Goal: Task Accomplishment & Management: Manage account settings

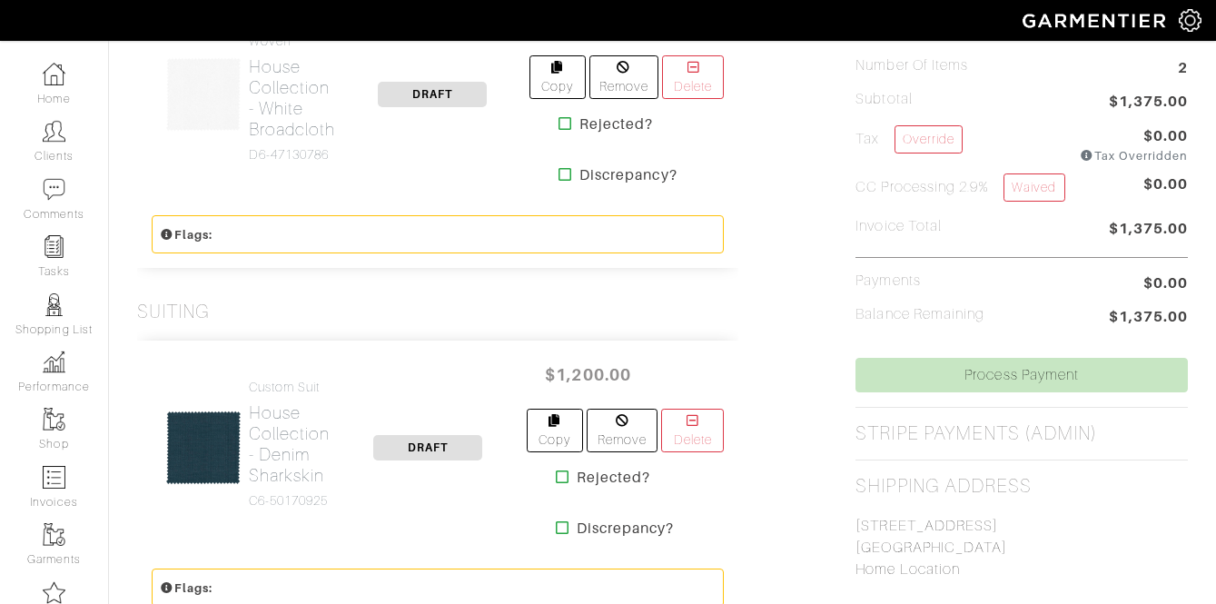
scroll to position [534, 0]
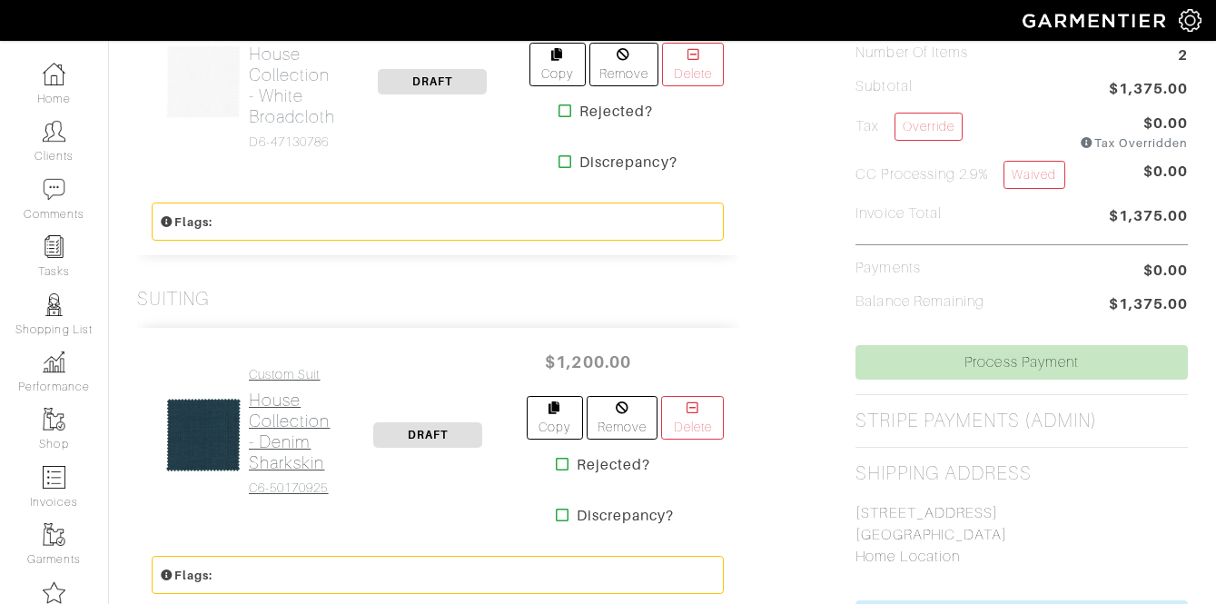
click at [262, 420] on h2 "House Collection - Denim Sharkskin" at bounding box center [290, 432] width 82 height 84
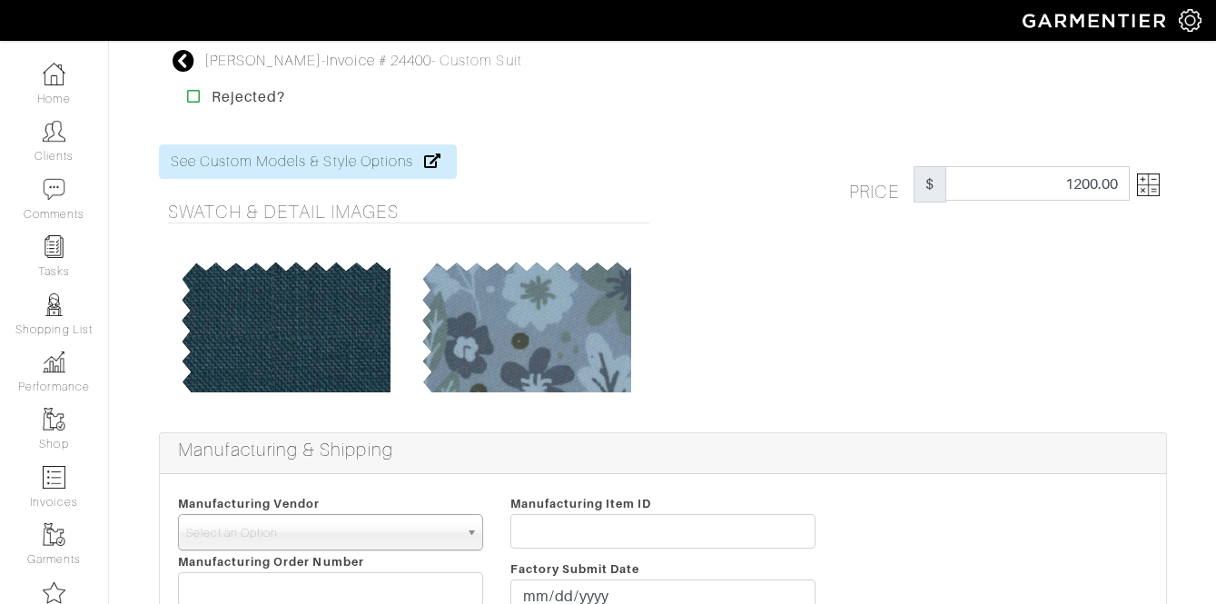
click at [1140, 183] on img at bounding box center [1148, 184] width 23 height 23
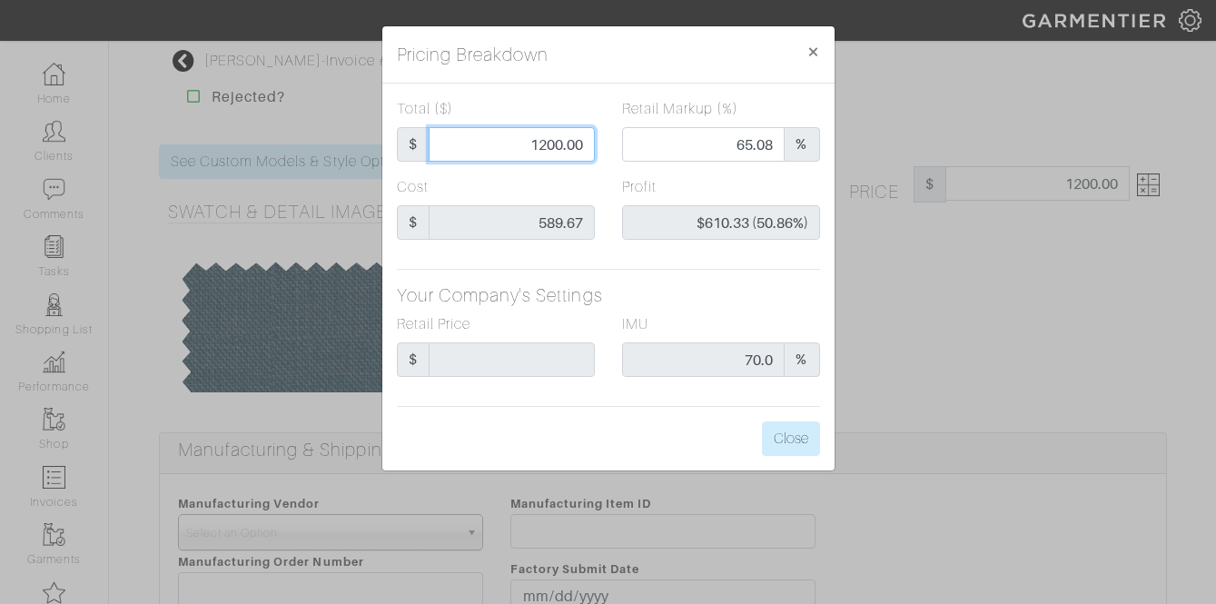
click at [508, 135] on input "1200.00" at bounding box center [512, 144] width 166 height 35
type input "1"
type input "0.00"
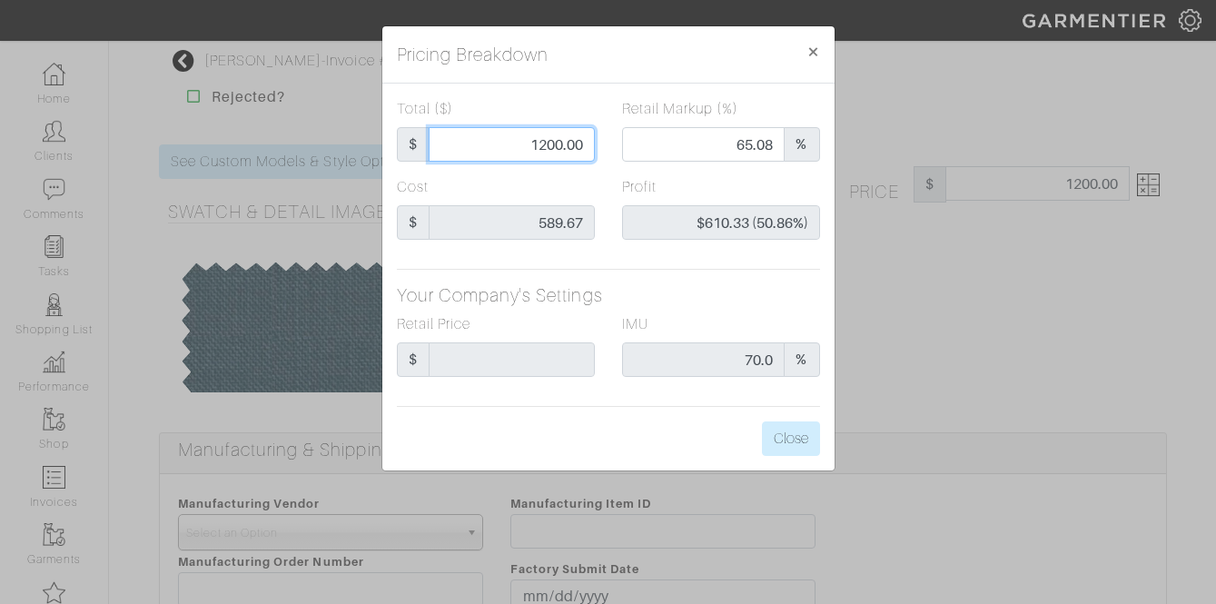
type input "-$588.67 (-58867.00%)"
type input "14"
type input "-$575.67 (-4111.93%)"
type input "140"
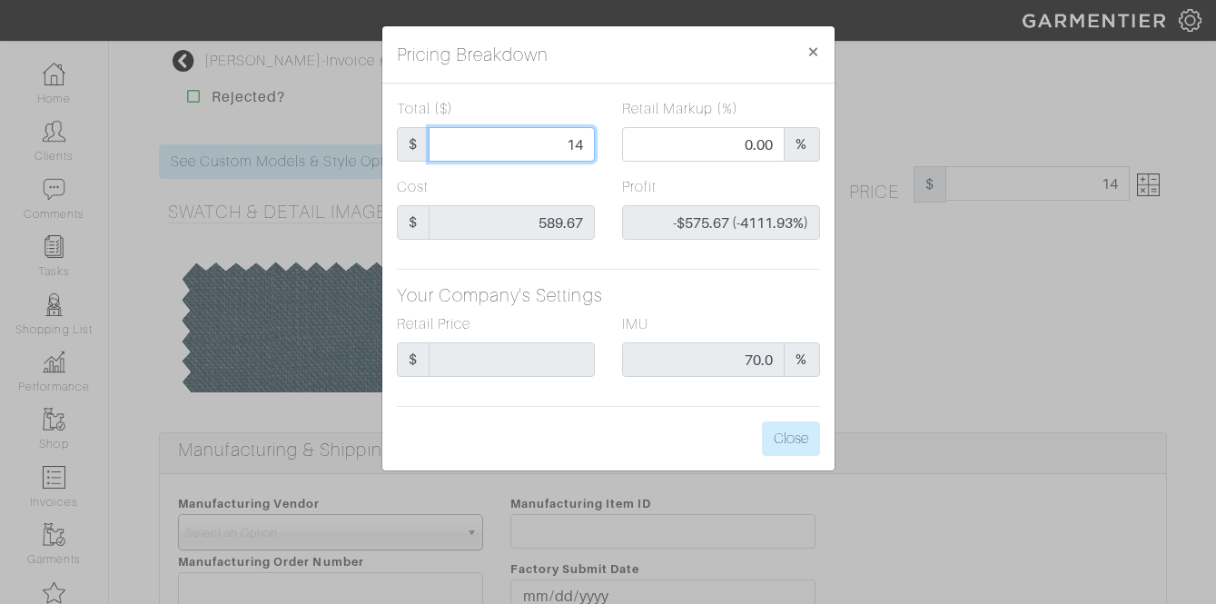
type input "140"
type input "-$449.67 (-321.19%)"
type input "1400"
type input "70.07"
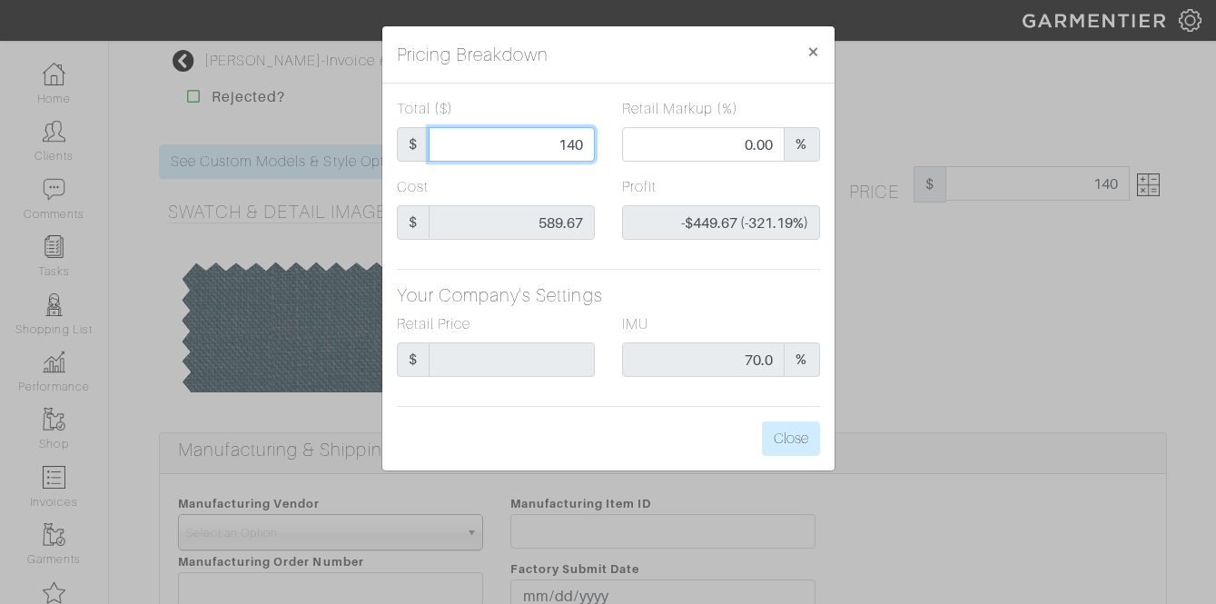
type input "$810.33 (57.88%)"
type input "1400"
type input "1400.00"
click at [530, 148] on input "1400.00" at bounding box center [512, 144] width 166 height 35
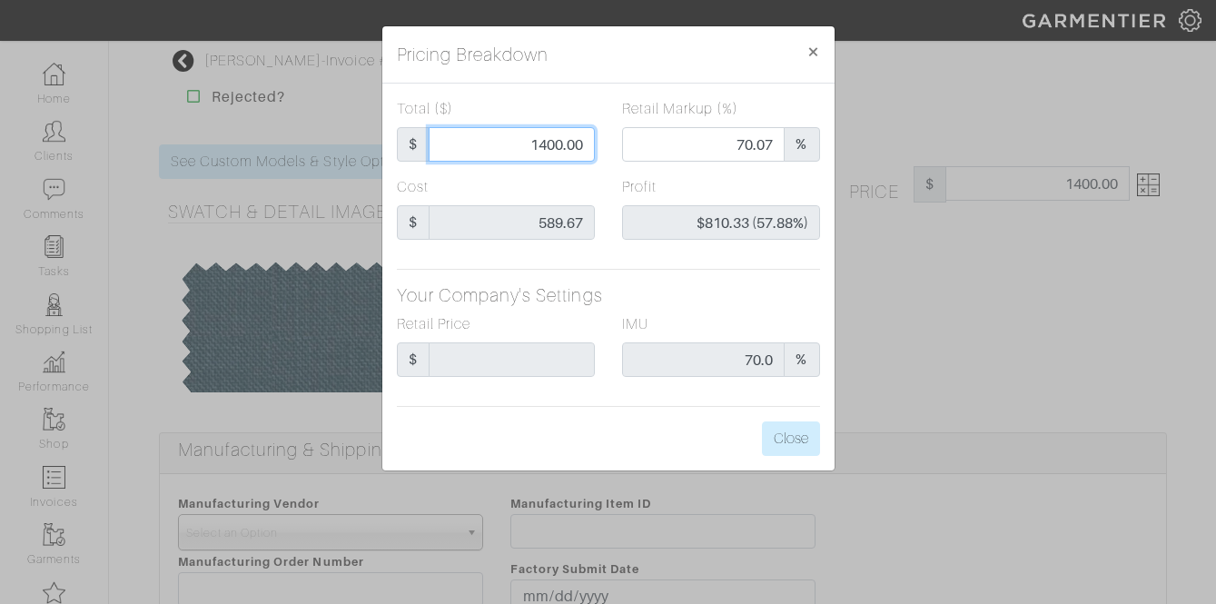
click at [530, 148] on input "1400.00" at bounding box center [512, 144] width 166 height 35
type input "1"
type input "0.00"
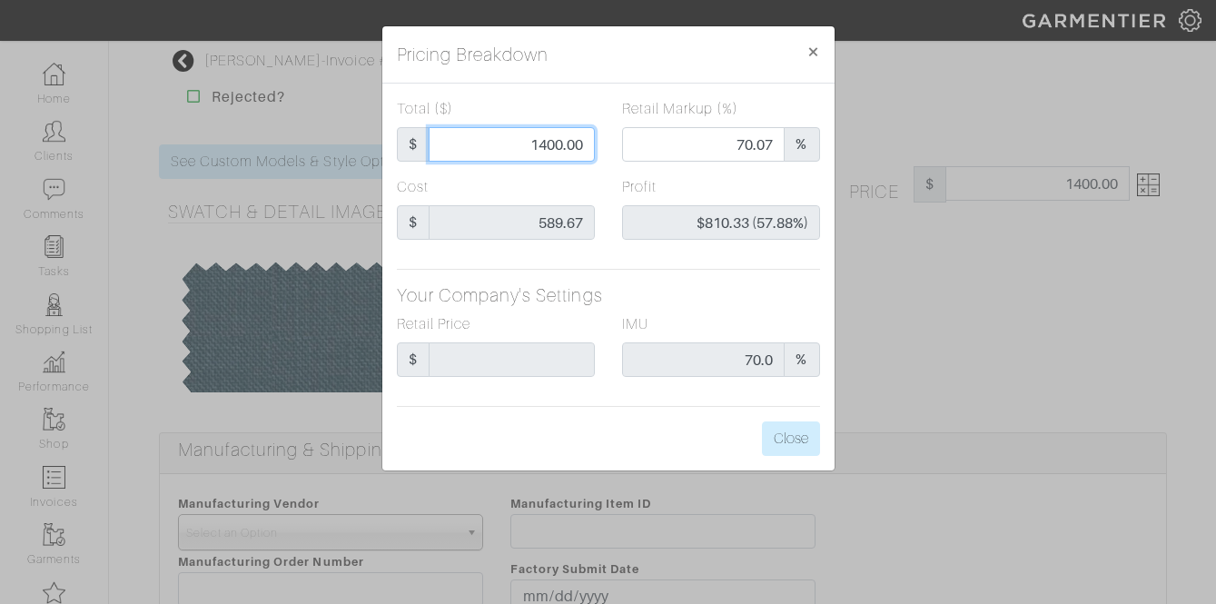
type input "-$588.67 (-58867.00%)"
type input "12"
type input "-$577.67 (-4813.92%)"
type input "120"
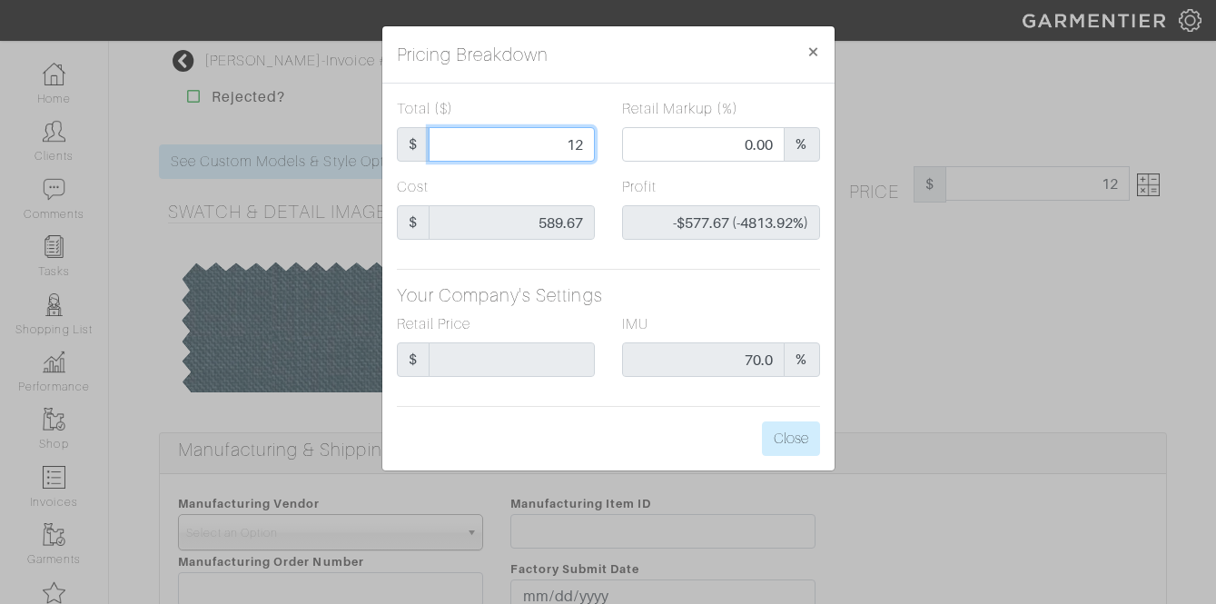
type input "120"
type input "-$469.67 (-391.39%)"
type input "1200"
type input "65.08"
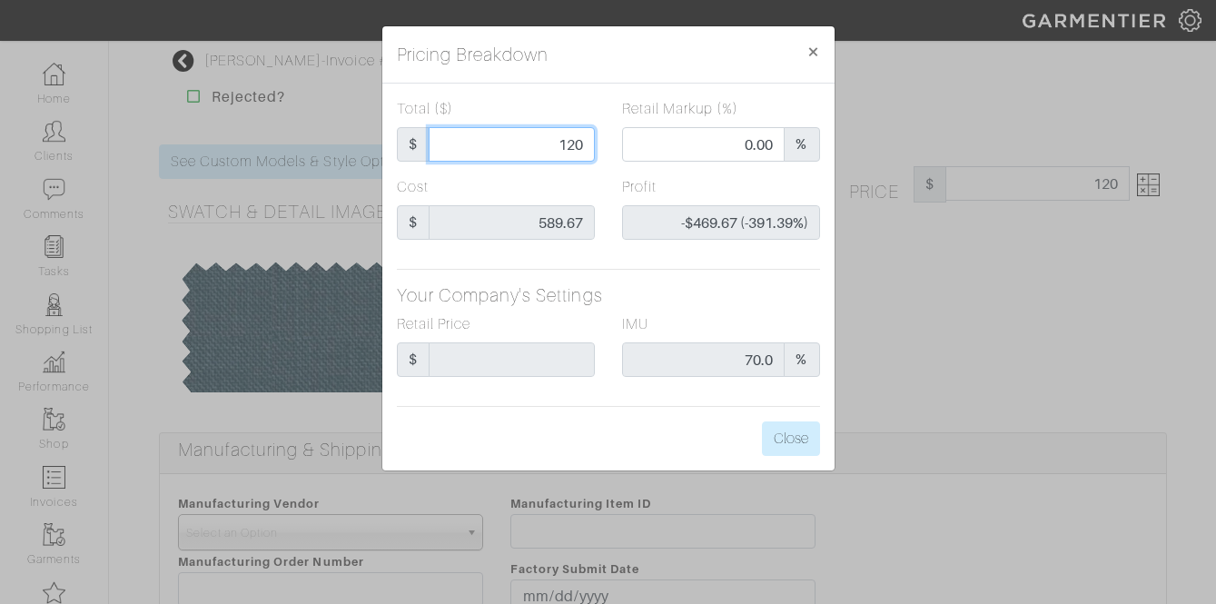
type input "$610.33 (50.86%)"
type input "1200"
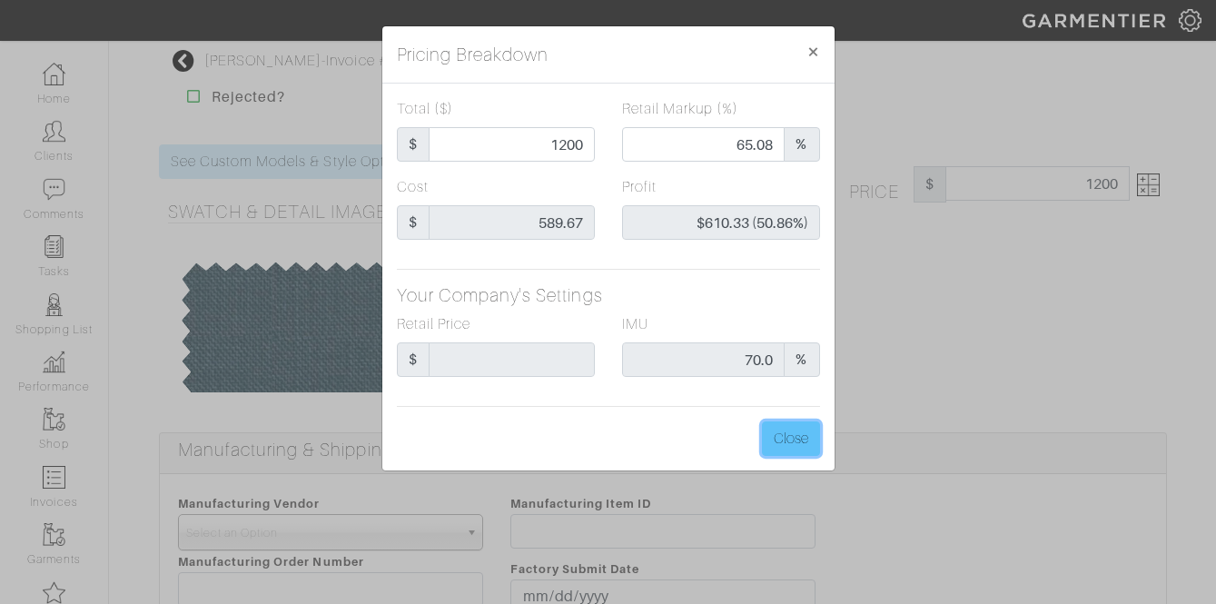
type input "1200.00"
click at [787, 439] on button "Close" at bounding box center [791, 438] width 58 height 35
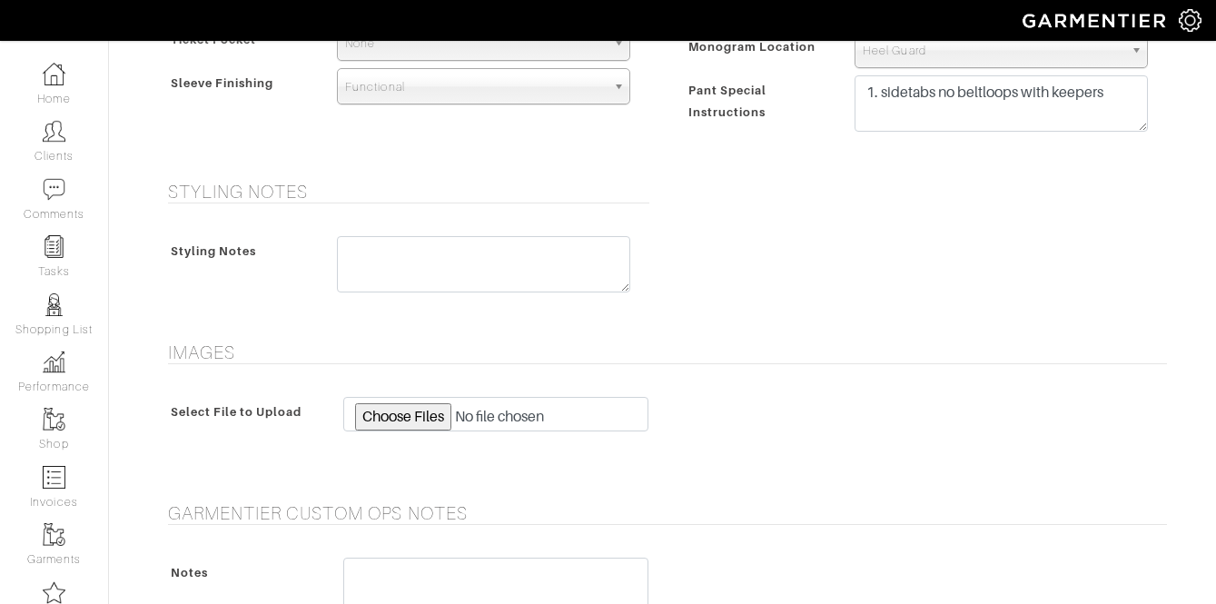
scroll to position [1599, 0]
click at [419, 276] on textarea at bounding box center [483, 262] width 293 height 56
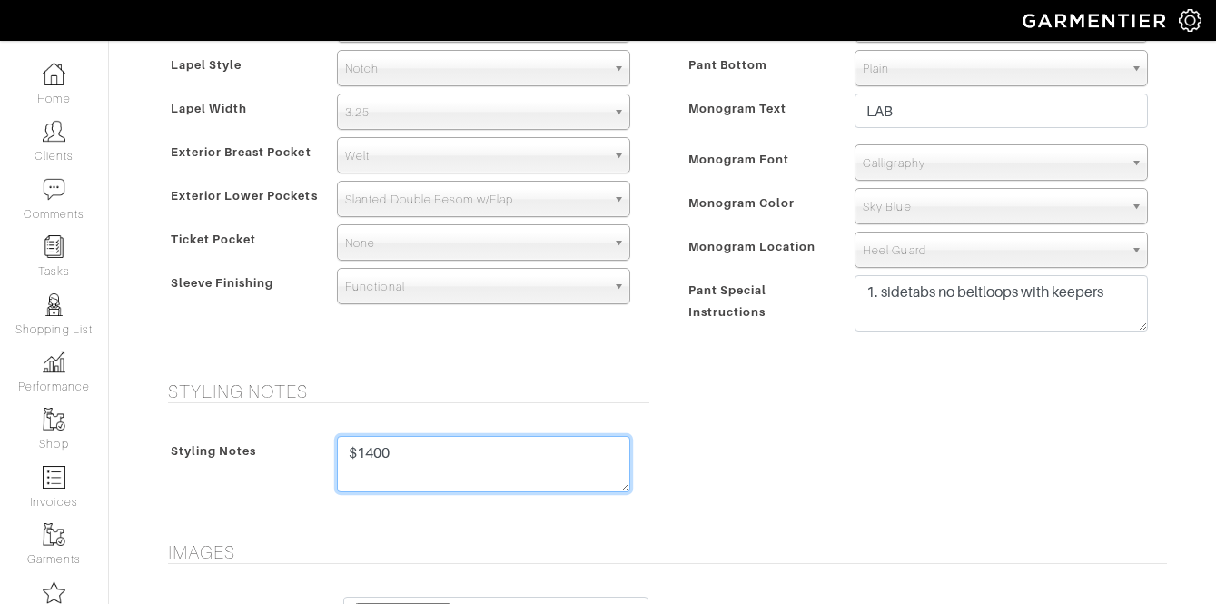
scroll to position [1517, 0]
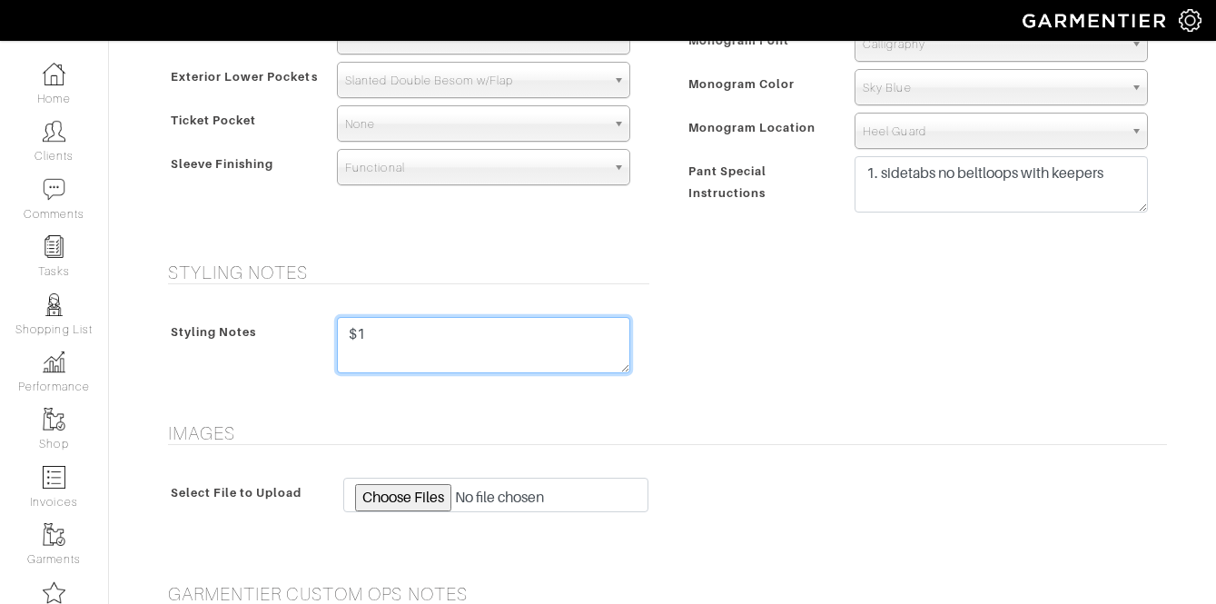
type textarea "$"
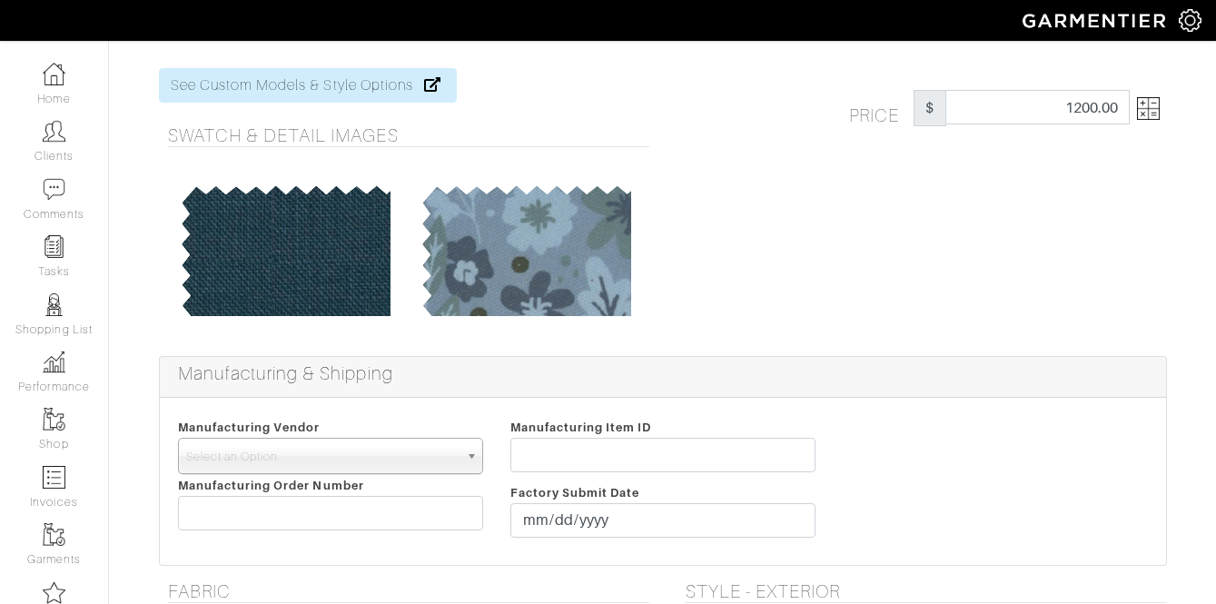
scroll to position [78, 0]
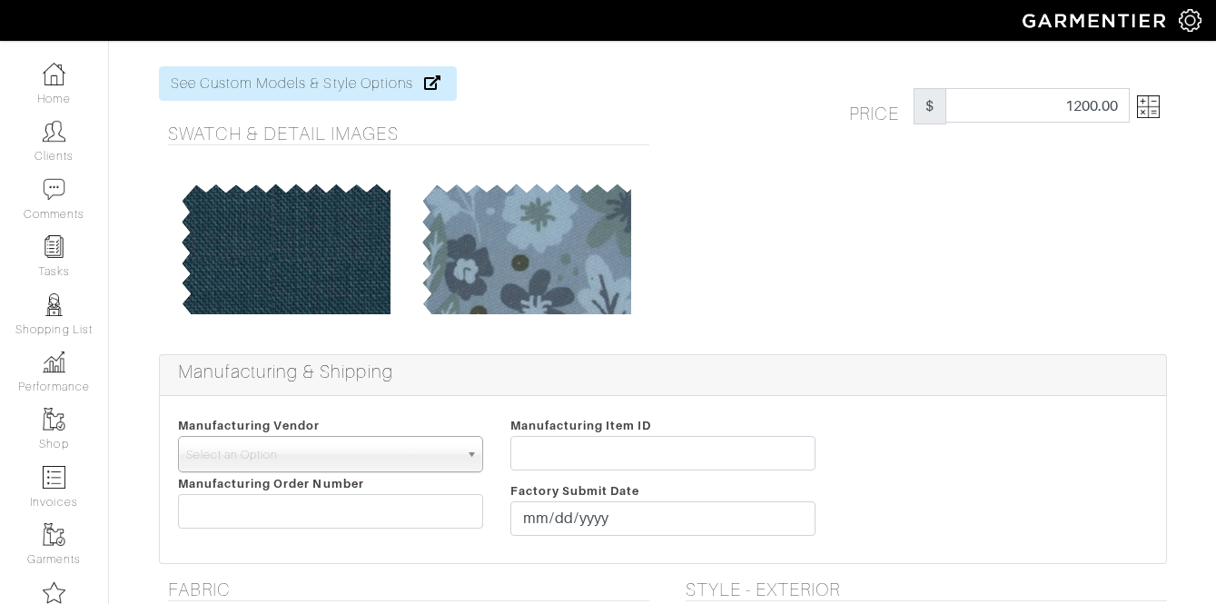
type textarea "Original price $1400"
click at [1146, 112] on img at bounding box center [1148, 106] width 23 height 23
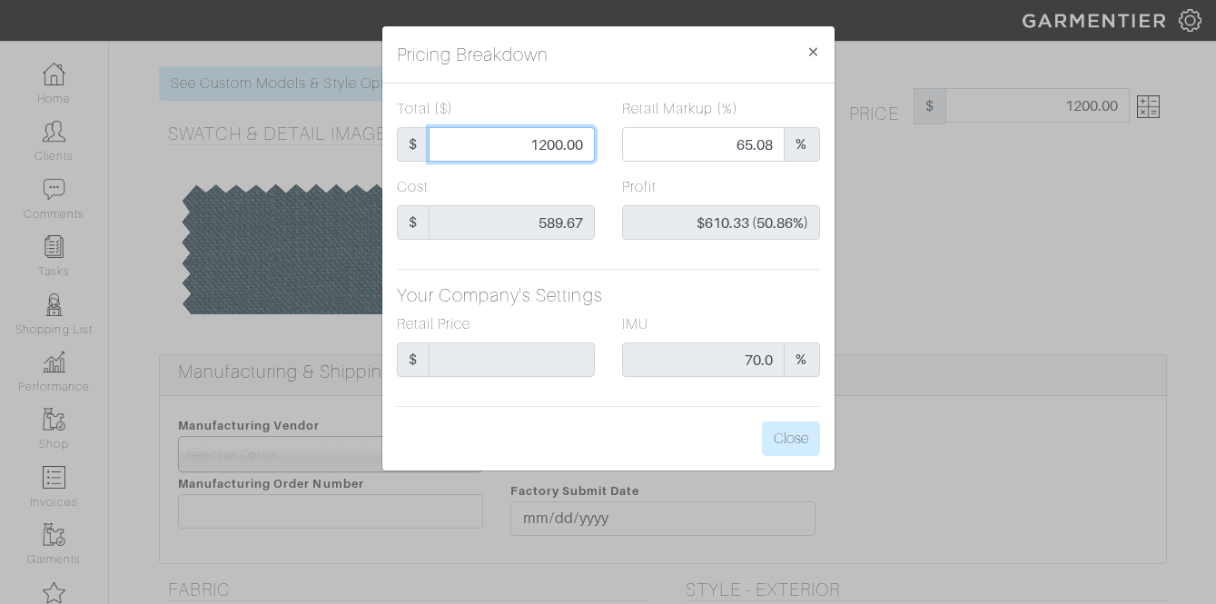
click at [517, 142] on input "1200.00" at bounding box center [512, 144] width 166 height 35
type input "1"
type input "0.00"
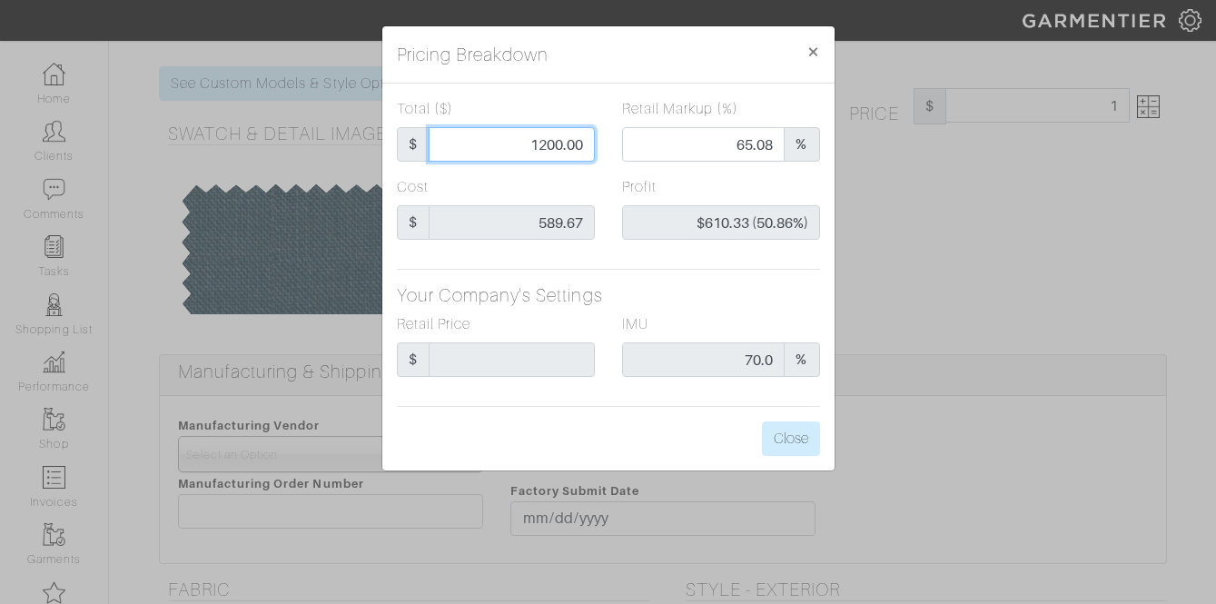
type input "-$588.67 (-58867.00%)"
type input "11"
type input "-$578.67 (-5260.64%)"
type input "115"
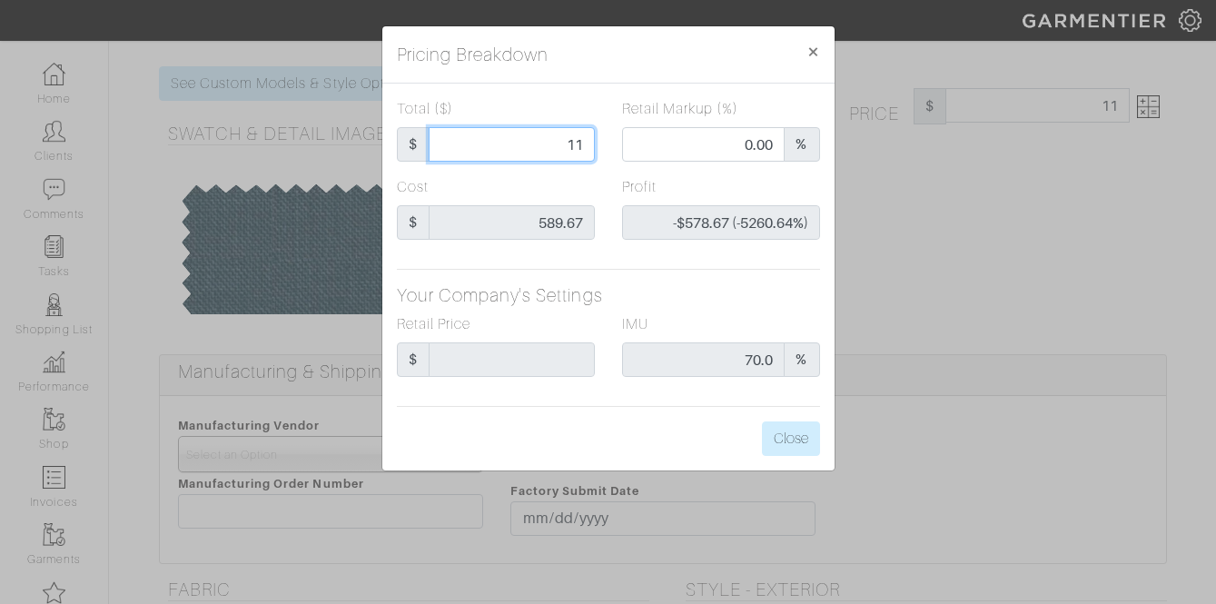
type input "115"
type input "-$474.67 (-412.76%)"
type input "1150"
type input "63.57"
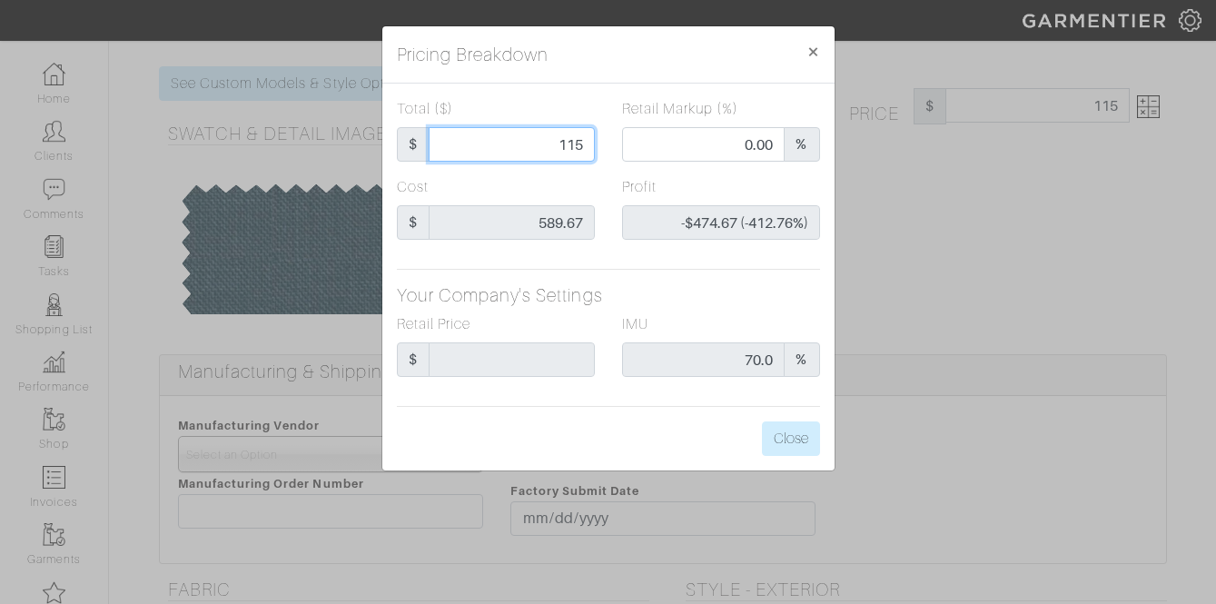
type input "$560.33 (48.72%)"
type input "1150"
type input "1150.00"
click at [788, 419] on div "Total ($) $ 1150.00 Retail Markup (%) 63.57 % Cost $ 589.67 Profit $560.33 (48.…" at bounding box center [608, 277] width 452 height 387
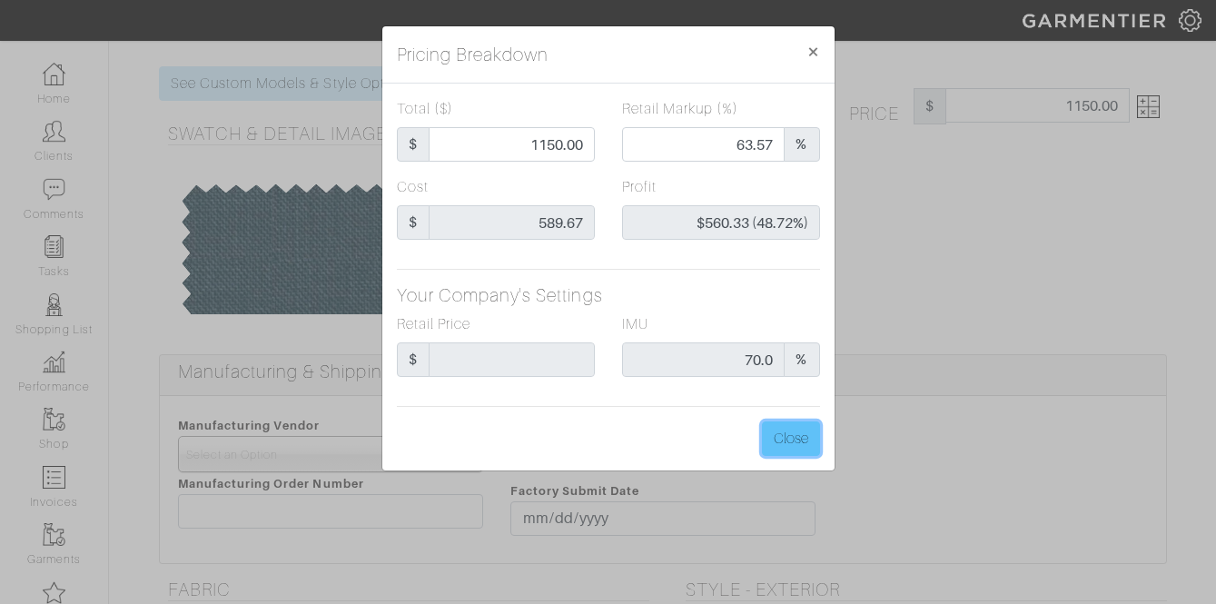
click at [781, 438] on button "Close" at bounding box center [791, 438] width 58 height 35
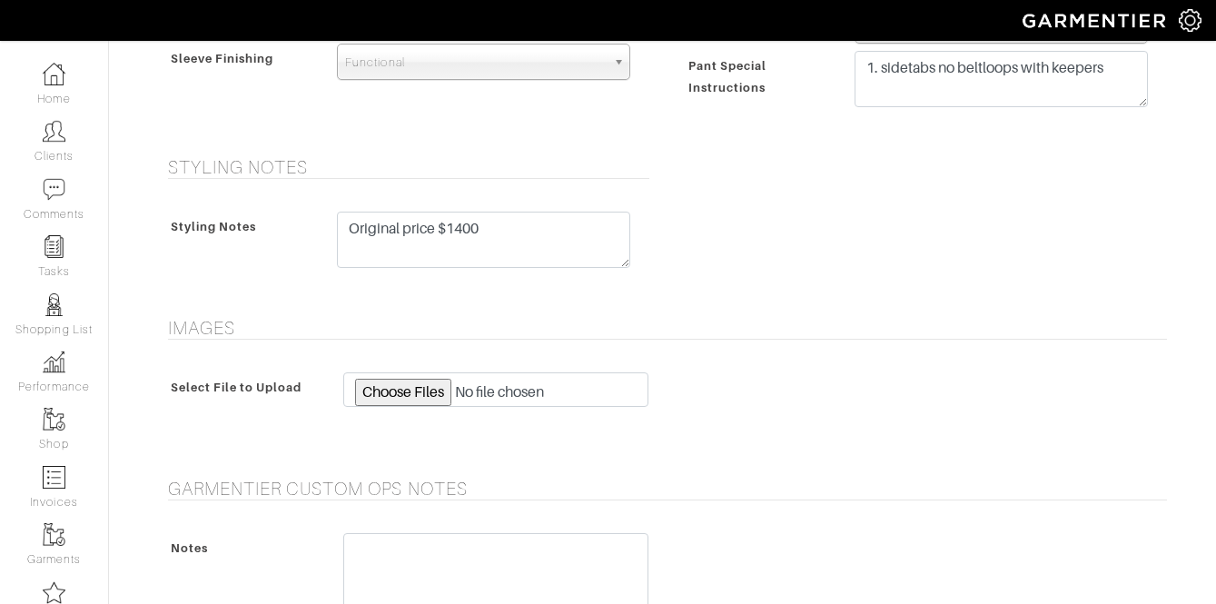
scroll to position [1626, 0]
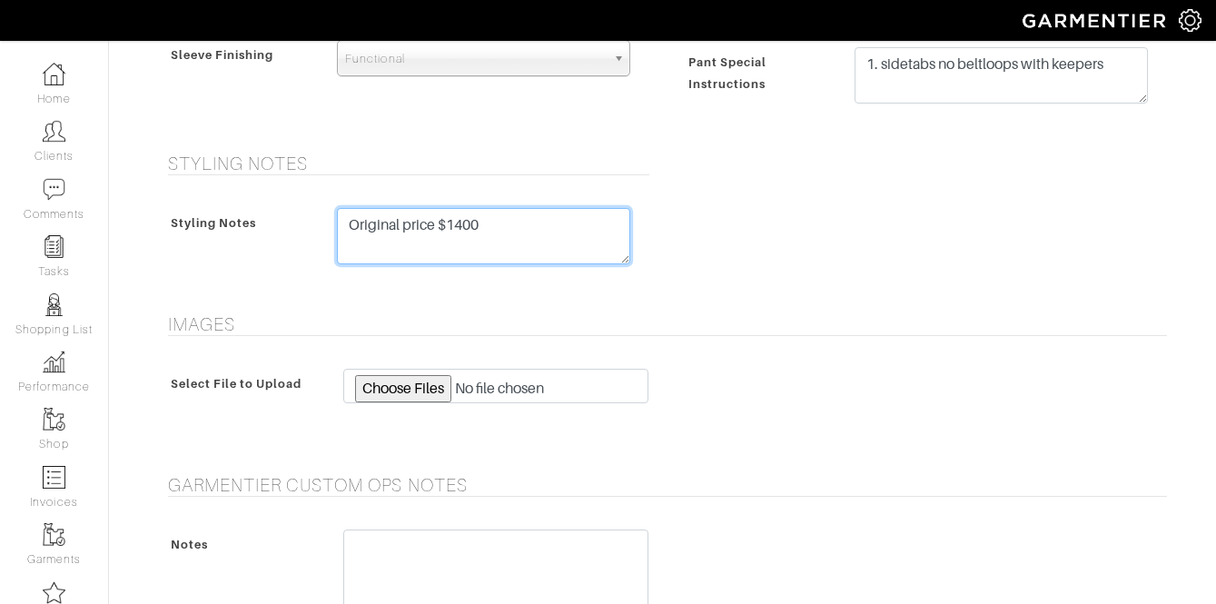
click at [524, 225] on textarea "Original price $1400" at bounding box center [483, 236] width 293 height 56
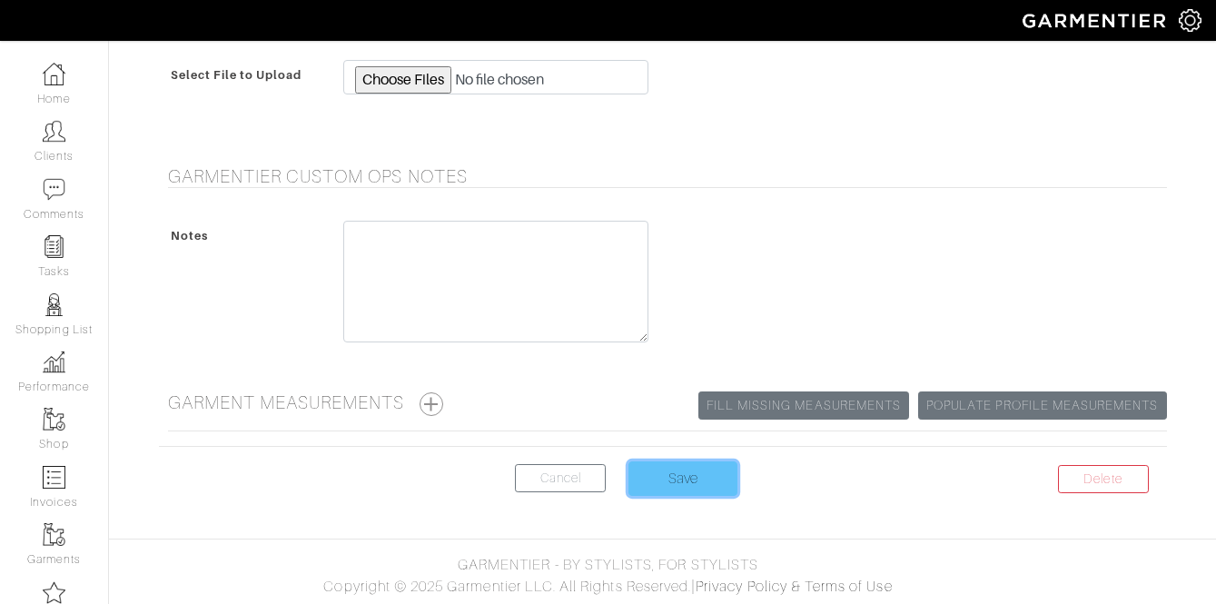
click at [695, 468] on input "Save" at bounding box center [683, 478] width 109 height 35
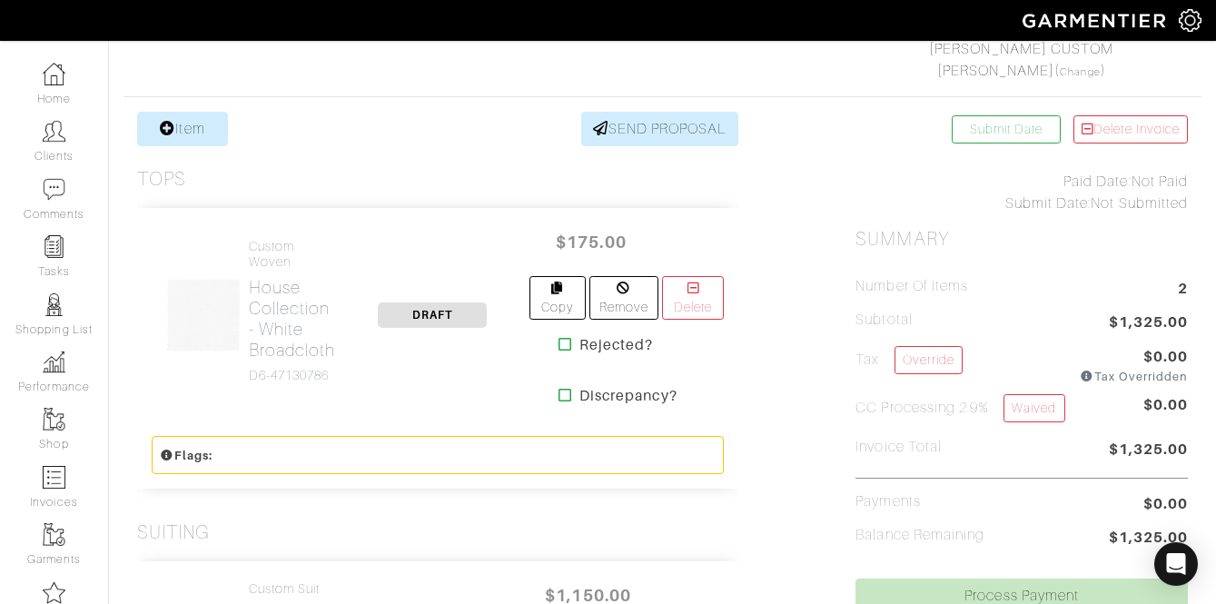
scroll to position [304, 0]
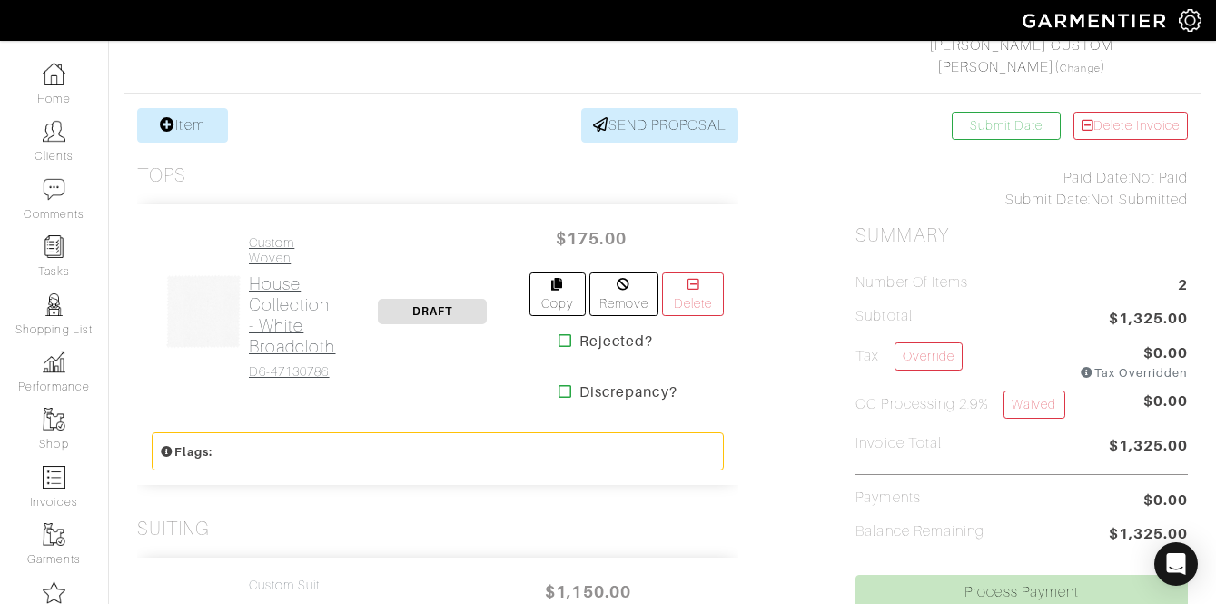
click at [282, 310] on h2 "House Collection - White Broadcloth" at bounding box center [292, 315] width 87 height 84
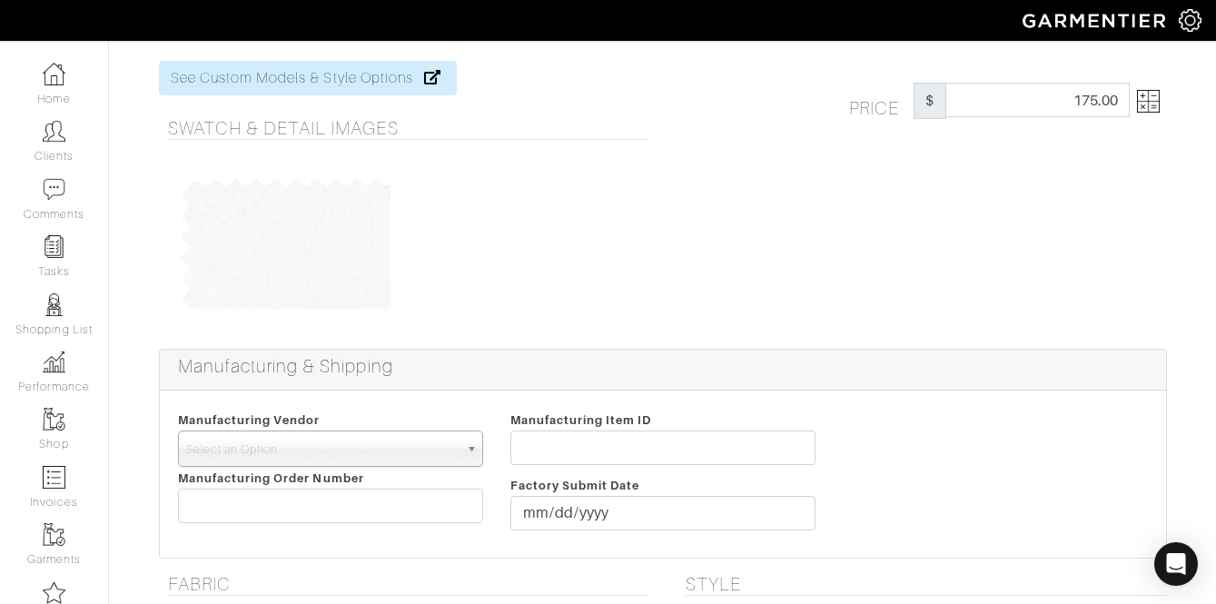
scroll to position [76, 0]
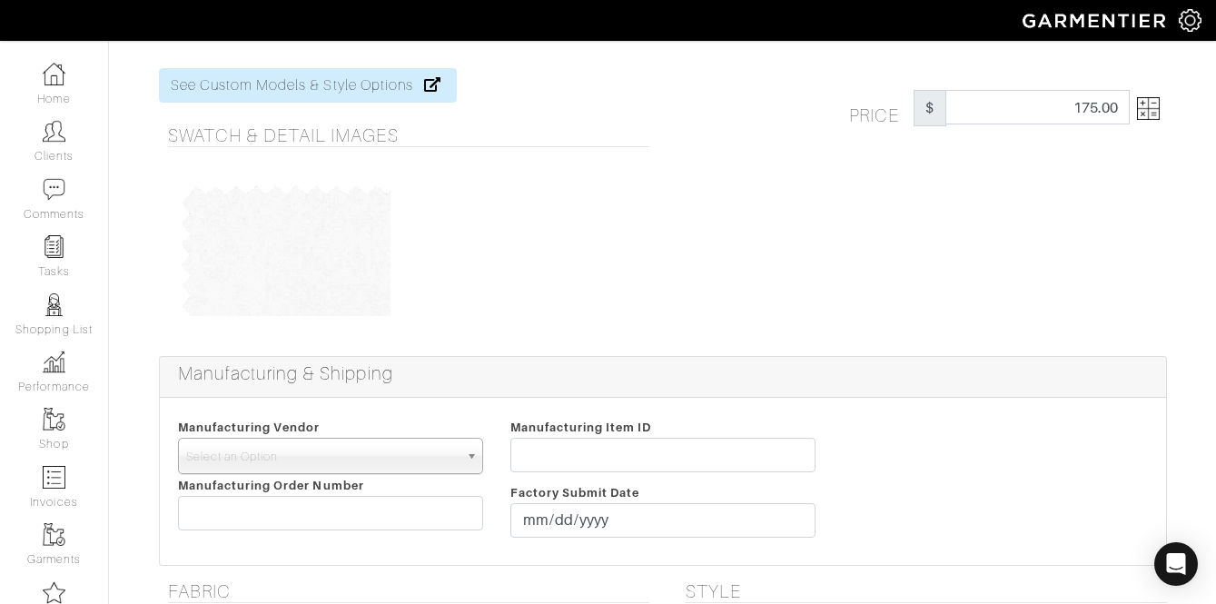
click at [1146, 110] on img at bounding box center [1148, 108] width 23 height 23
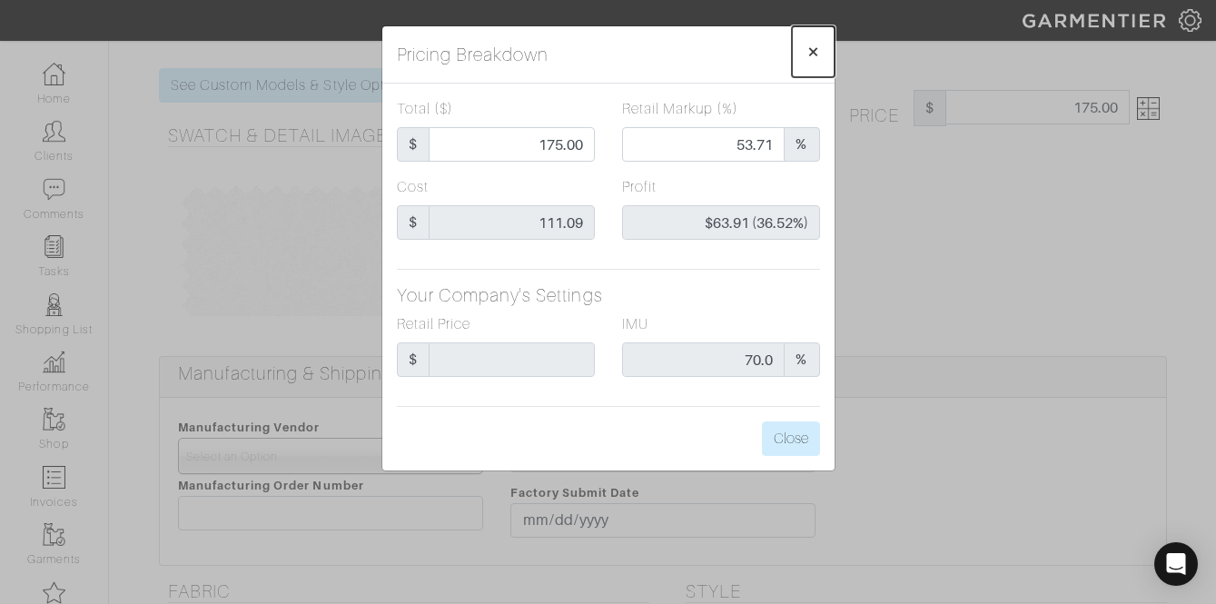
click at [818, 54] on span "×" at bounding box center [814, 51] width 14 height 25
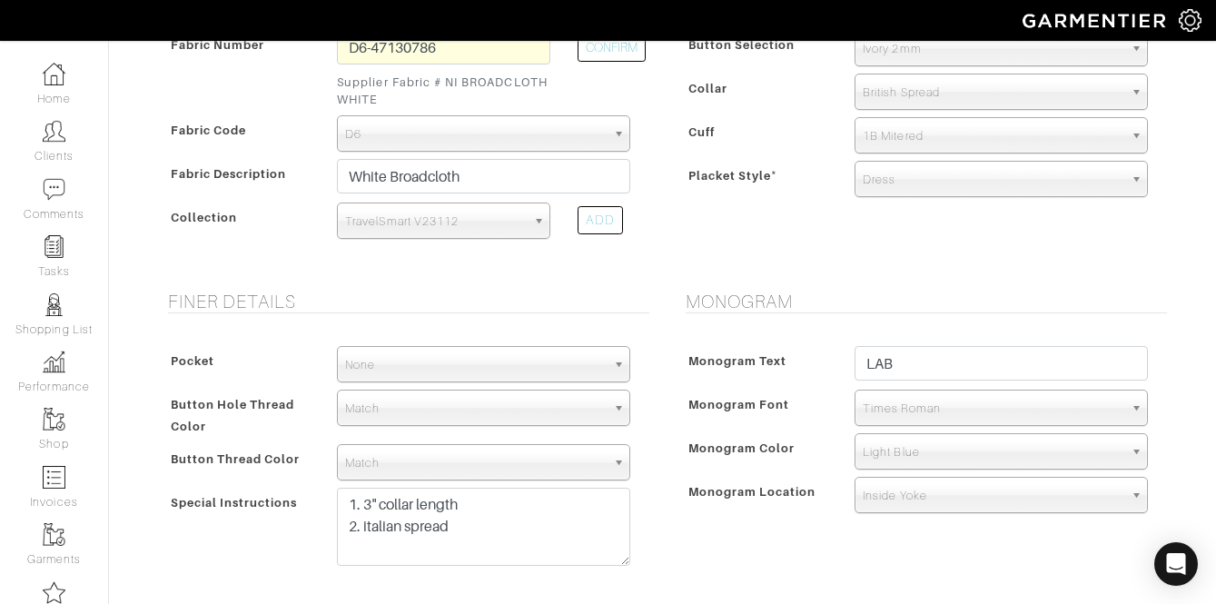
scroll to position [919, 0]
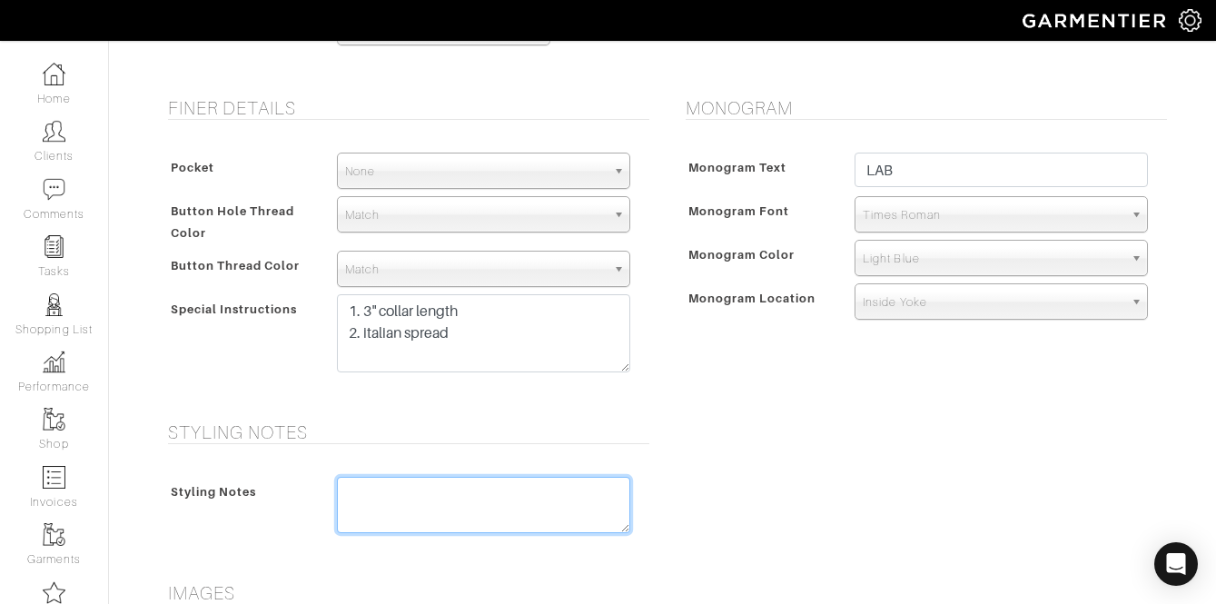
click at [479, 518] on textarea at bounding box center [483, 505] width 293 height 56
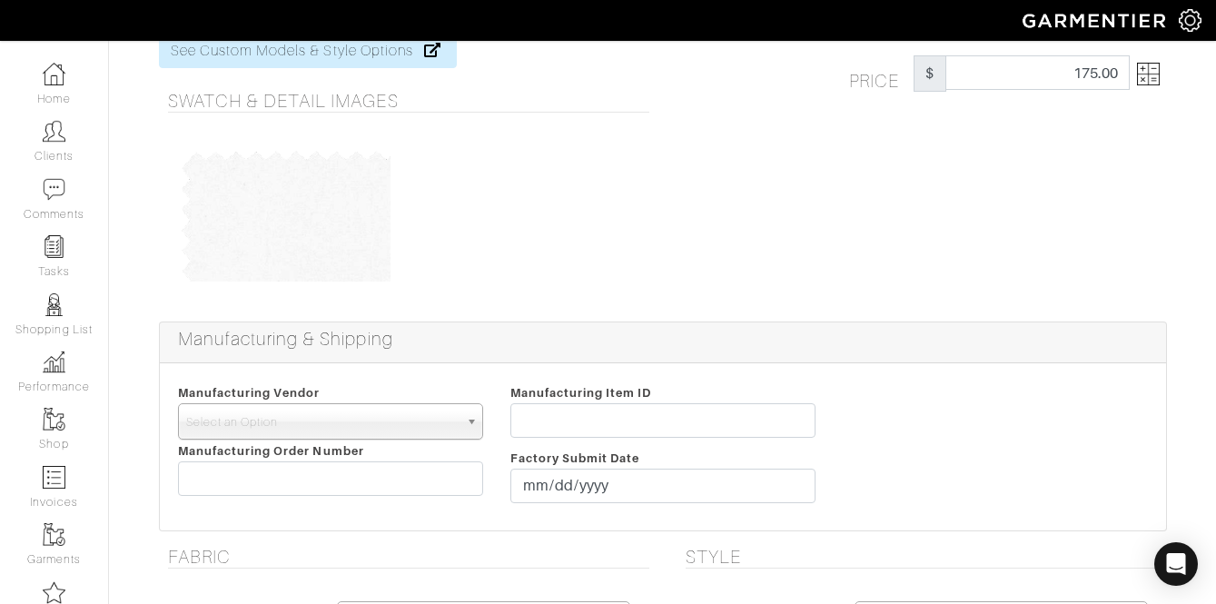
type textarea "Original price"
click at [1154, 65] on img at bounding box center [1148, 74] width 23 height 23
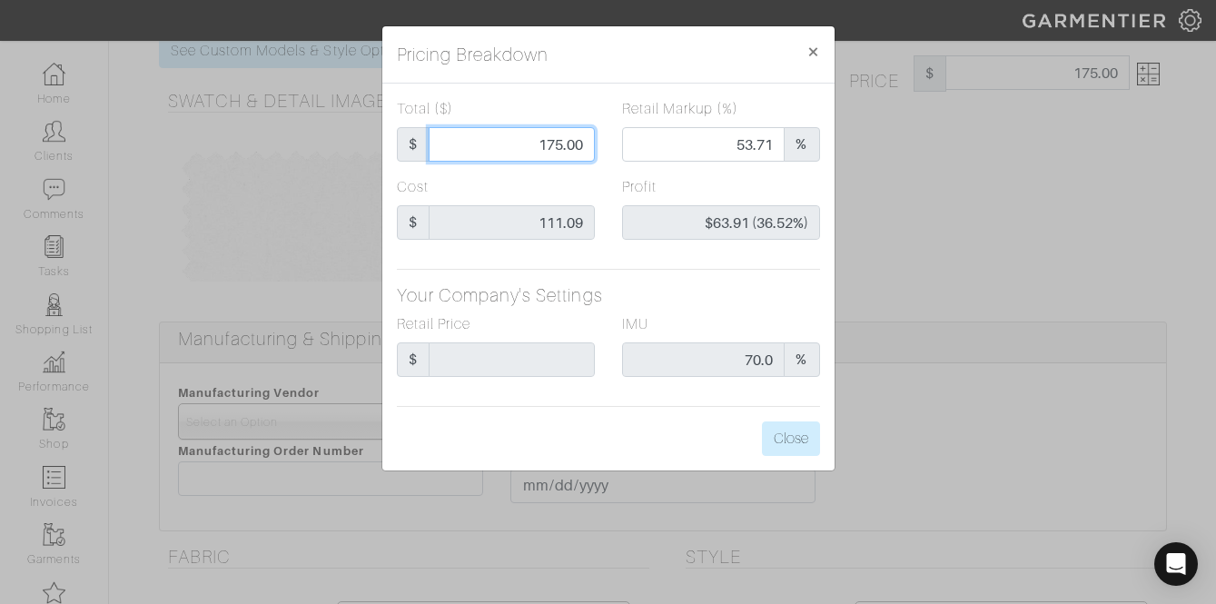
click at [503, 150] on input "175.00" at bounding box center [512, 144] width 166 height 35
type input "2"
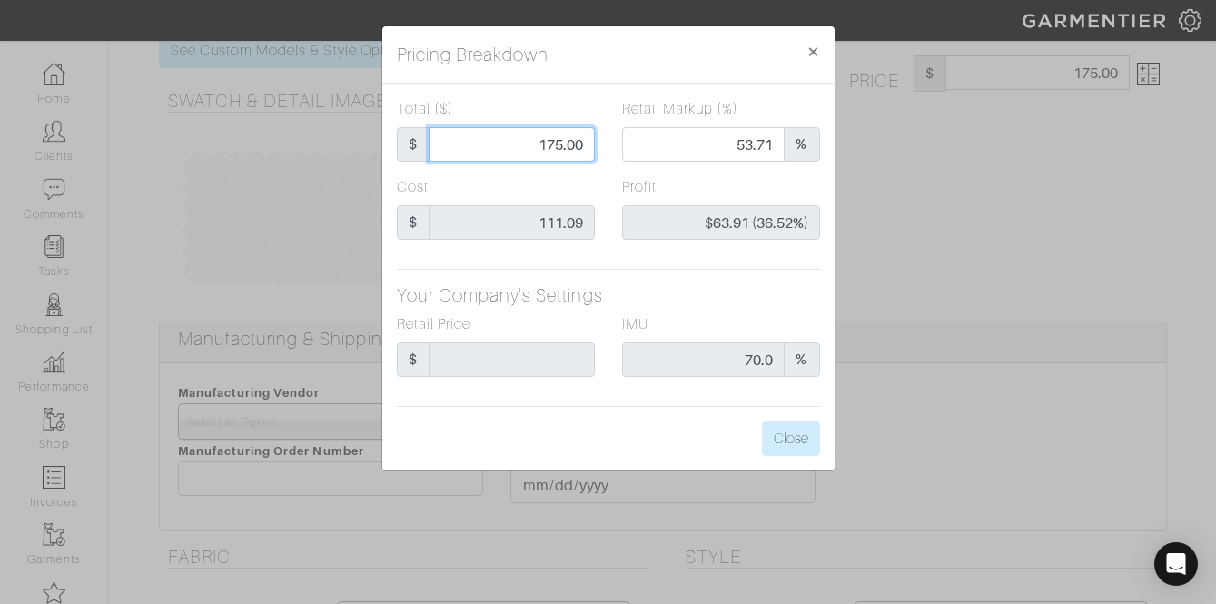
type input "0.00"
type input "-$109.09 (-5454.50%)"
type input "22"
type input "-$89.09 (-404.95%)"
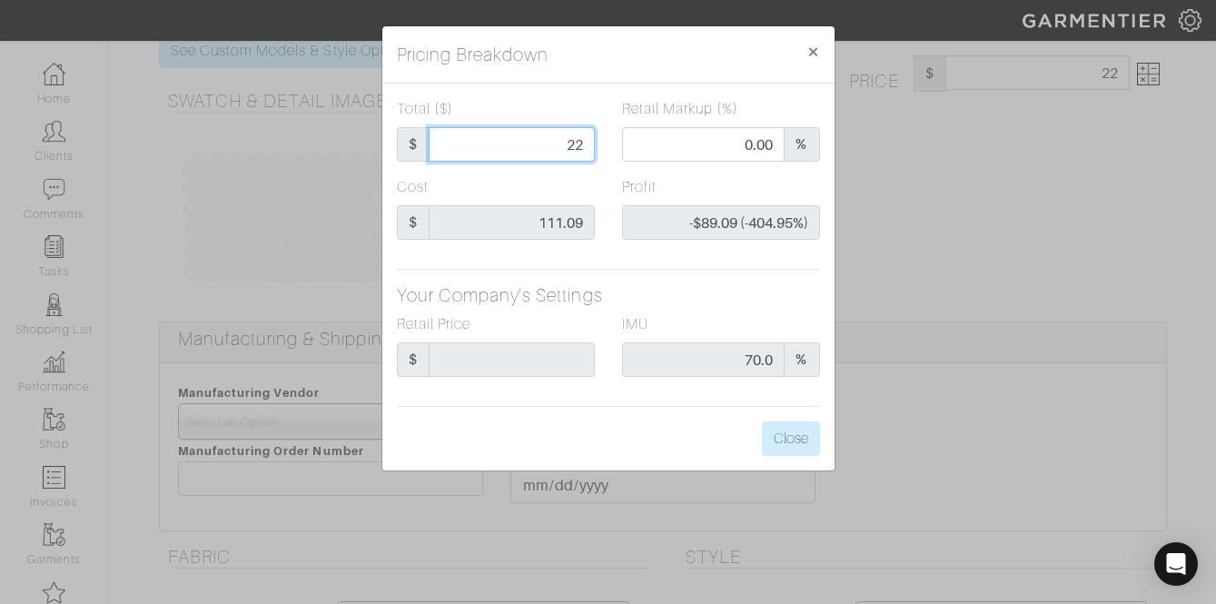
type input "225"
type input "64.00"
type input "$113.91 (50.63%)"
type input "225"
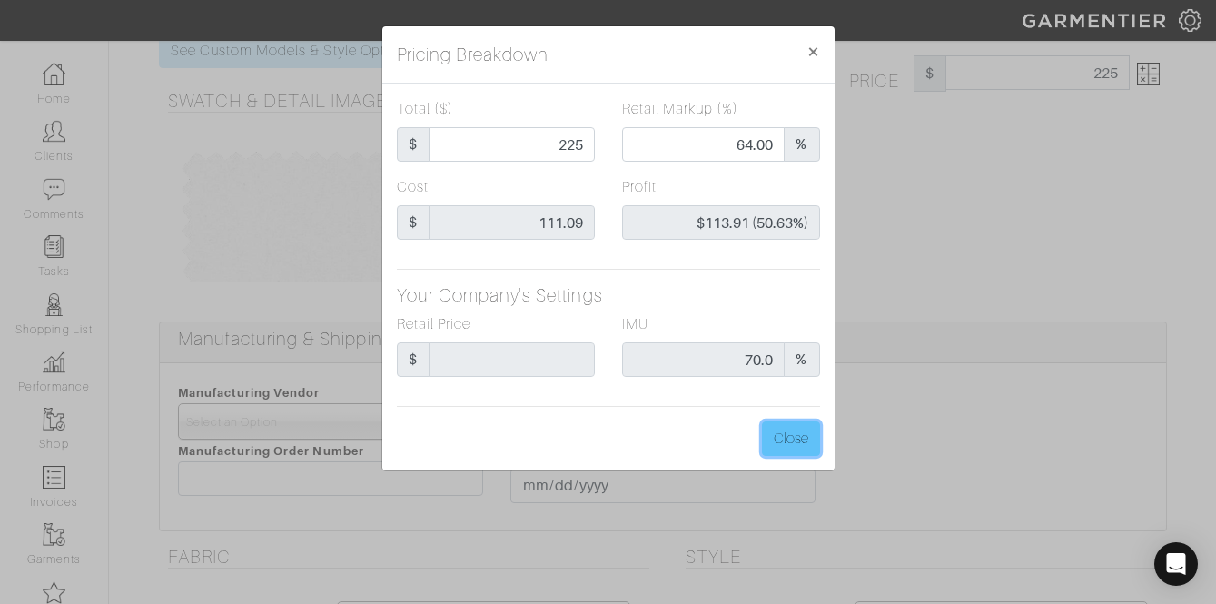
type input "225.00"
click at [809, 432] on button "Close" at bounding box center [791, 438] width 58 height 35
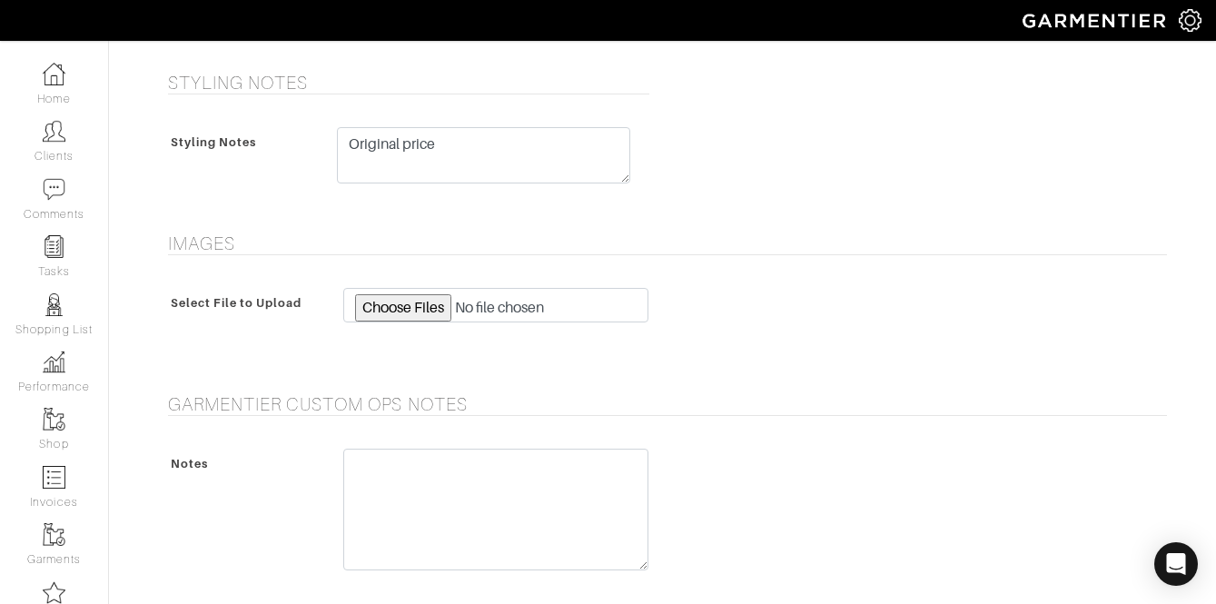
scroll to position [1257, 0]
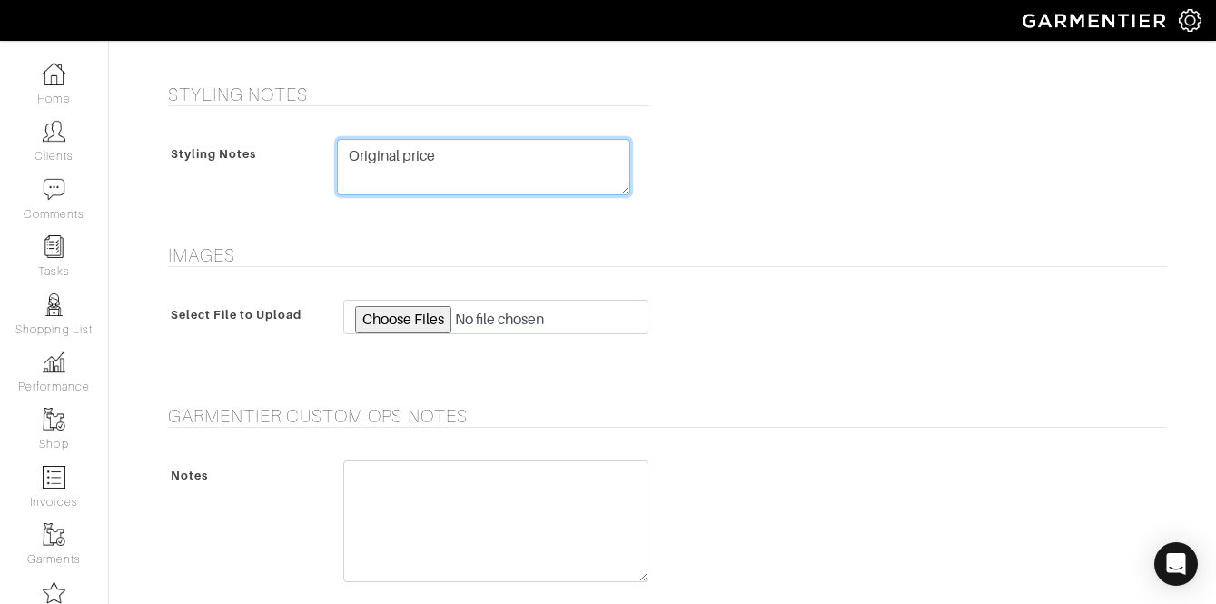
click at [525, 188] on textarea "Original price" at bounding box center [483, 167] width 293 height 56
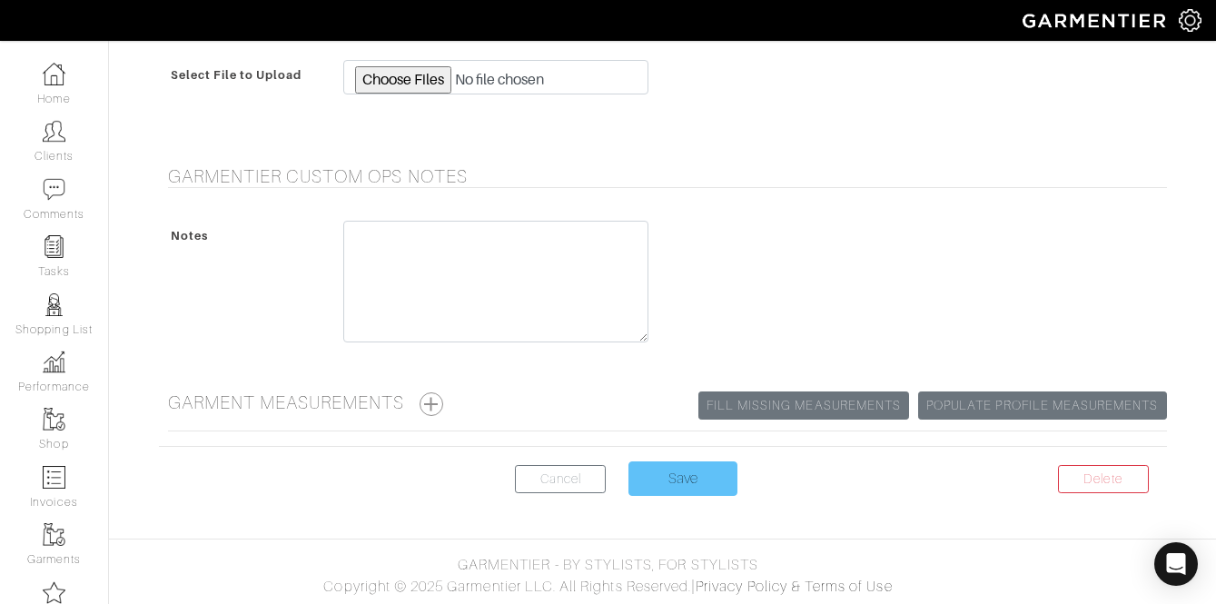
type textarea "Original price $225"
click at [704, 486] on input "Save" at bounding box center [683, 478] width 109 height 35
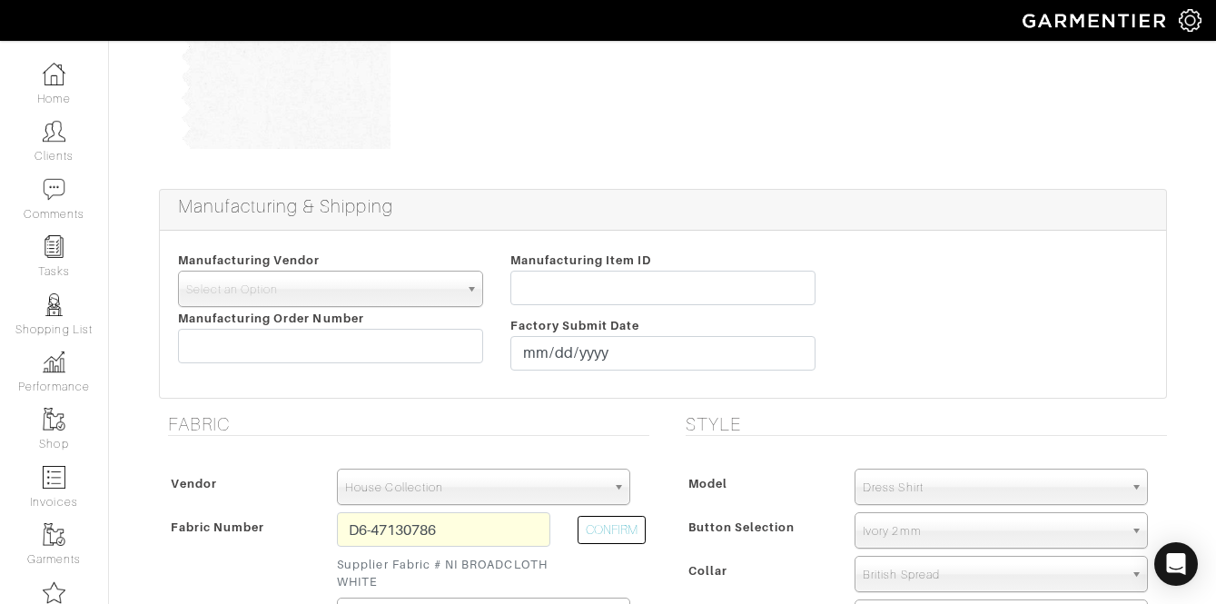
scroll to position [0, 0]
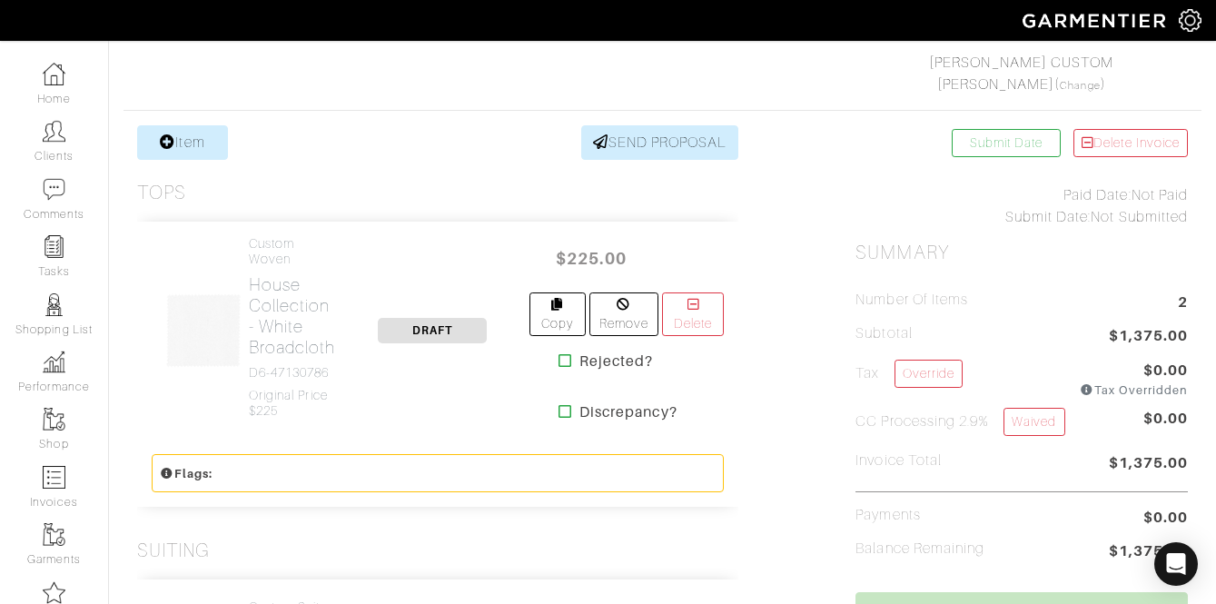
scroll to position [317, 0]
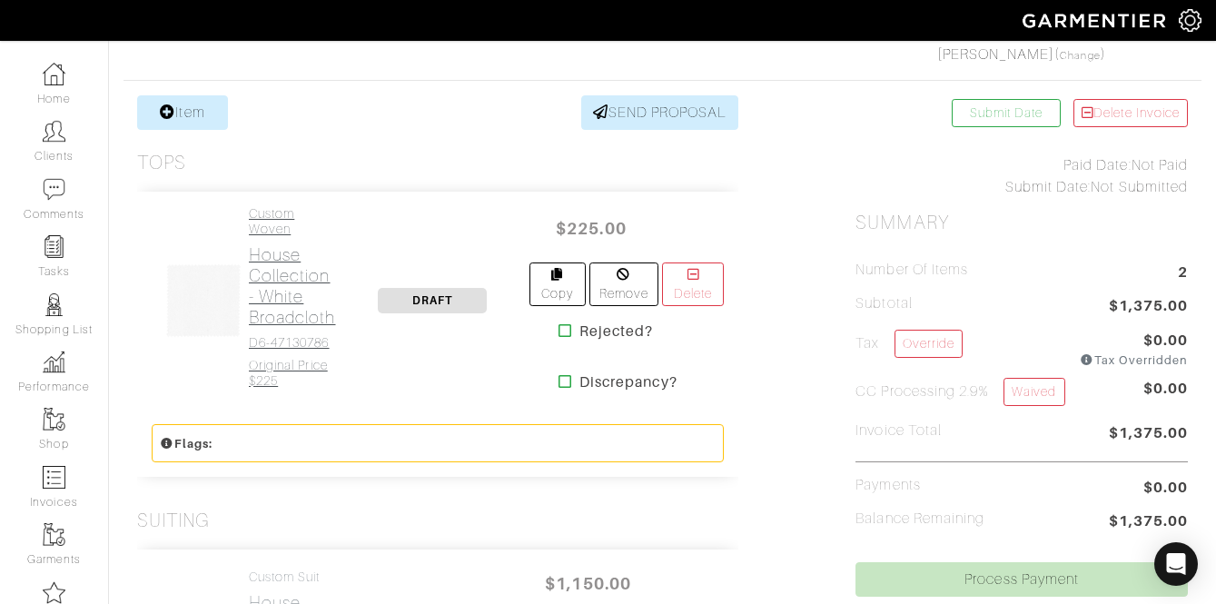
click at [286, 248] on h2 "House Collection - White Broadcloth" at bounding box center [292, 286] width 87 height 84
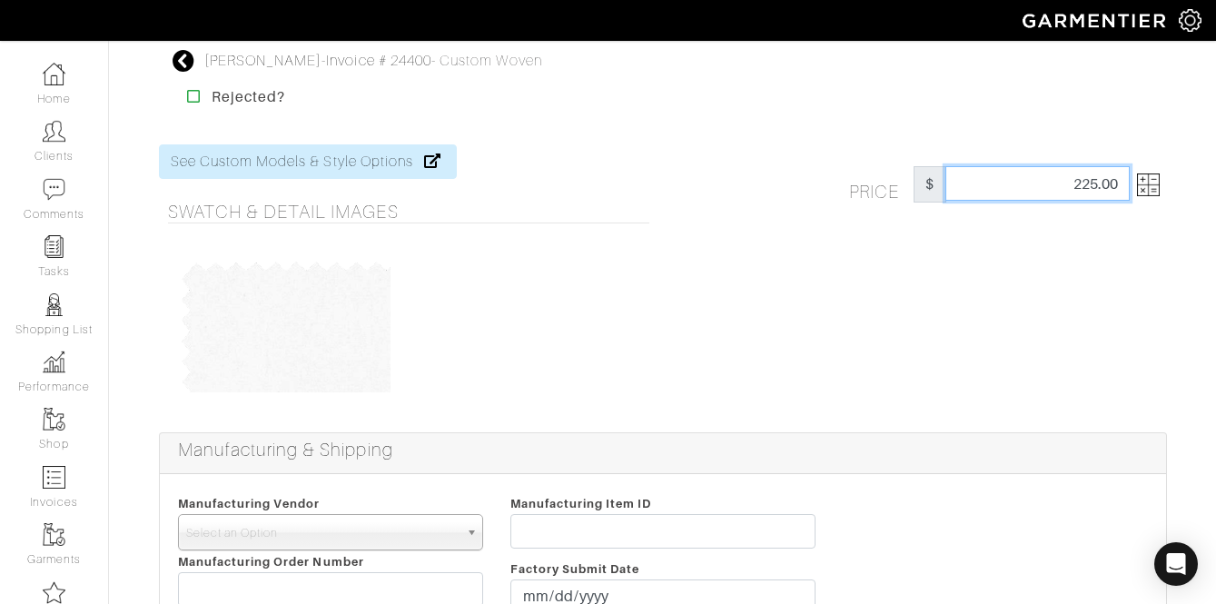
click at [1055, 170] on input "225.00" at bounding box center [1038, 183] width 184 height 35
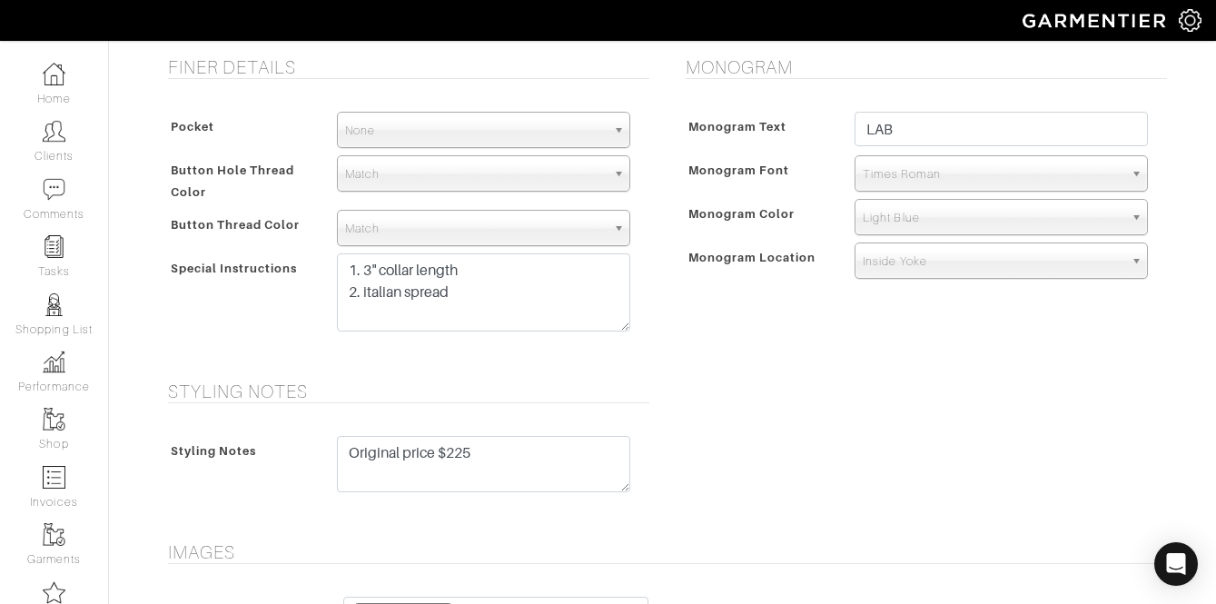
scroll to position [1497, 0]
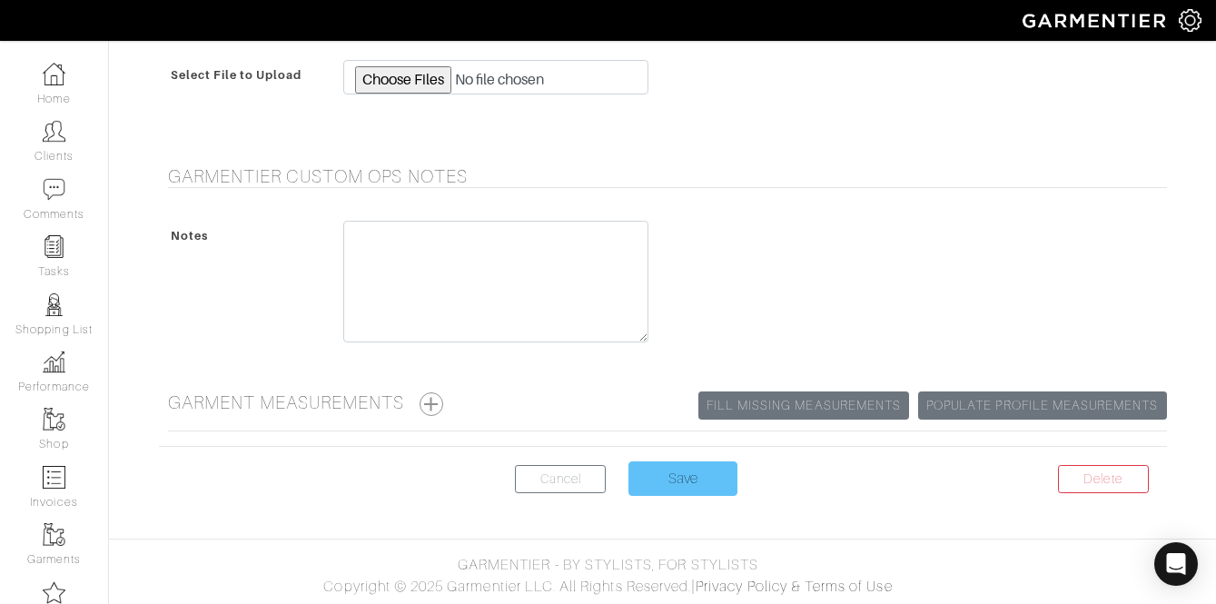
type input "175"
click at [672, 464] on input "Save" at bounding box center [683, 478] width 109 height 35
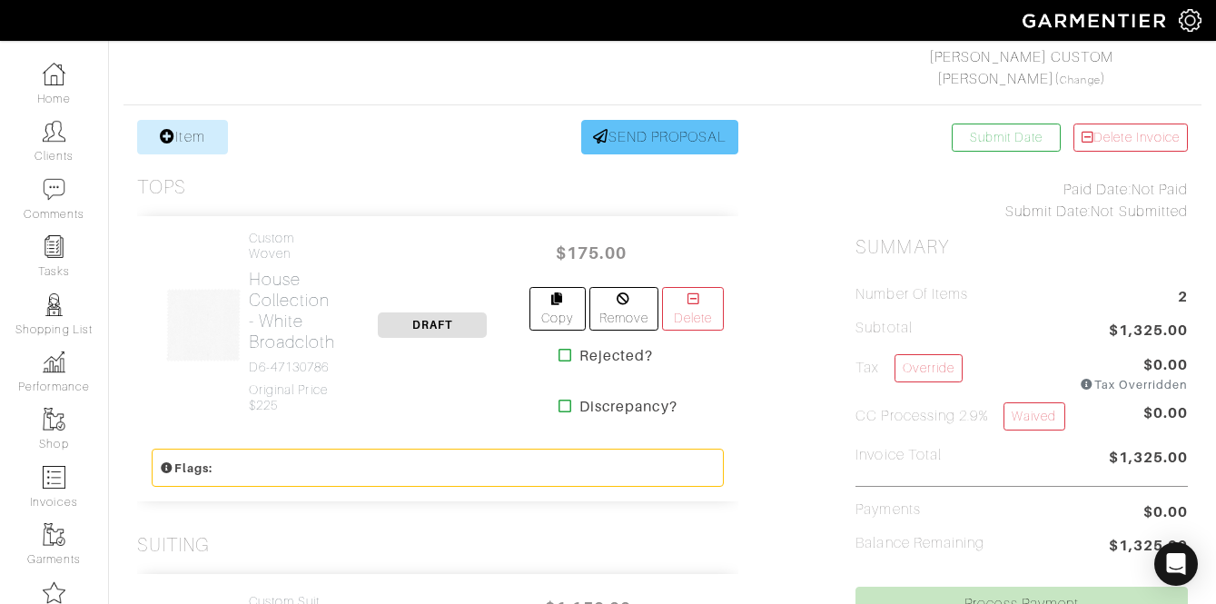
scroll to position [283, 0]
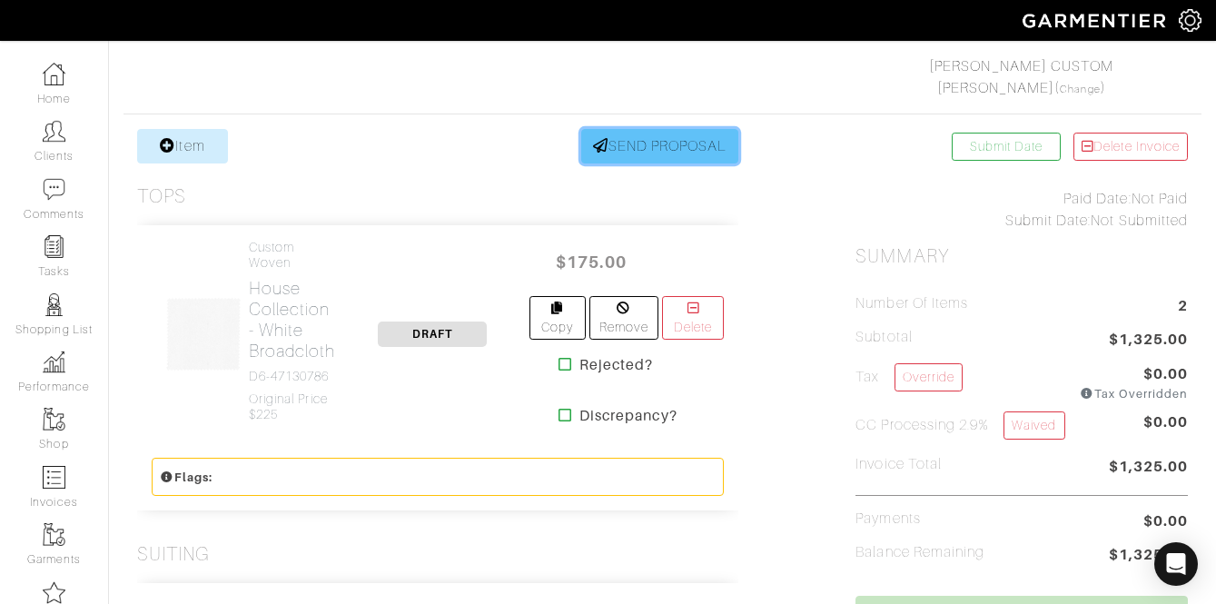
click at [623, 142] on link "SEND PROPOSAL" at bounding box center [660, 146] width 158 height 35
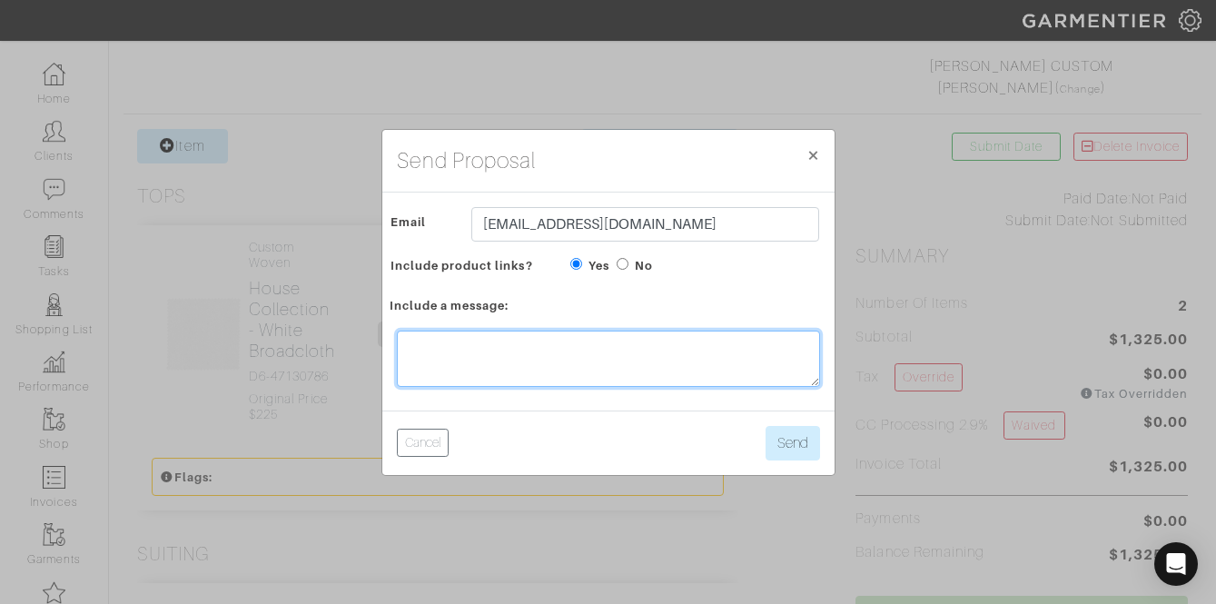
click at [519, 351] on textarea at bounding box center [608, 359] width 423 height 56
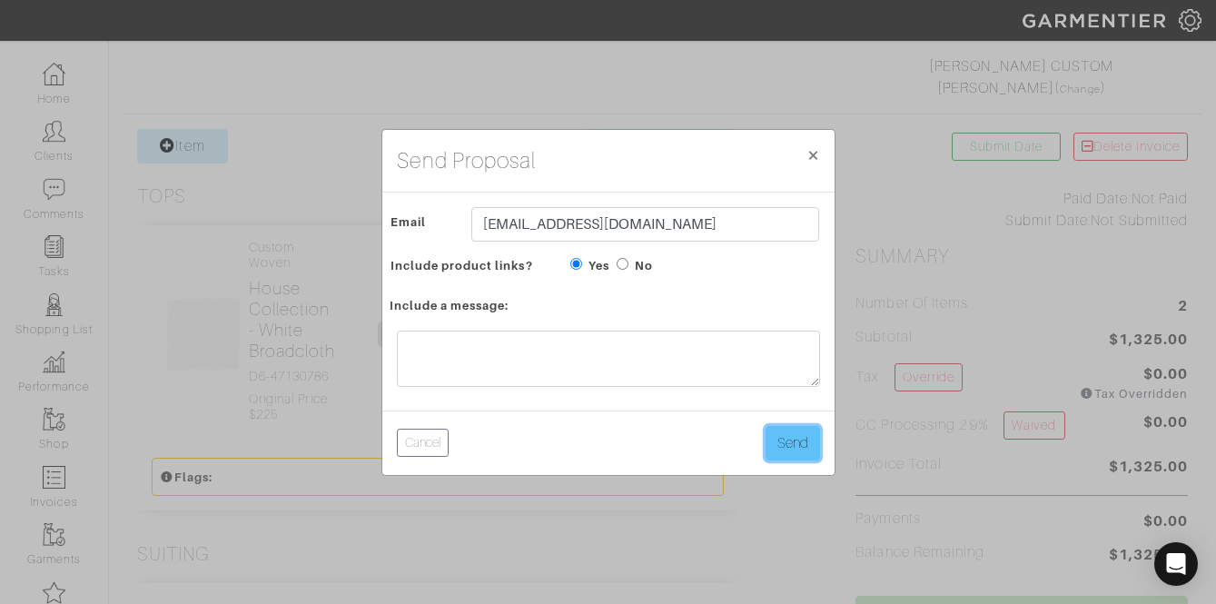
click at [773, 451] on button "Send" at bounding box center [793, 443] width 54 height 35
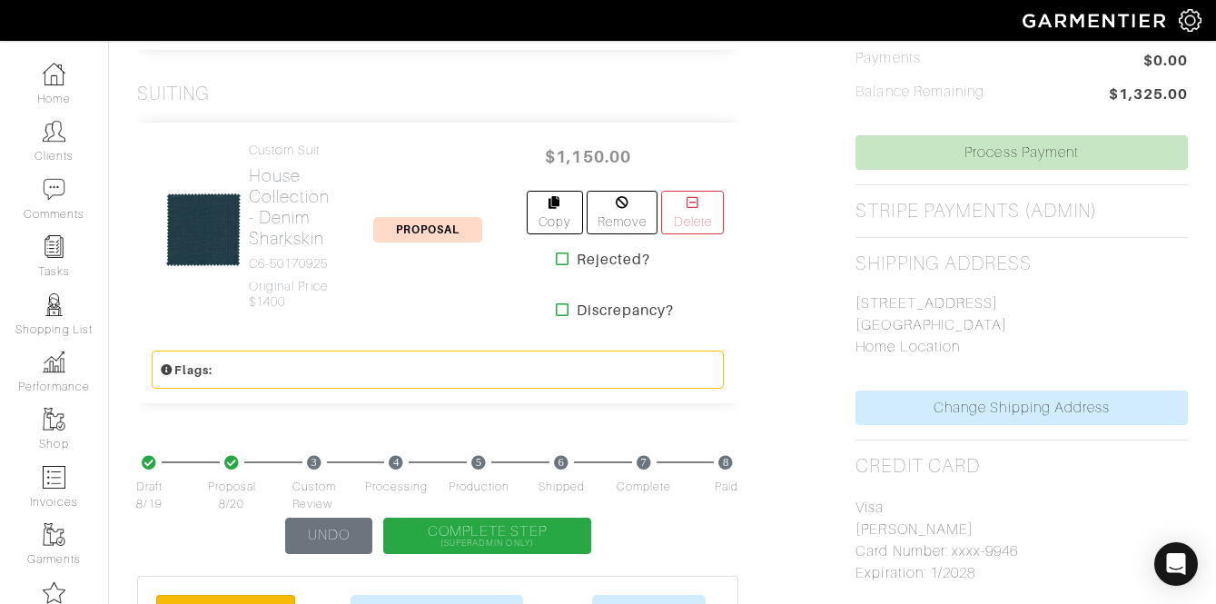
scroll to position [743, 0]
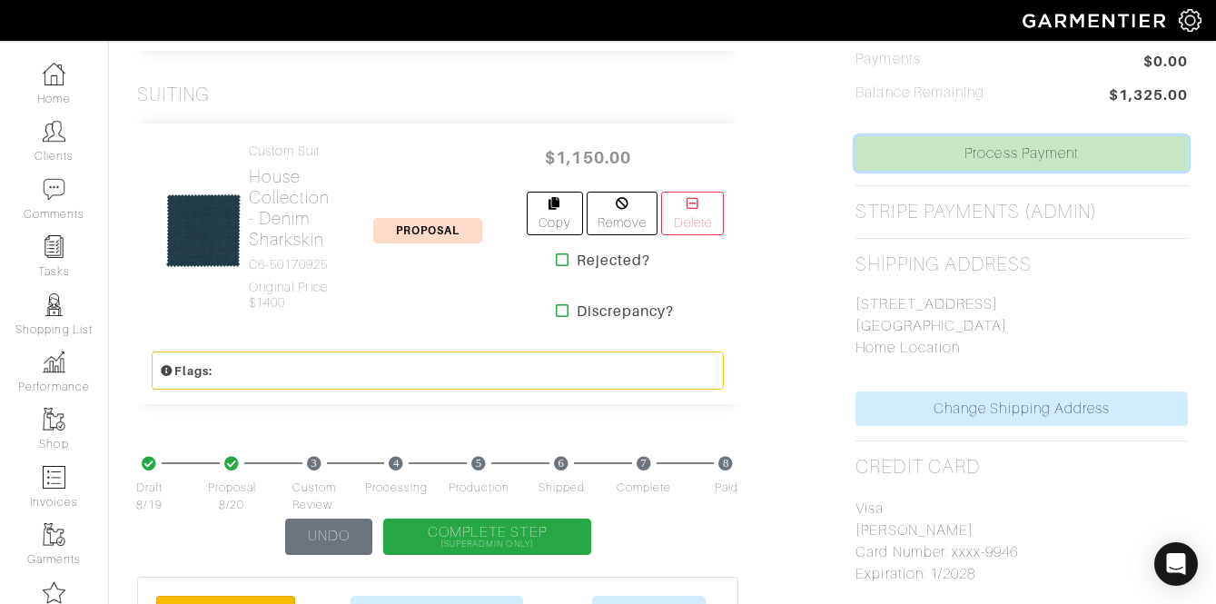
click at [1053, 139] on link "Process Payment" at bounding box center [1022, 153] width 332 height 35
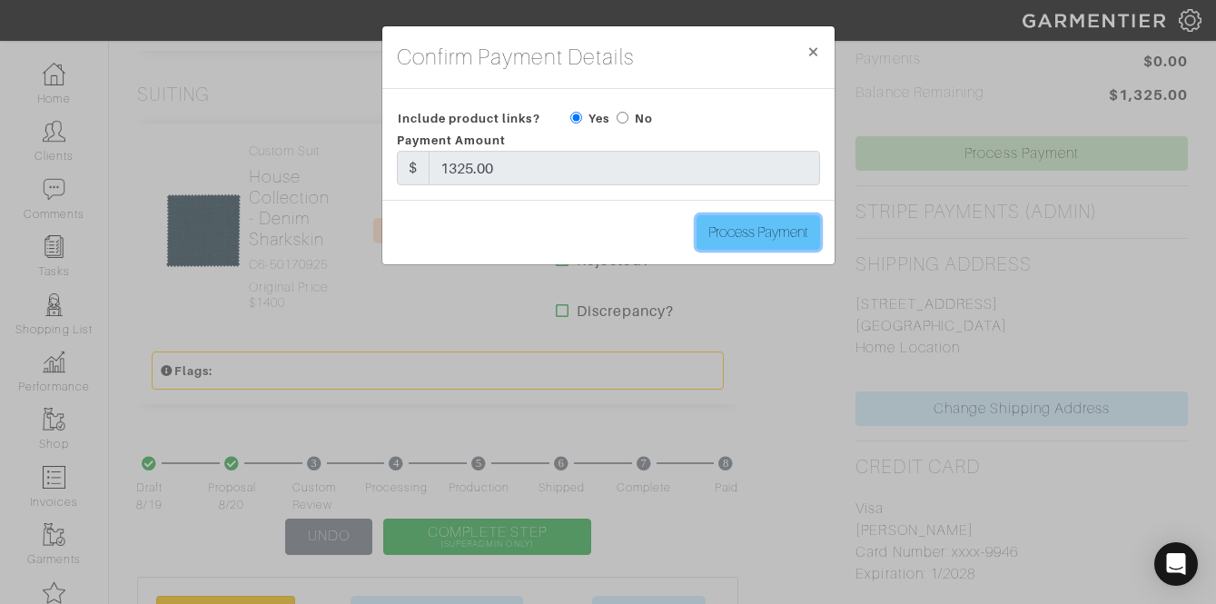
click at [786, 242] on input "Process Payment" at bounding box center [759, 232] width 124 height 35
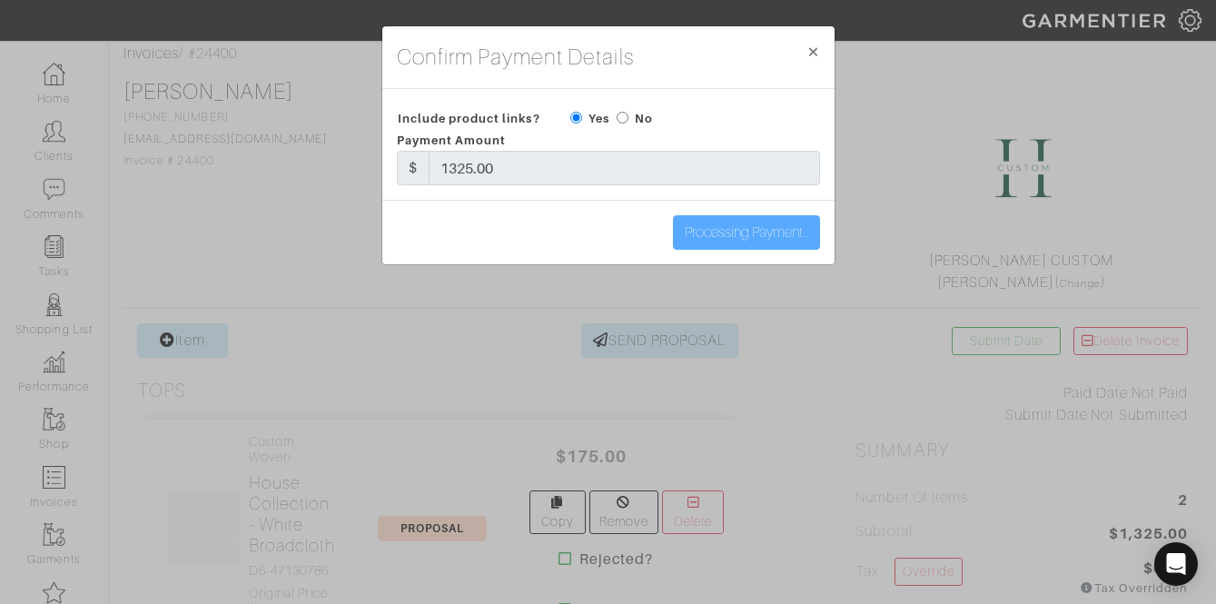
scroll to position [76, 0]
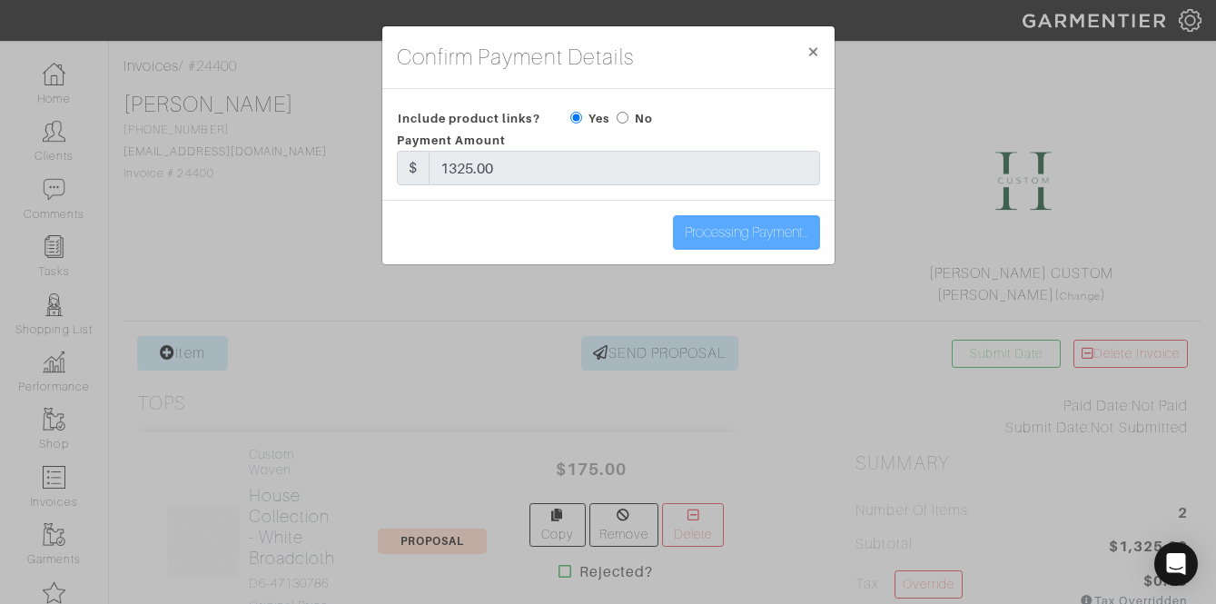
type input "Process Payment"
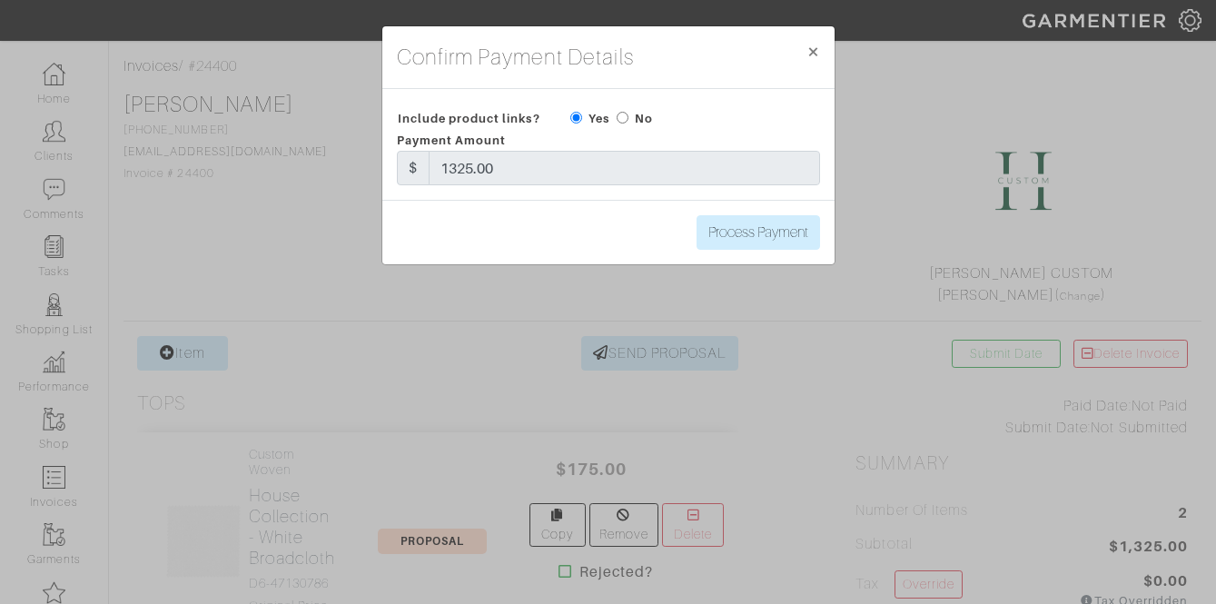
scroll to position [0, 0]
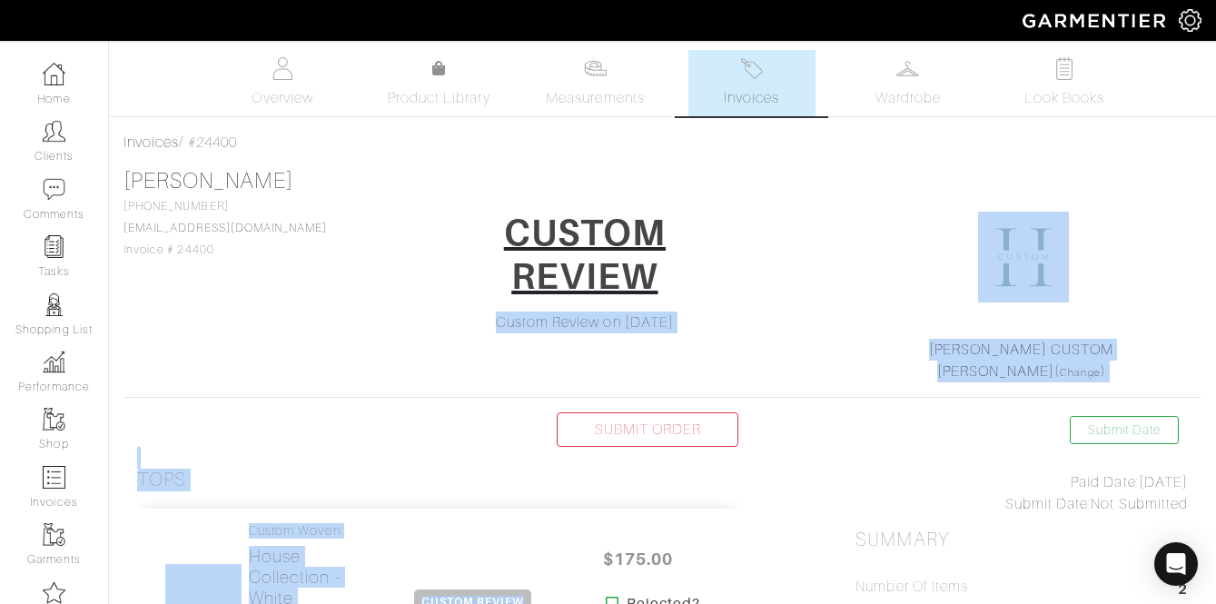
drag, startPoint x: 785, startPoint y: 513, endPoint x: 605, endPoint y: 255, distance: 314.5
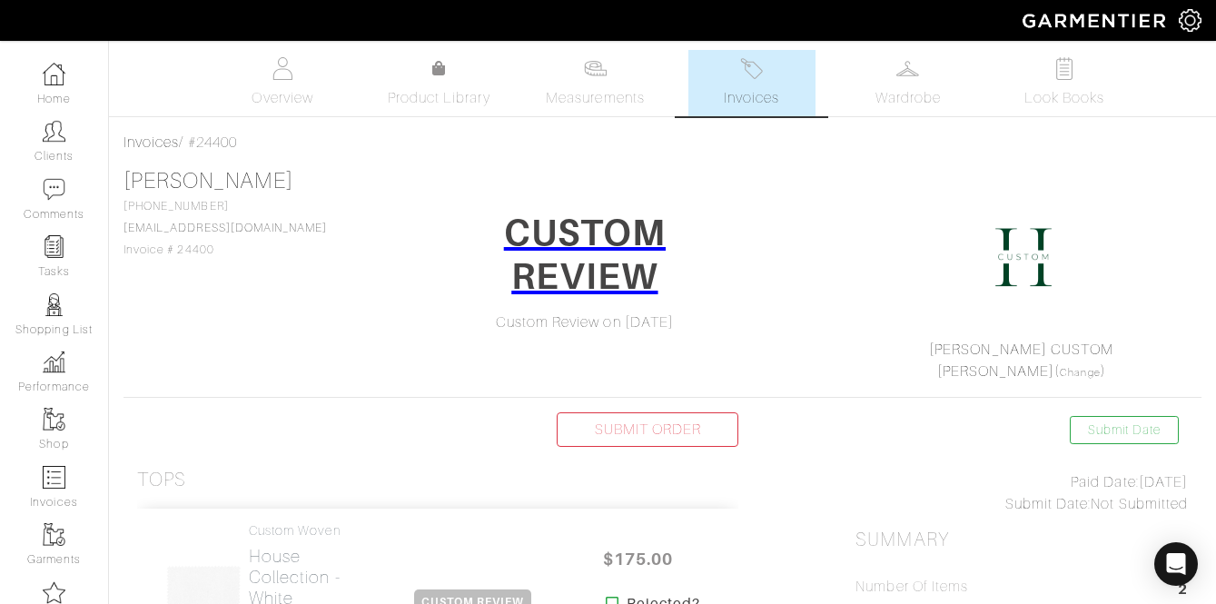
click at [746, 347] on div "Lee Buckton 470-301-8355 leebuckton@gmail.com Invoice # 24400 CUSTOM REVIEW Cus…" at bounding box center [663, 275] width 1078 height 214
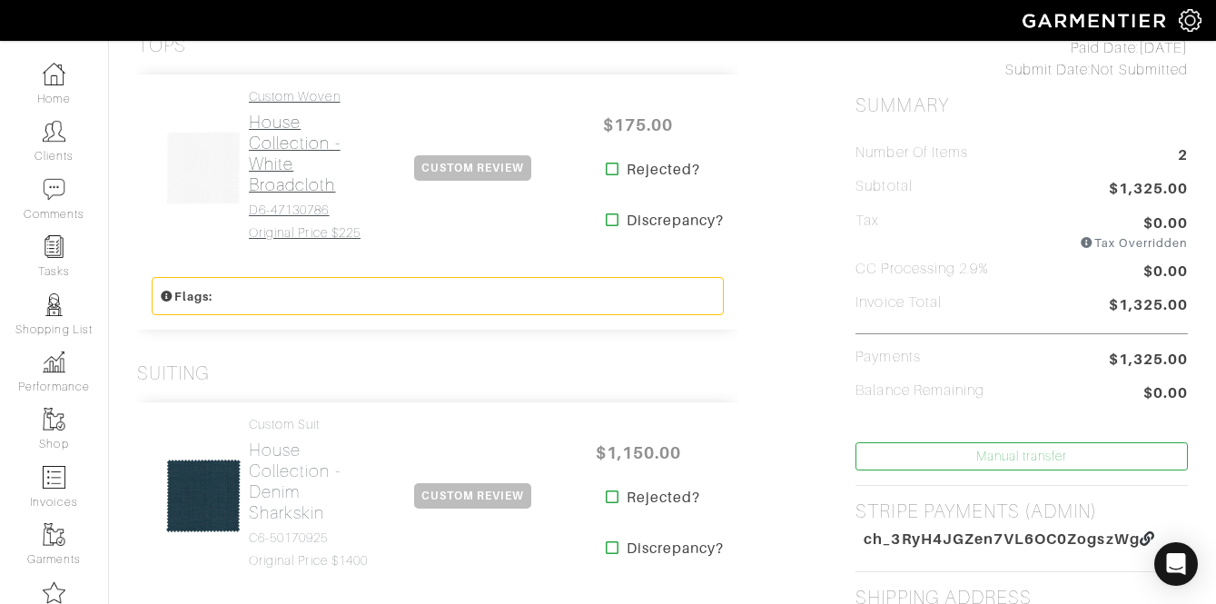
click at [288, 121] on h2 "House Collection - White Broadcloth" at bounding box center [310, 154] width 122 height 84
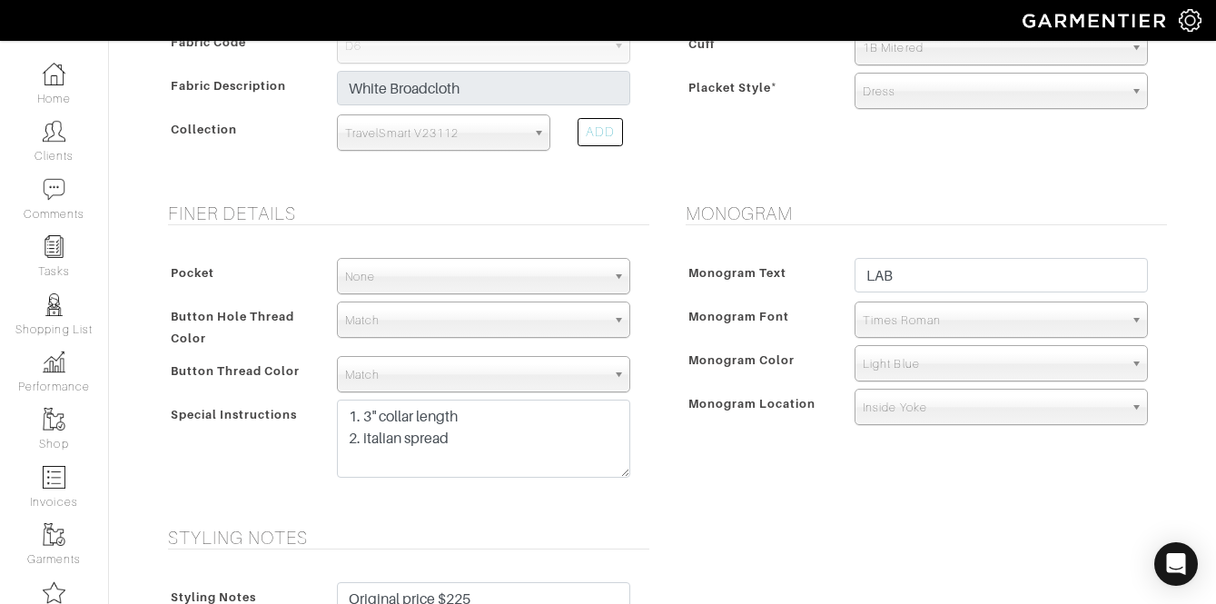
scroll to position [816, 0]
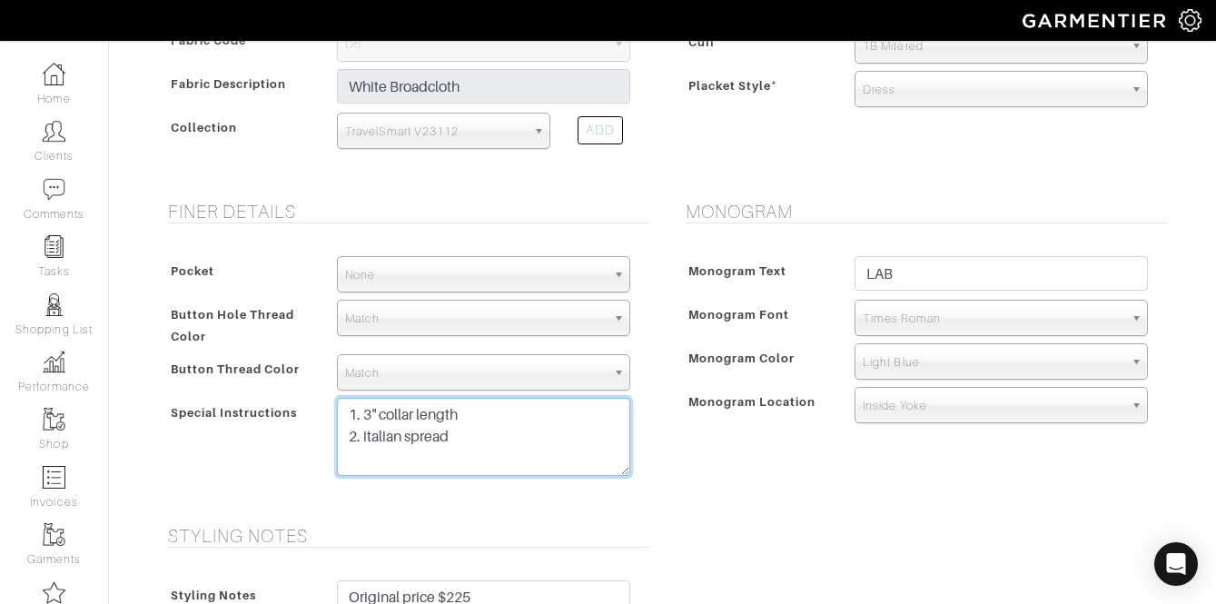
click at [476, 439] on textarea "1. 3" collar length 2. italian spread" at bounding box center [483, 437] width 293 height 78
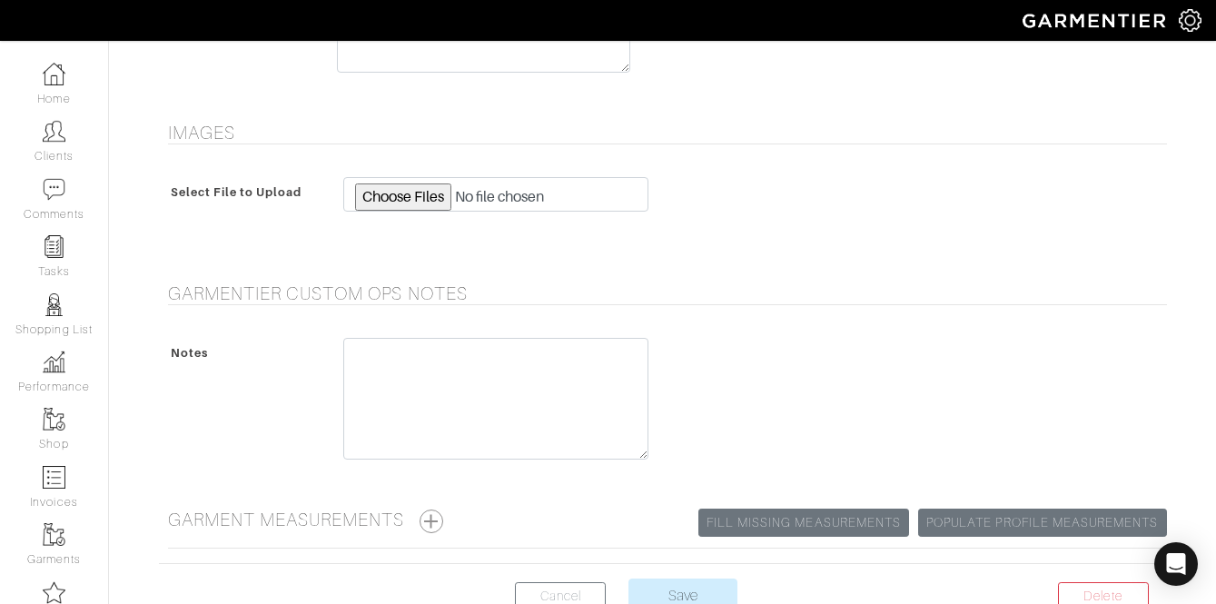
scroll to position [1497, 0]
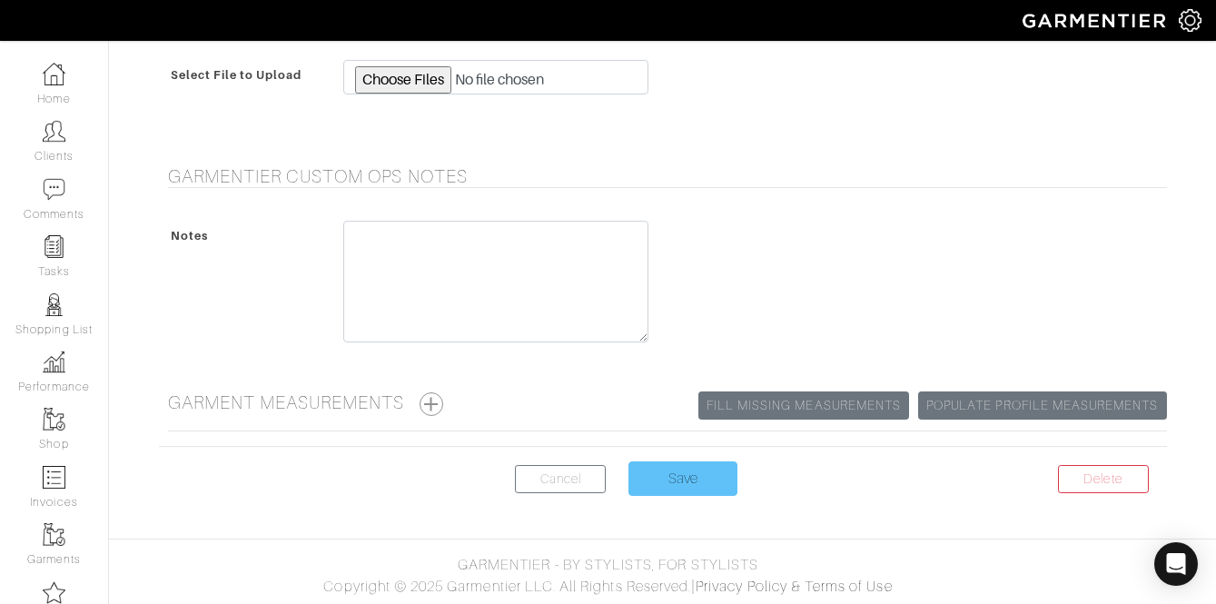
type textarea "1. 3" collar length 2. italian spread 3. soft collar & cuff"
click at [688, 482] on input "Save" at bounding box center [683, 478] width 109 height 35
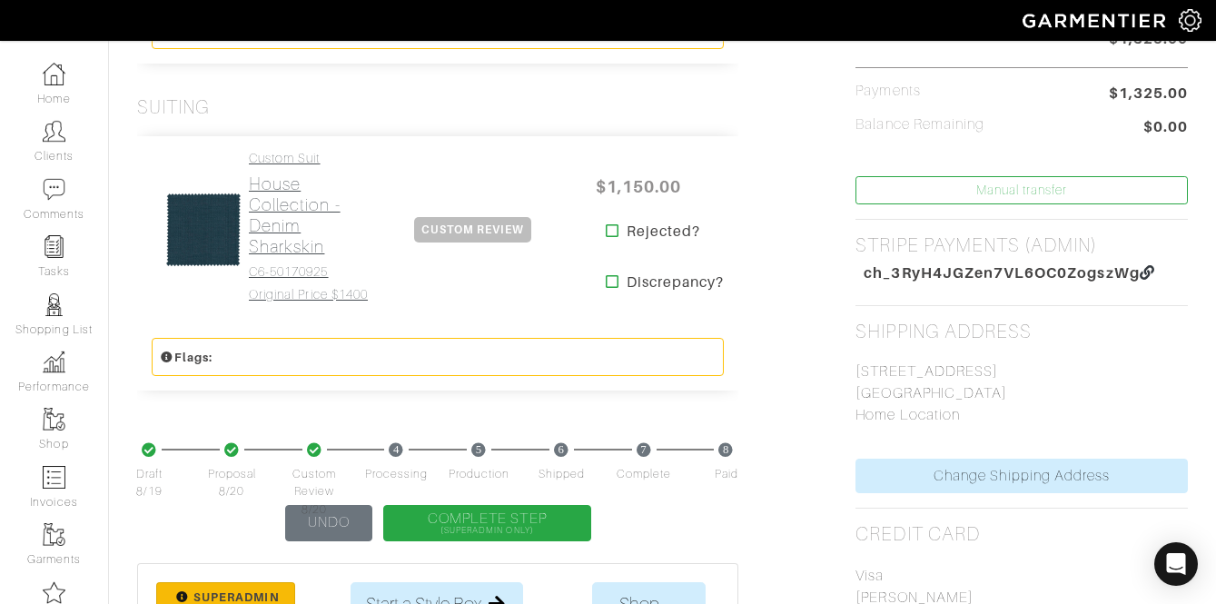
scroll to position [698, 0]
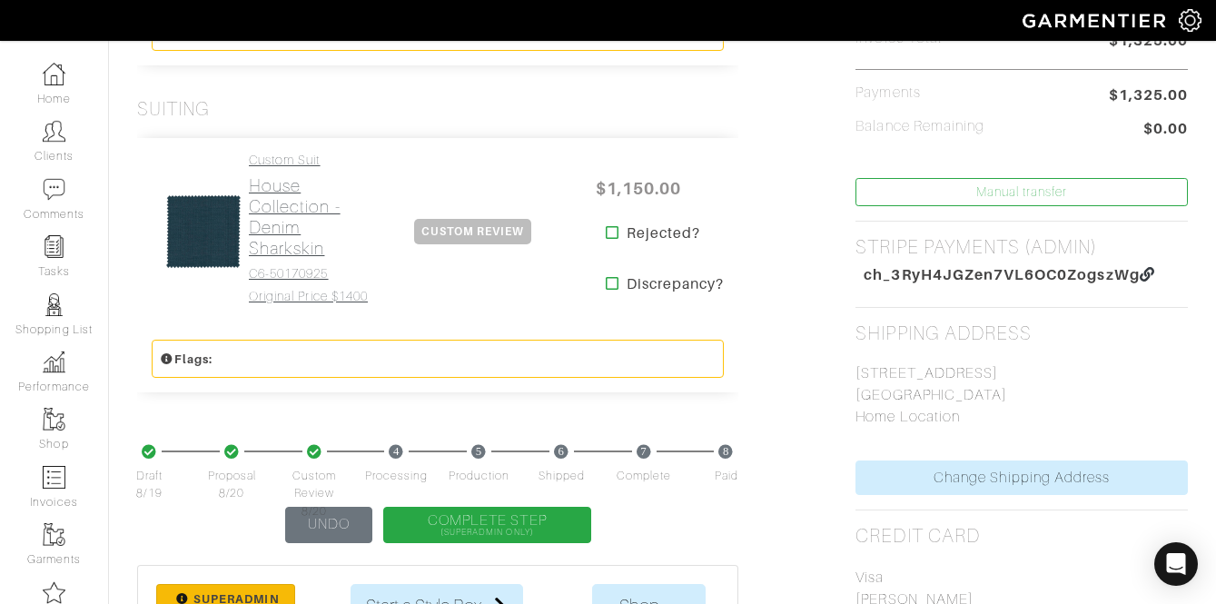
click at [282, 223] on h2 "House Collection - Denim Sharkskin" at bounding box center [310, 217] width 122 height 84
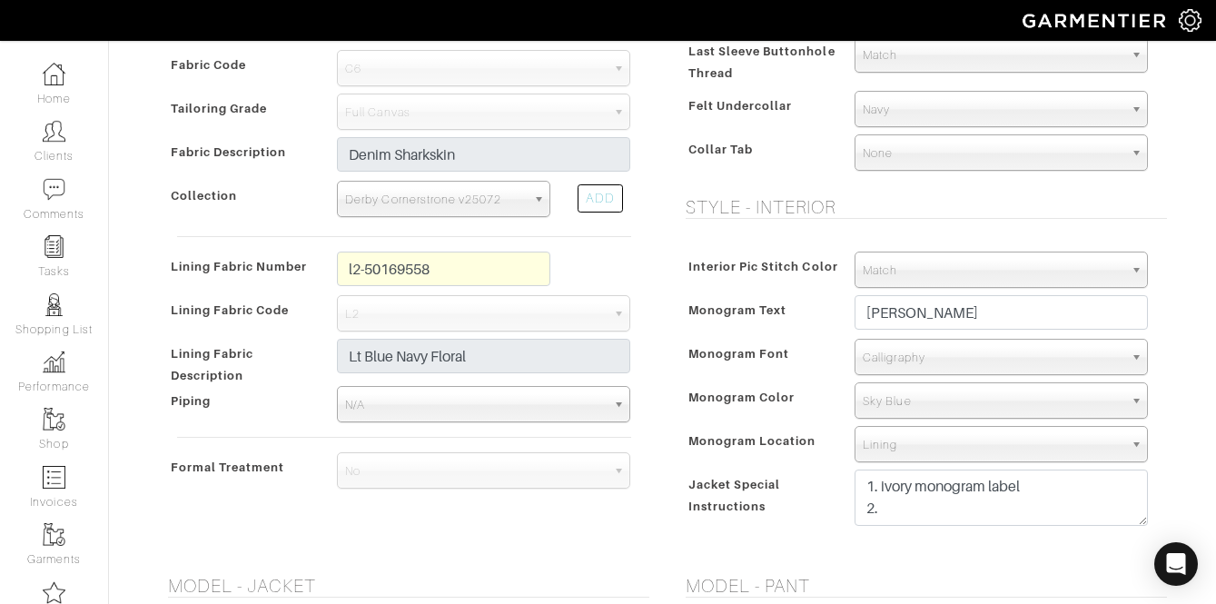
scroll to position [810, 0]
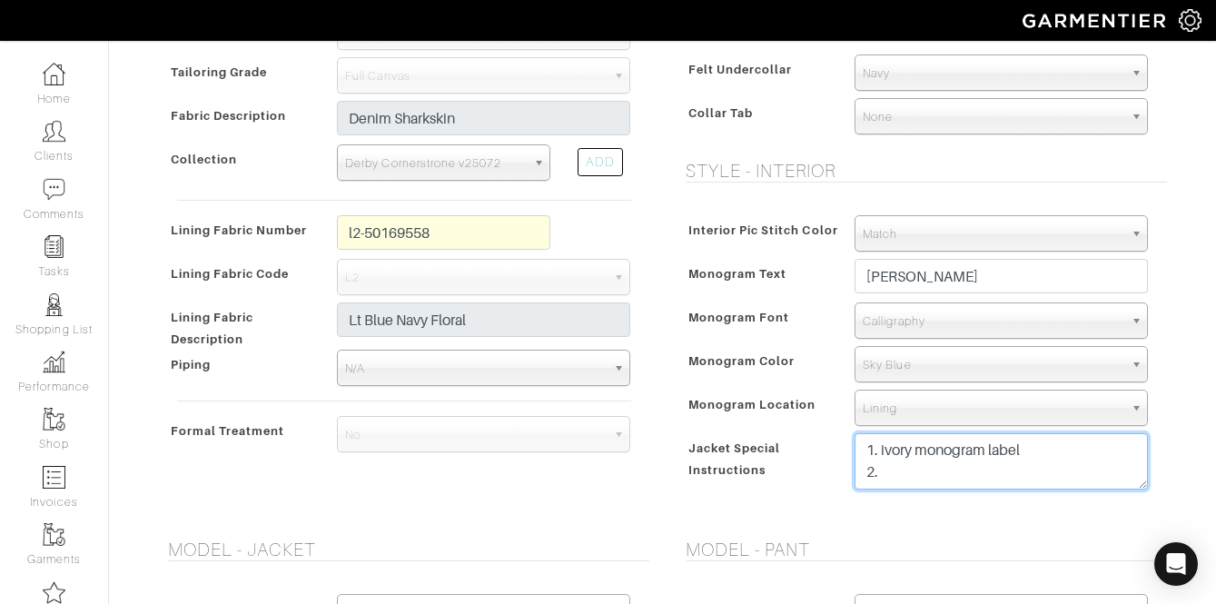
click at [903, 474] on textarea "1. ivory monogram label 2." at bounding box center [1001, 461] width 293 height 56
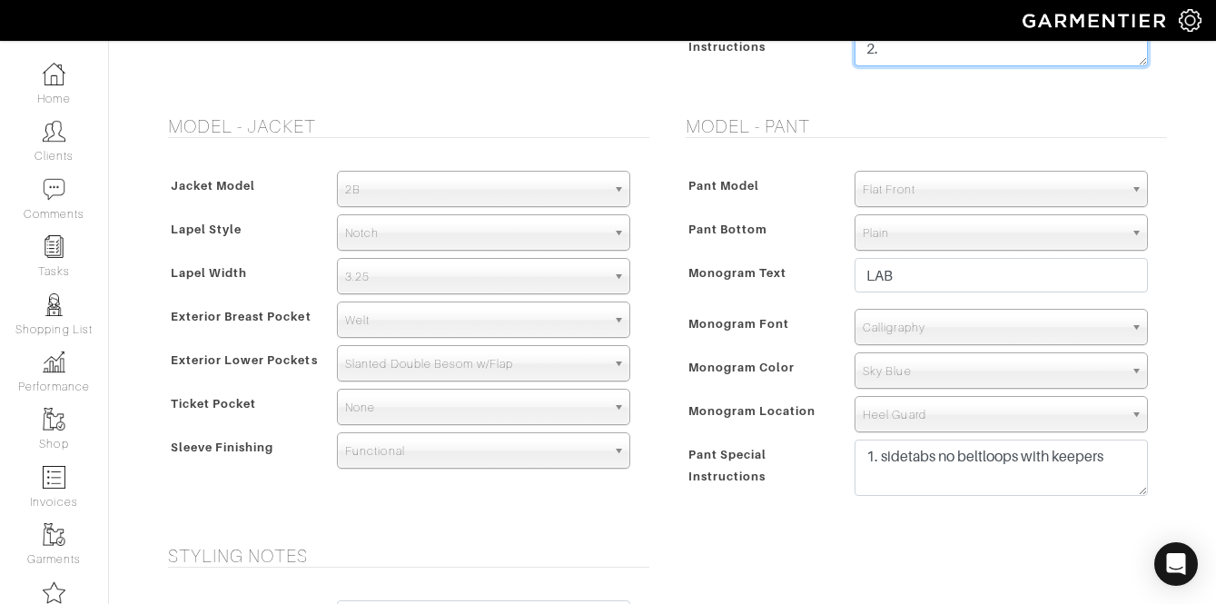
scroll to position [1250, 0]
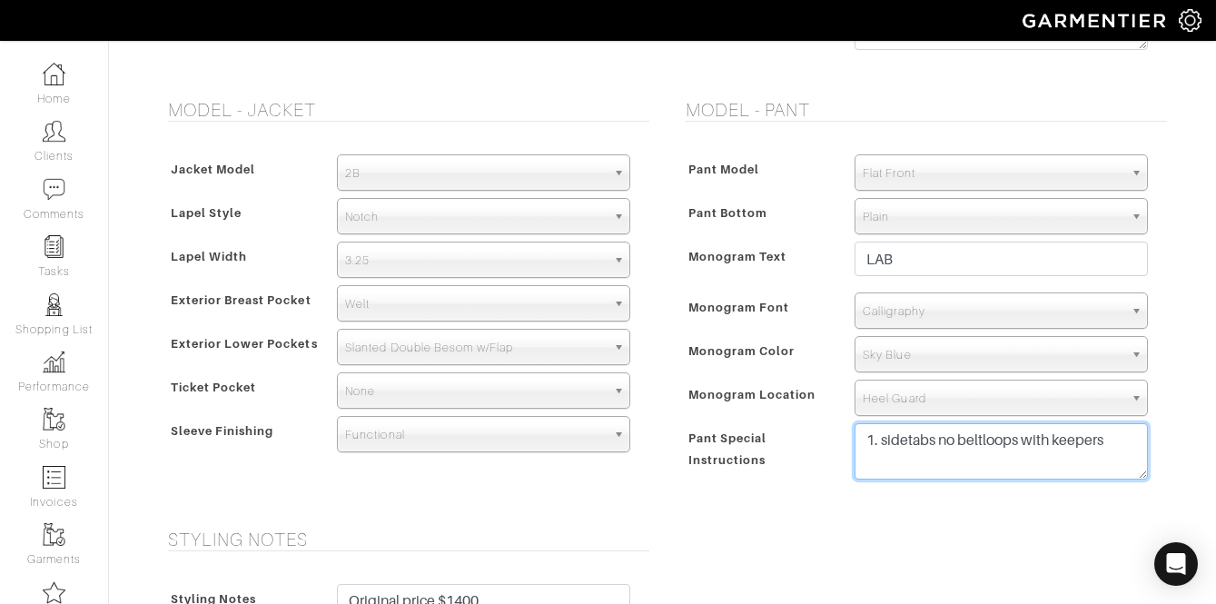
click at [1132, 457] on textarea "1. sidetabs no beltloops with keepers" at bounding box center [1001, 451] width 293 height 56
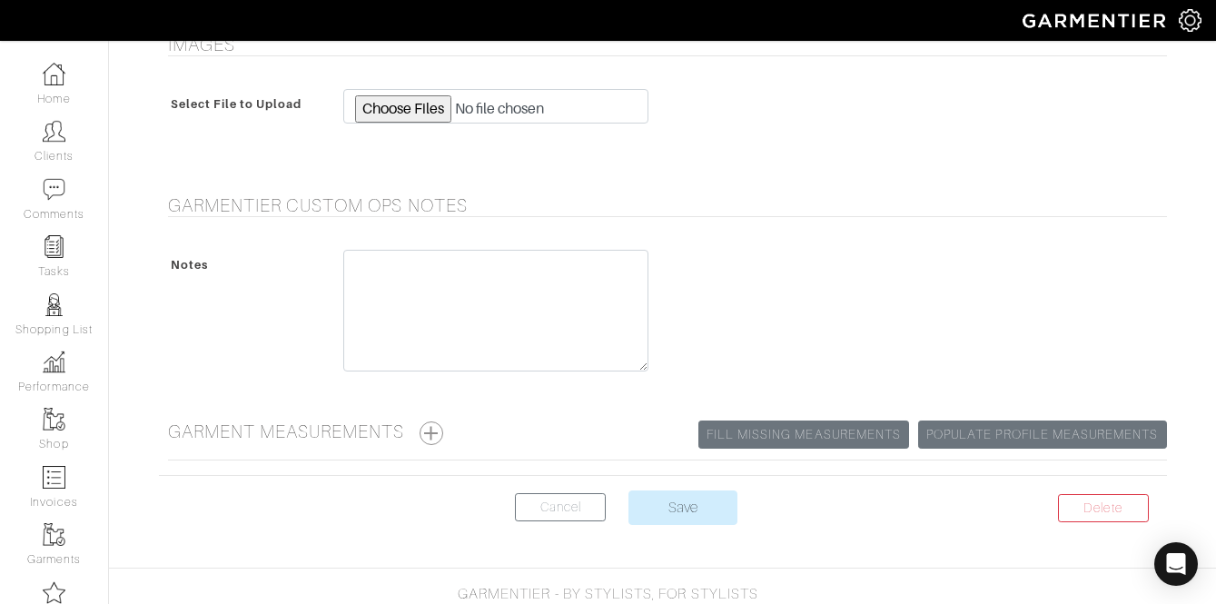
scroll to position [1909, 0]
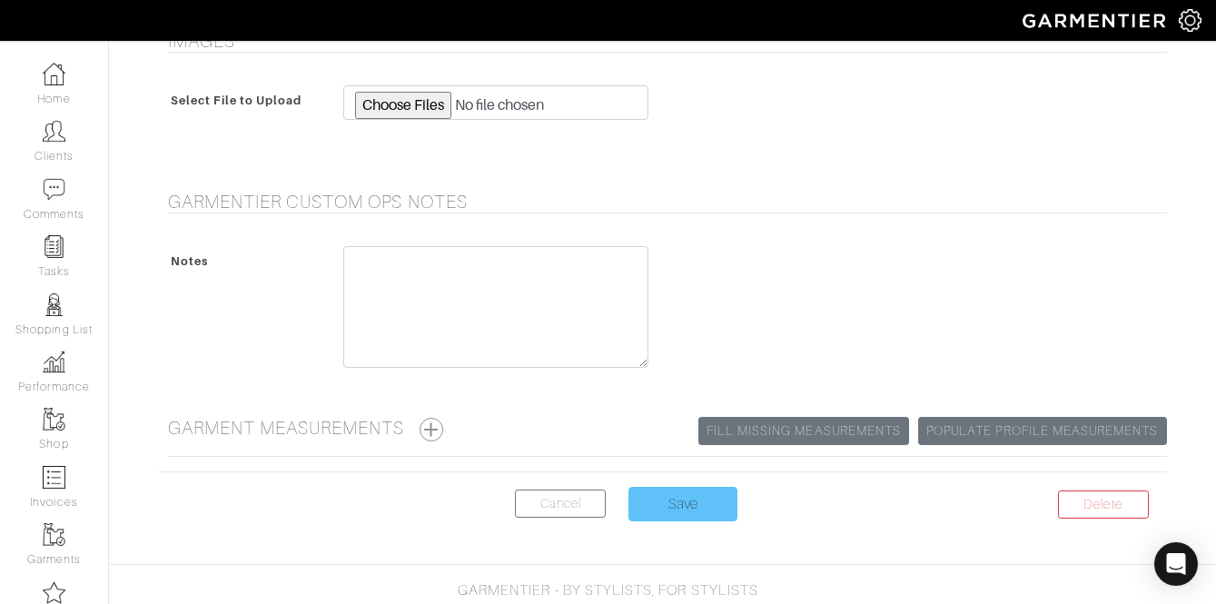
type textarea "1. sidetabs no beltloops with keepers 2. lower back crotch 1/4""
click at [694, 494] on input "Save" at bounding box center [683, 504] width 109 height 35
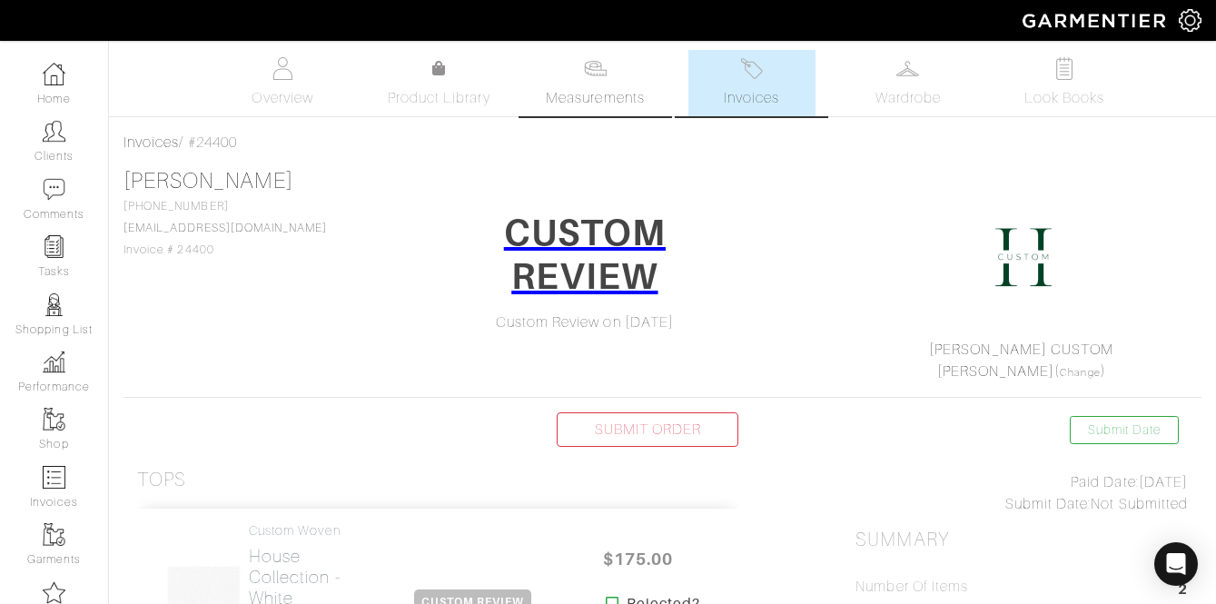
click at [593, 72] on img at bounding box center [595, 68] width 23 height 23
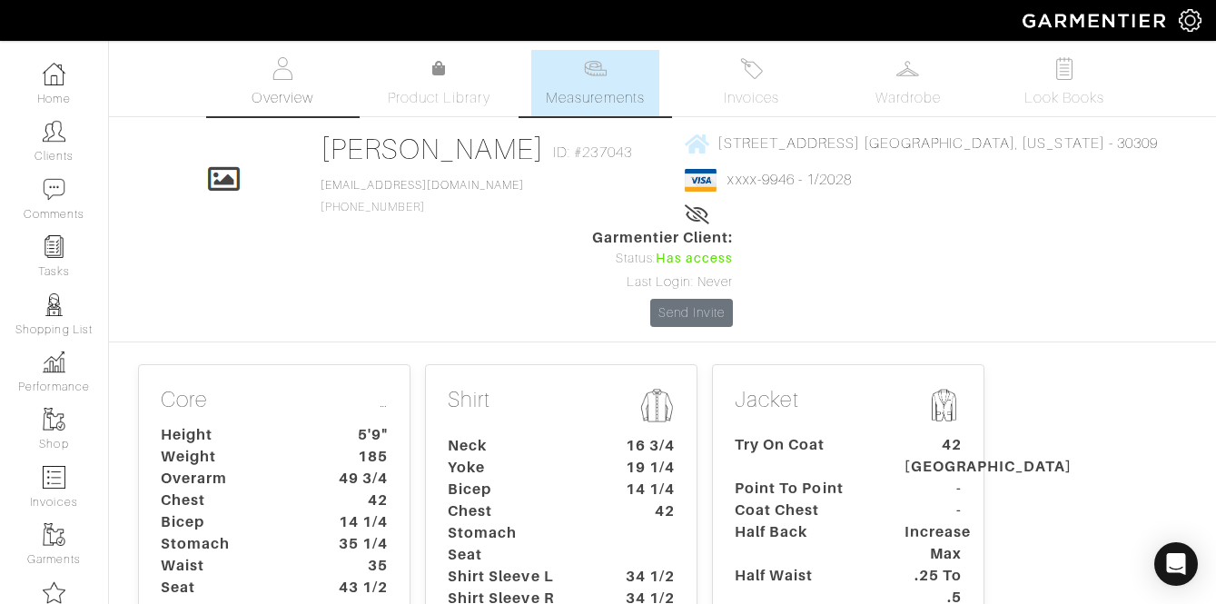
click at [291, 73] on img at bounding box center [283, 68] width 23 height 23
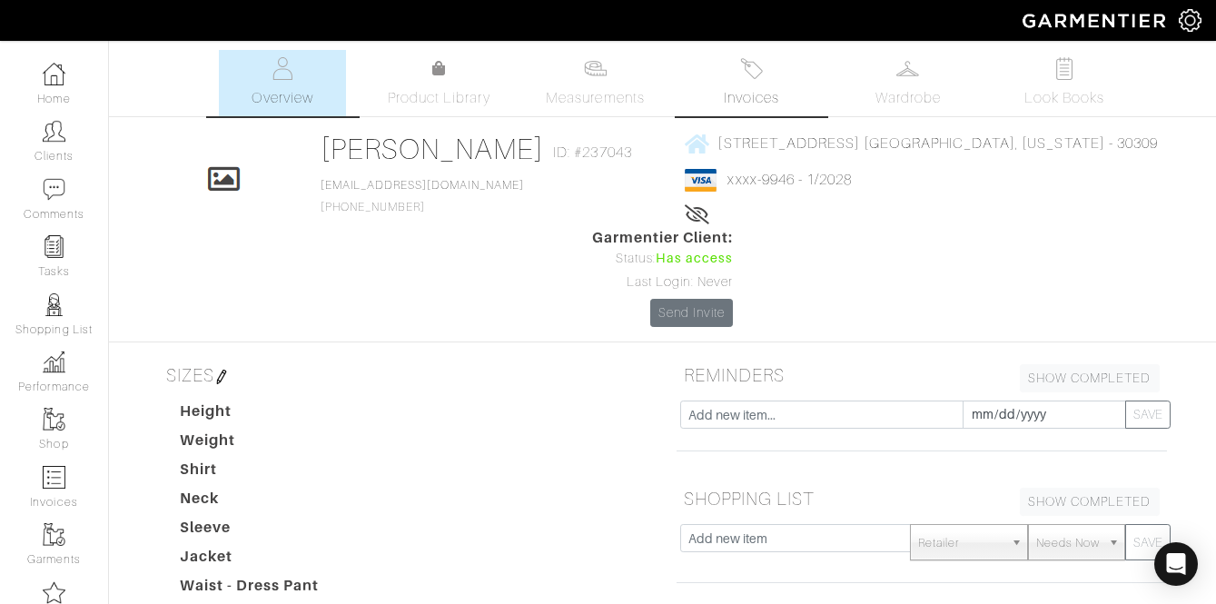
click at [735, 77] on link "Invoices" at bounding box center [751, 83] width 127 height 66
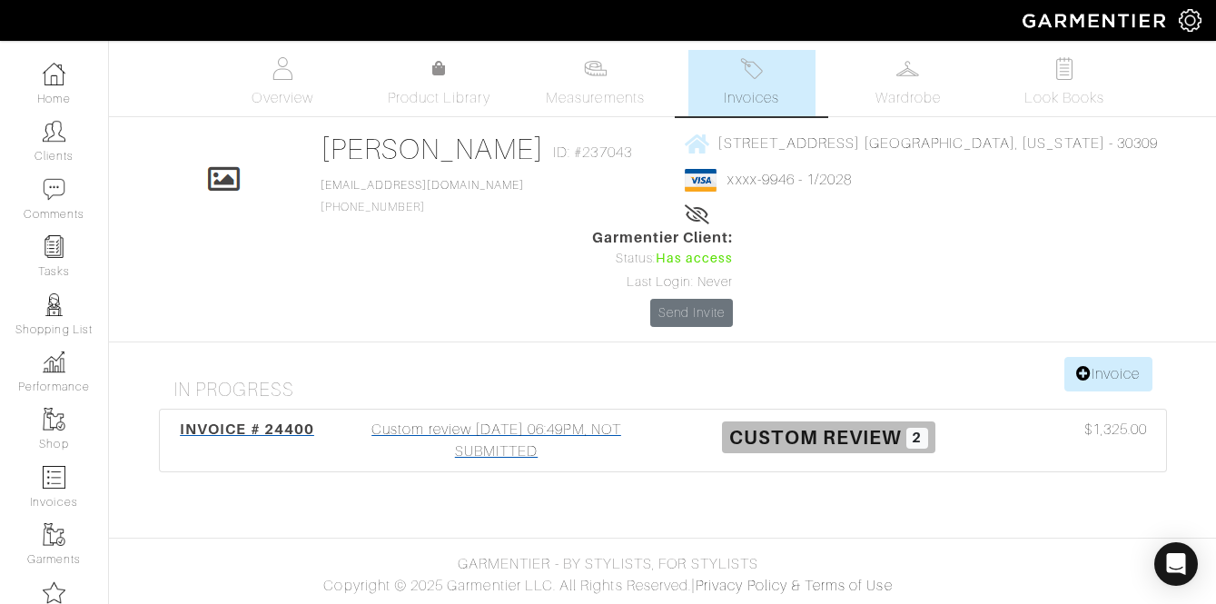
click at [488, 419] on div "Custom review 08/20/25 06:49PM, NOT SUBMITTED" at bounding box center [497, 441] width 332 height 44
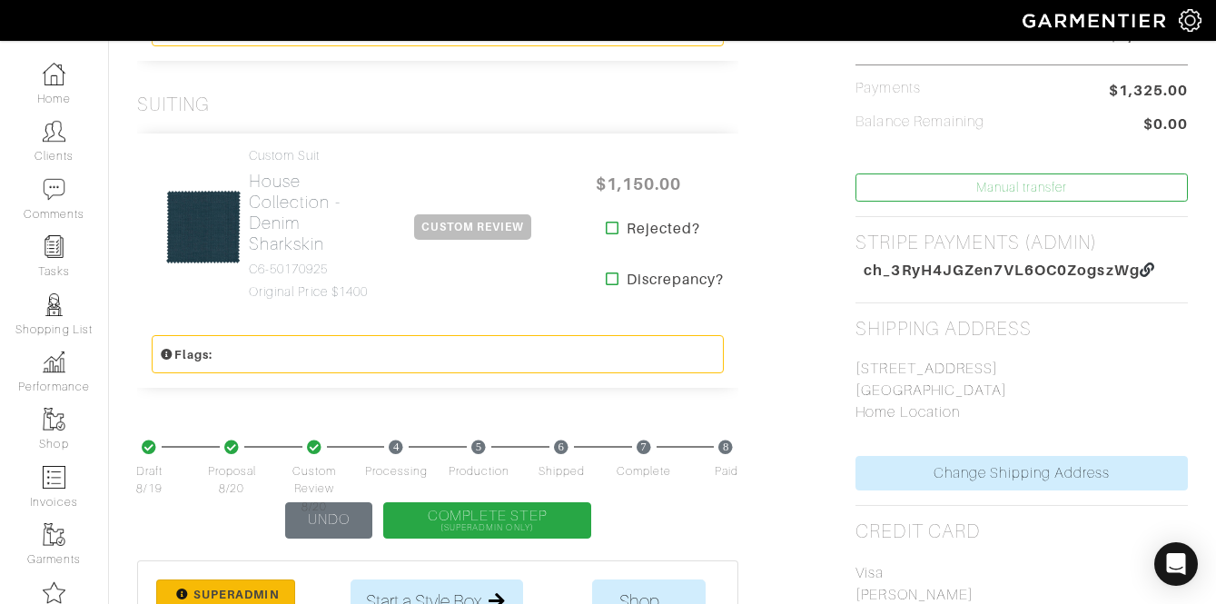
scroll to position [837, 0]
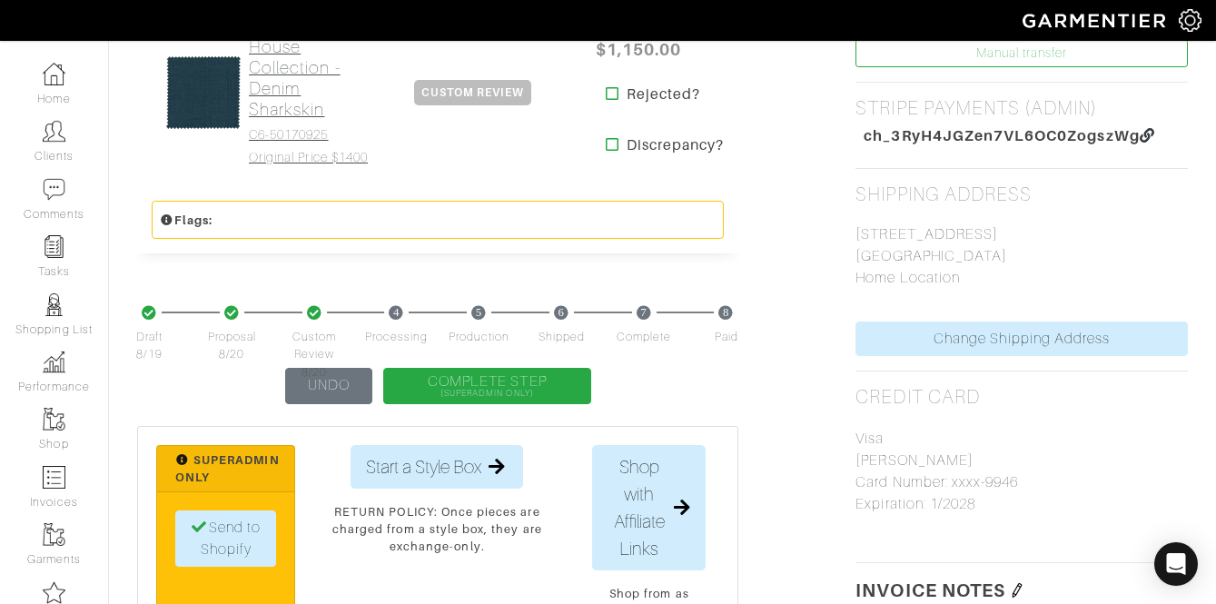
click at [292, 91] on h2 "House Collection - Denim Sharkskin" at bounding box center [310, 78] width 122 height 84
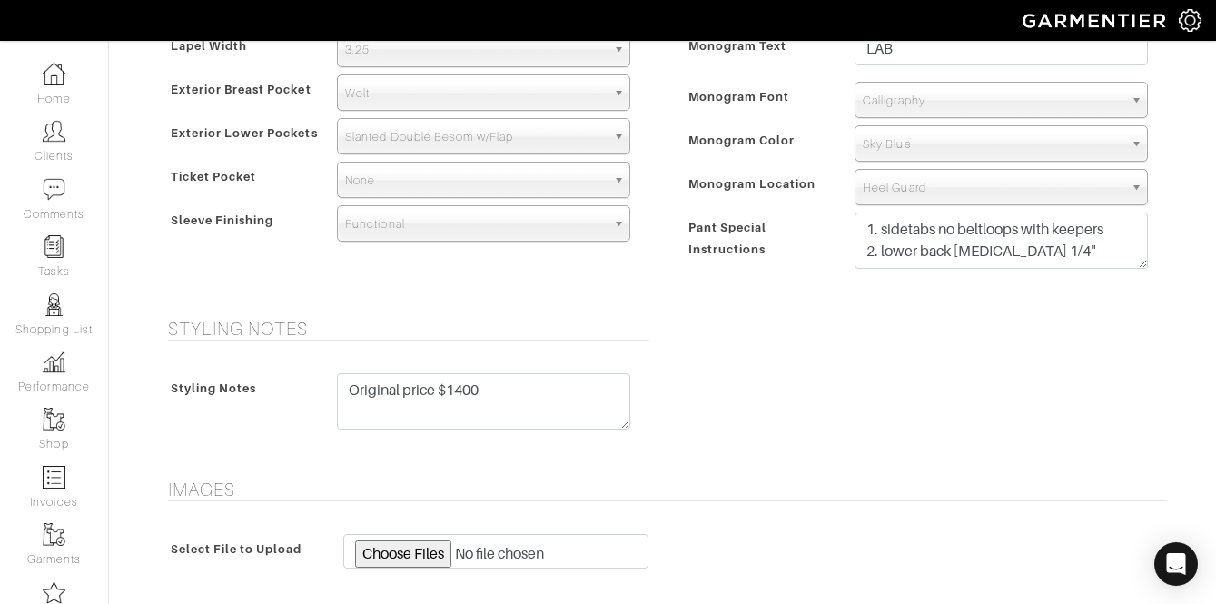
scroll to position [1441, 0]
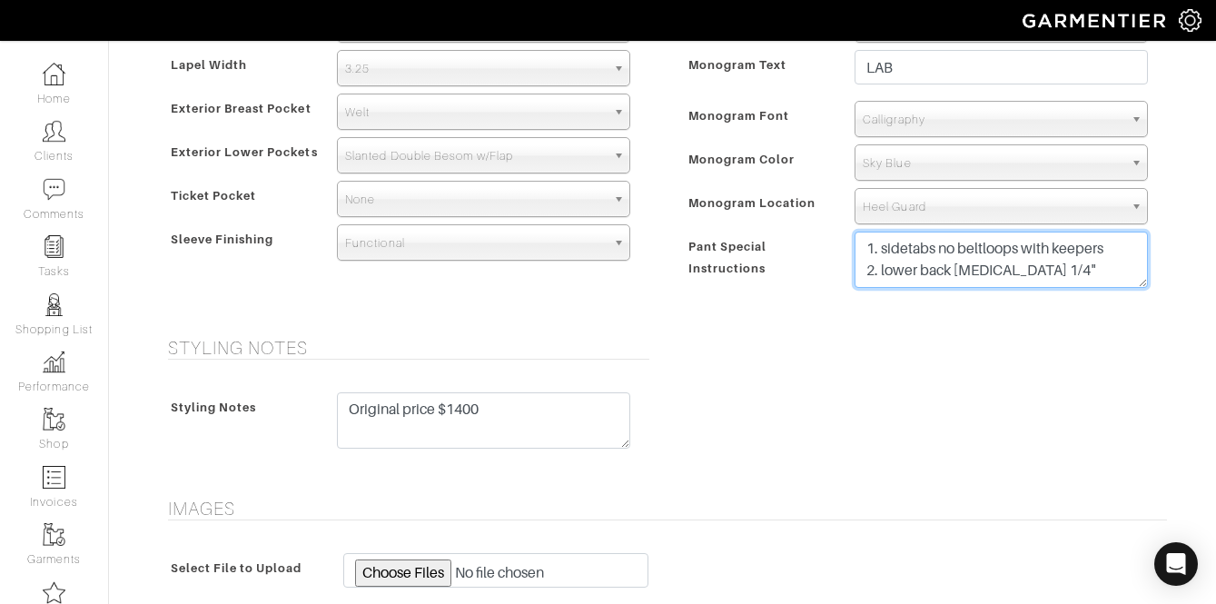
click at [1084, 272] on textarea "1. sidetabs no beltloops with keepers 2. lower back crotch 1/4"" at bounding box center [1001, 260] width 293 height 56
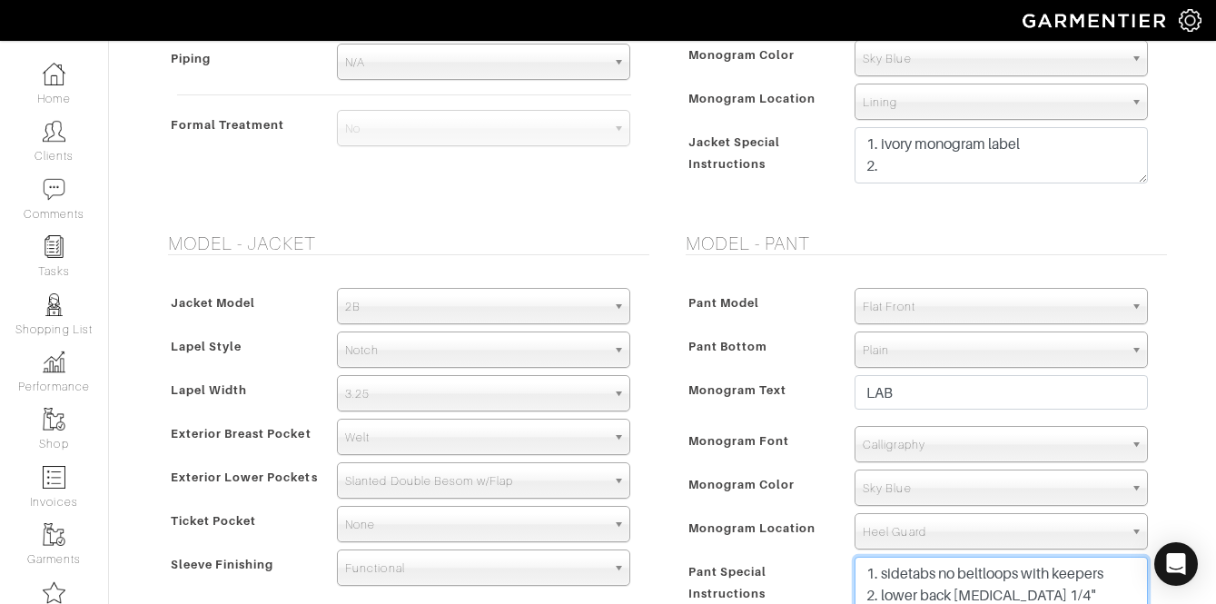
scroll to position [1086, 0]
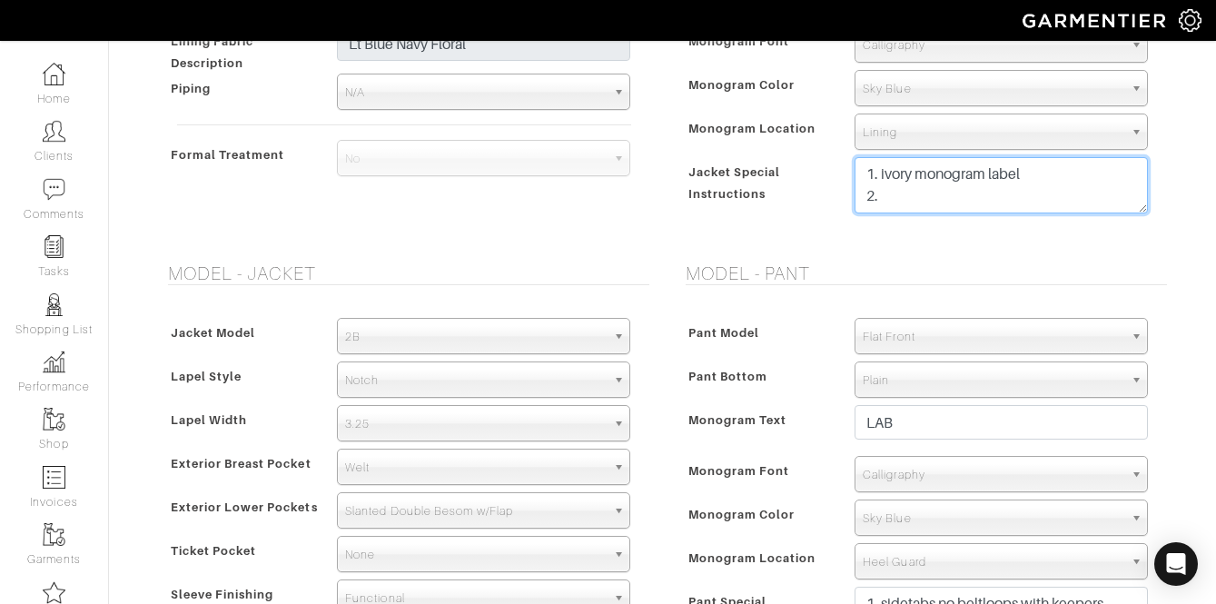
click at [865, 173] on textarea "1. ivory monogram label 2." at bounding box center [1001, 185] width 293 height 56
click at [870, 175] on textarea "1. ivory monogram label 2." at bounding box center [1001, 185] width 293 height 56
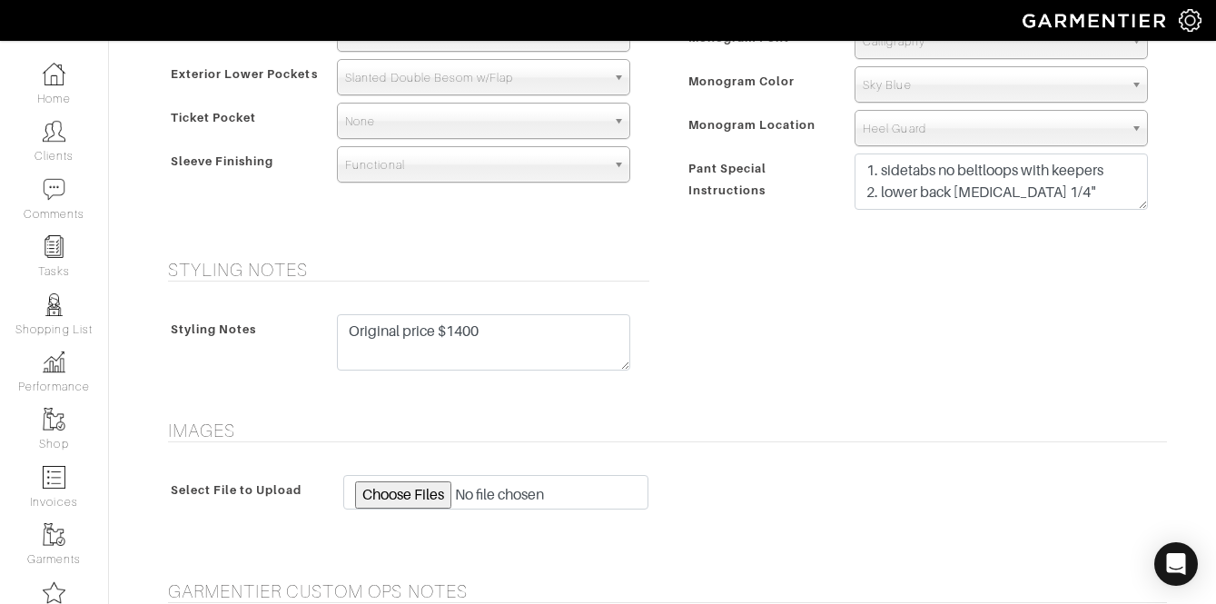
scroll to position [1935, 0]
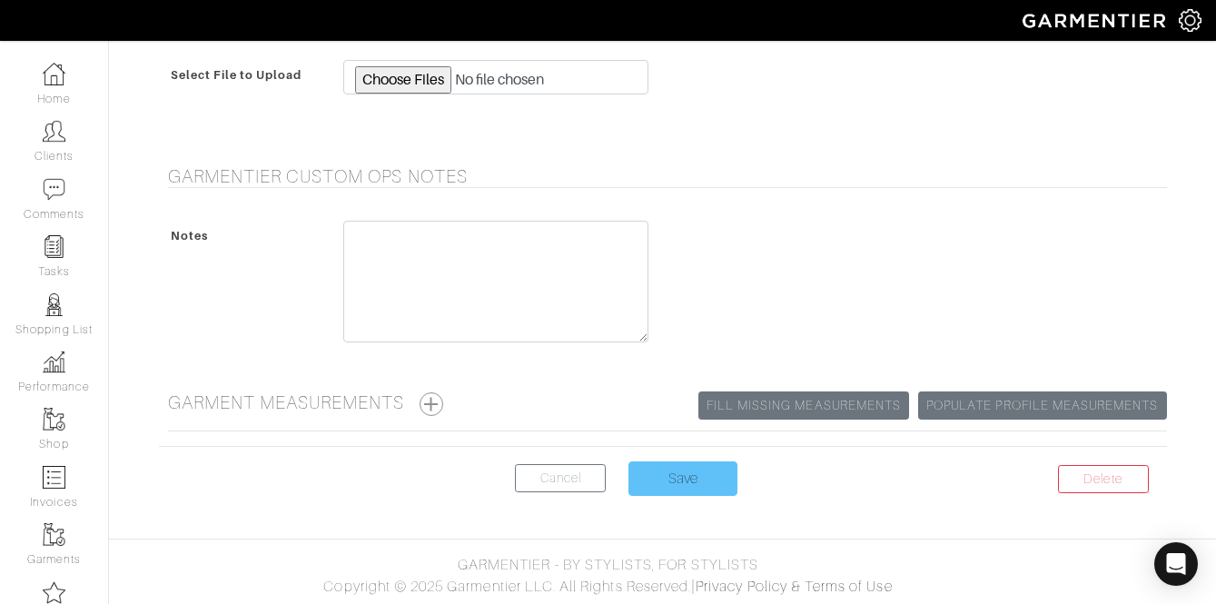
type textarea "international wedding sept 27 1. ivory monogram label 2."
click at [674, 484] on input "Save" at bounding box center [683, 478] width 109 height 35
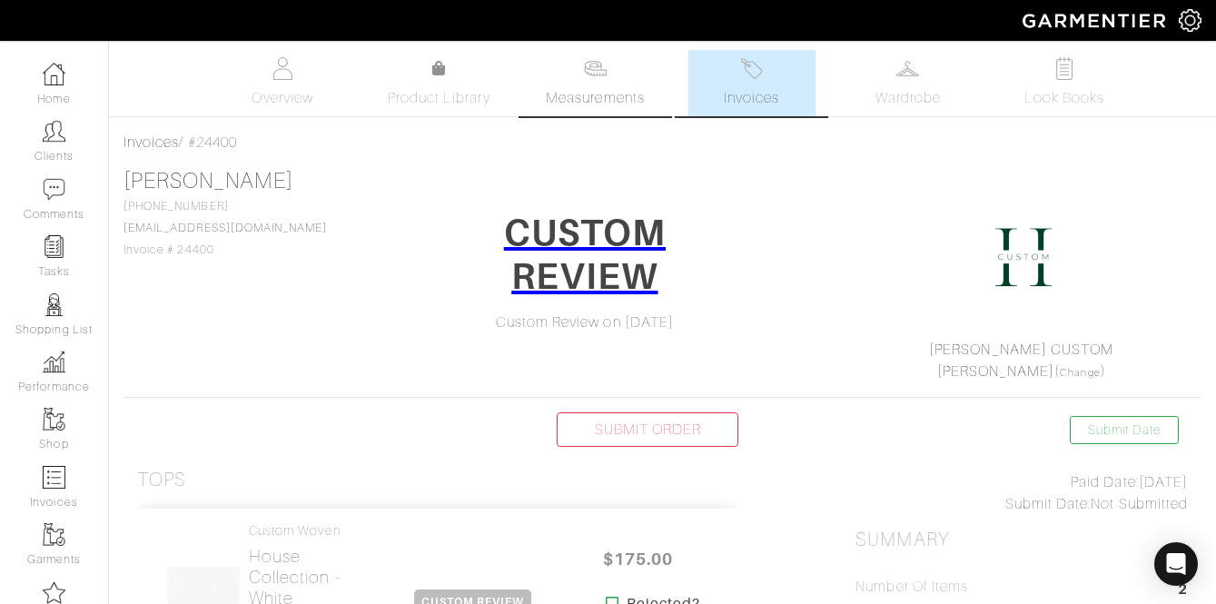
click at [589, 73] on img at bounding box center [595, 68] width 23 height 23
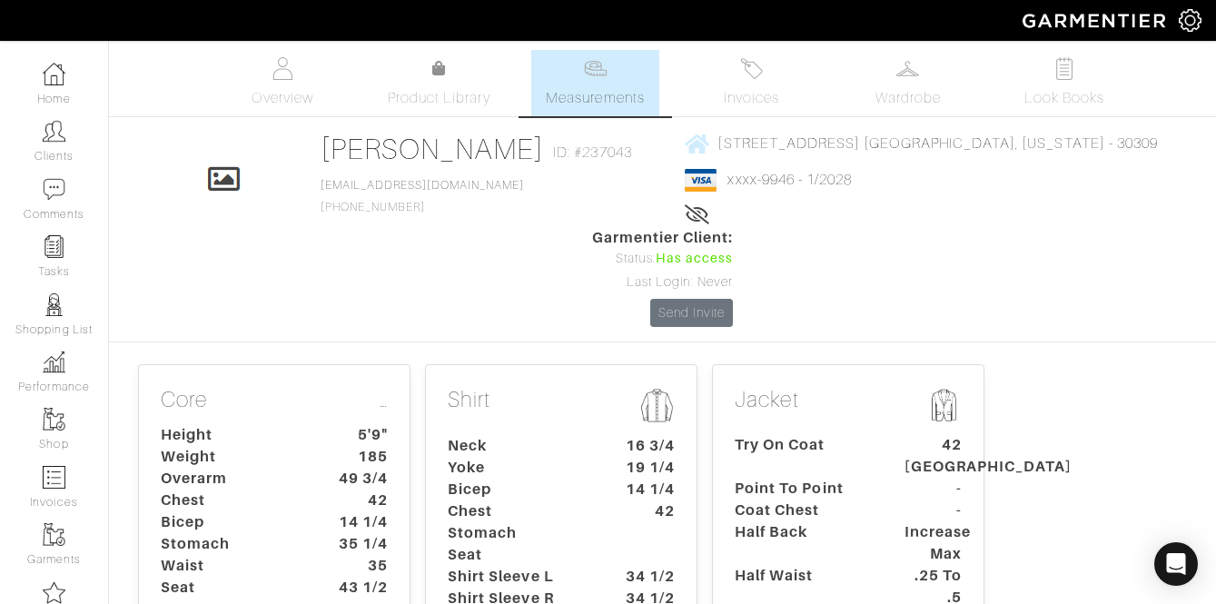
scroll to position [124, 0]
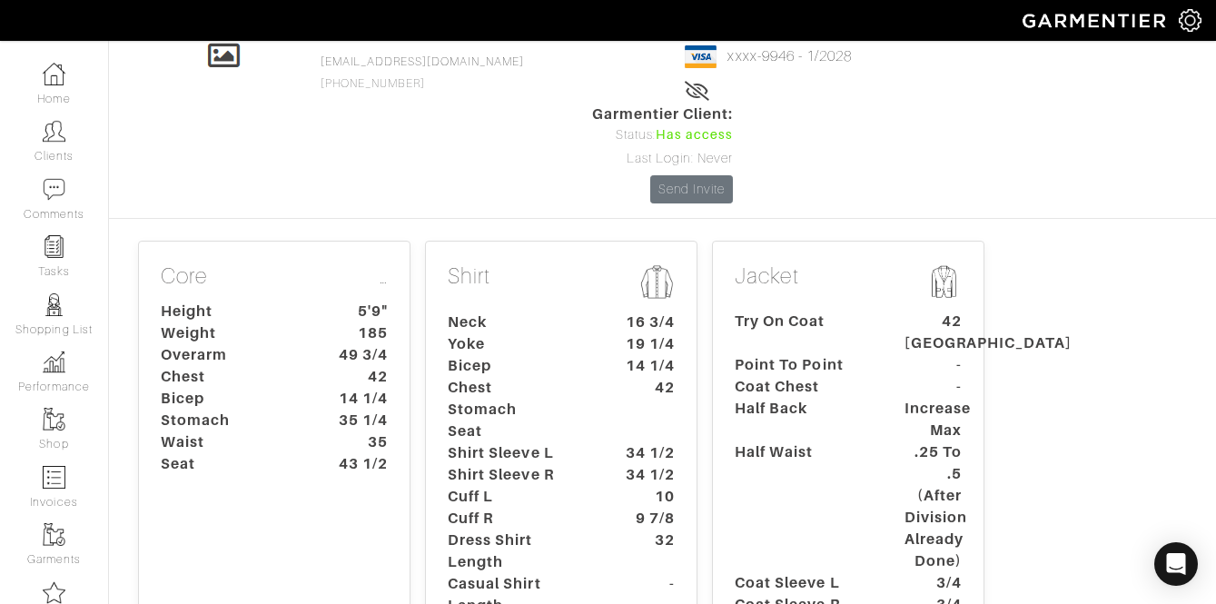
click at [577, 377] on dt "Chest" at bounding box center [519, 388] width 170 height 22
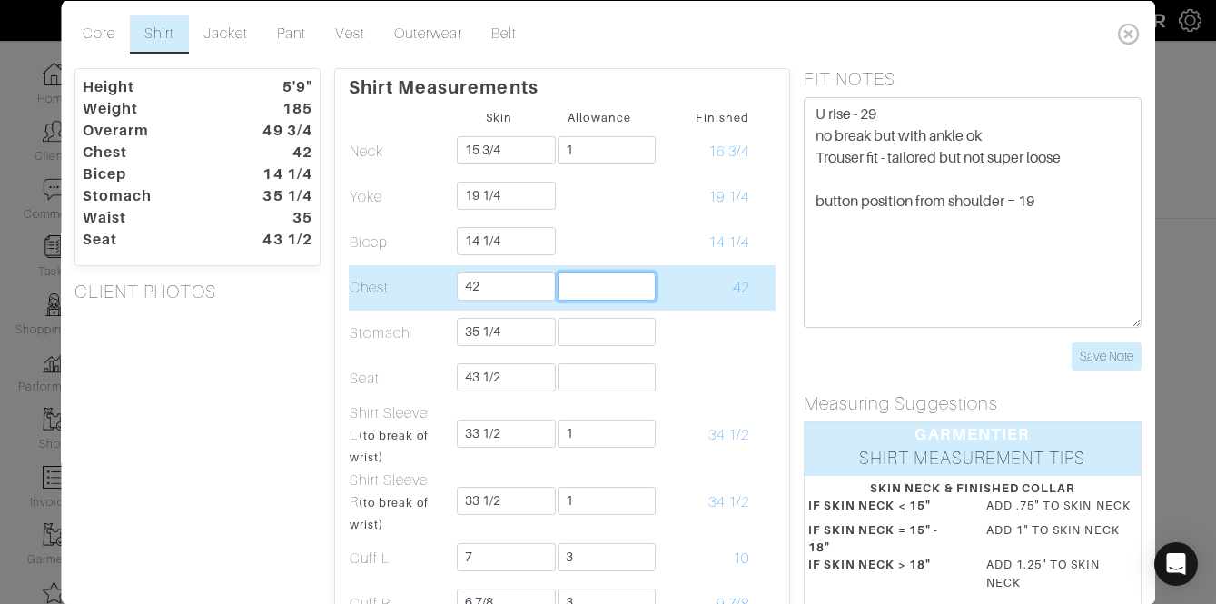
click at [572, 292] on input "text" at bounding box center [607, 286] width 99 height 28
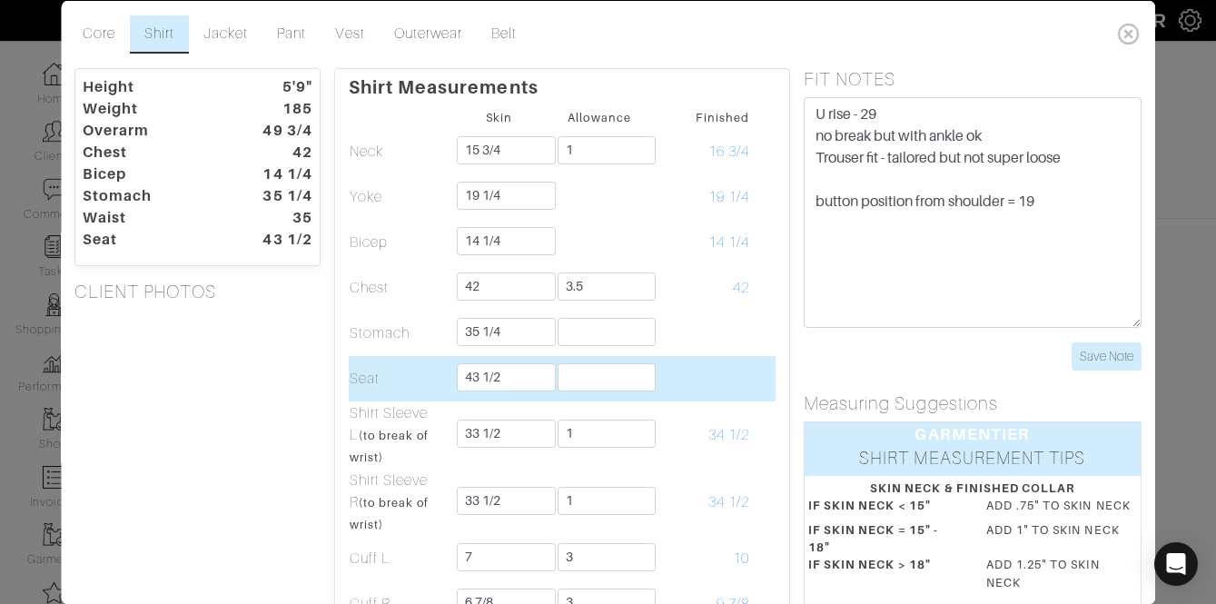
type input "3 1/2"
drag, startPoint x: 578, startPoint y: 361, endPoint x: 584, endPoint y: 338, distance: 24.5
click at [578, 360] on td at bounding box center [600, 377] width 101 height 45
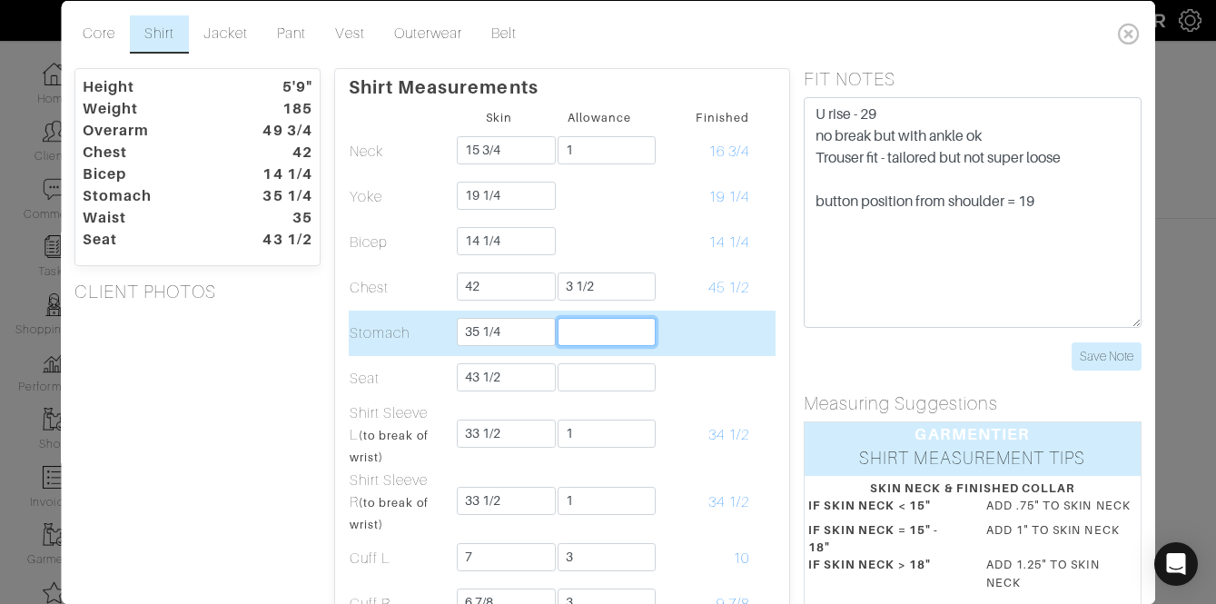
click at [584, 338] on input "text" at bounding box center [607, 331] width 99 height 28
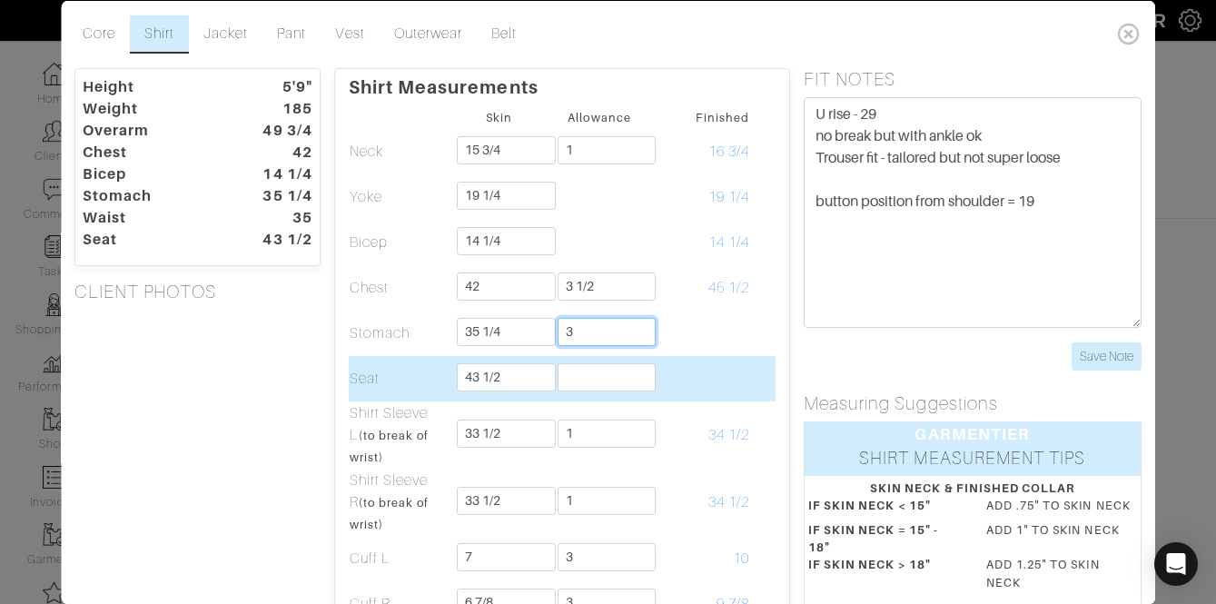
type input "3"
click at [572, 375] on input "text" at bounding box center [607, 376] width 99 height 28
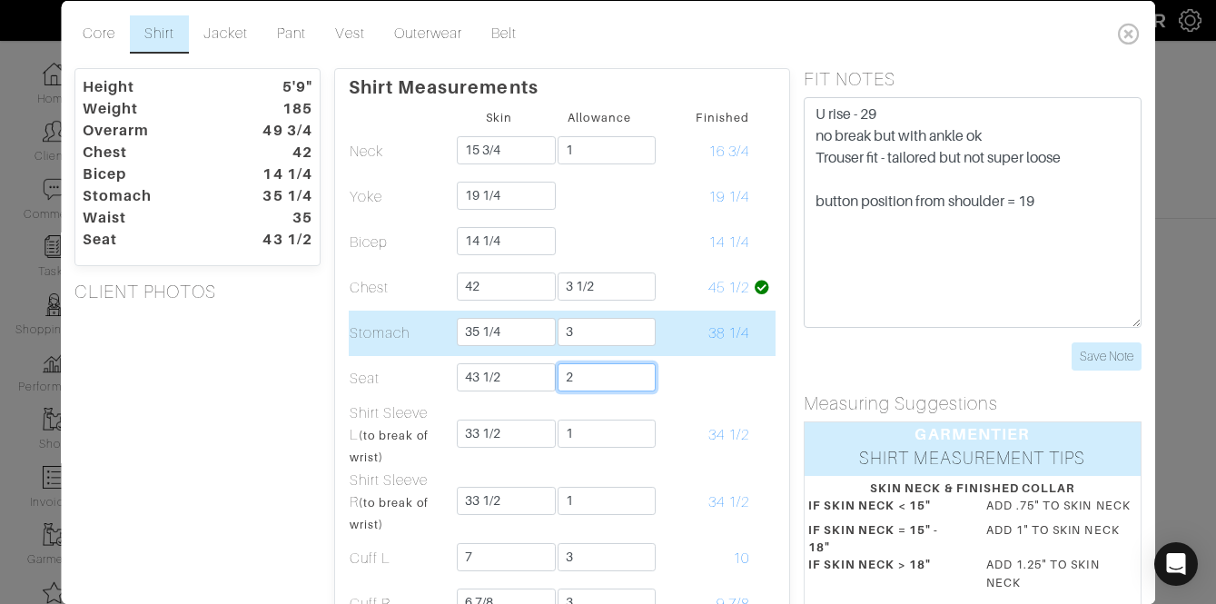
type input "2"
click at [741, 351] on td "38 1/4" at bounding box center [700, 332] width 101 height 45
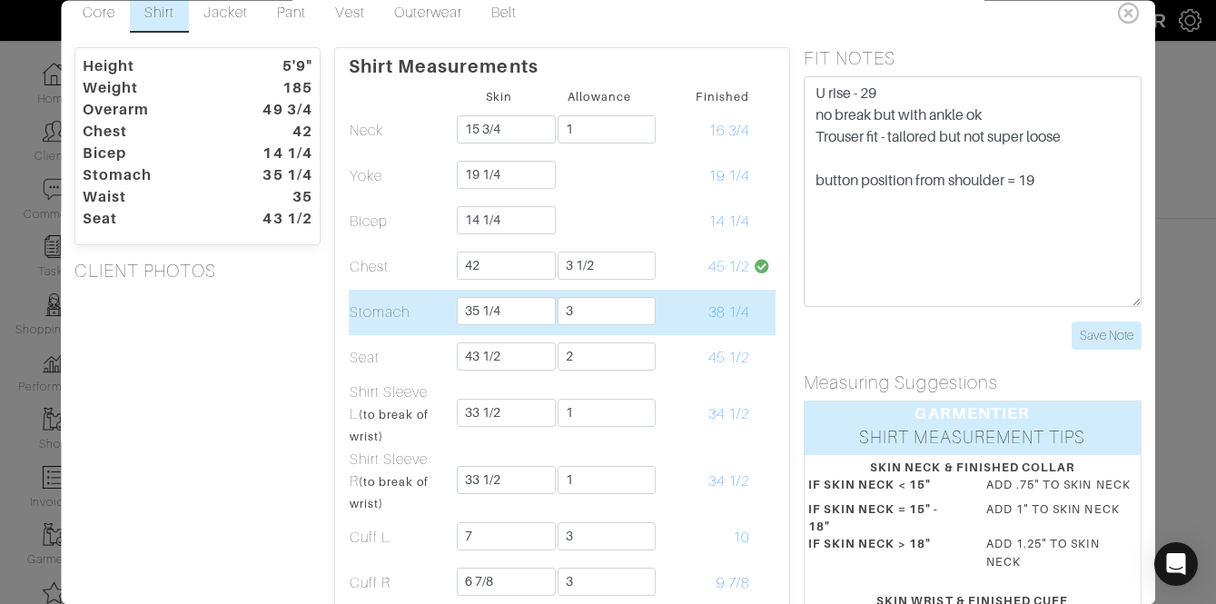
scroll to position [26, 0]
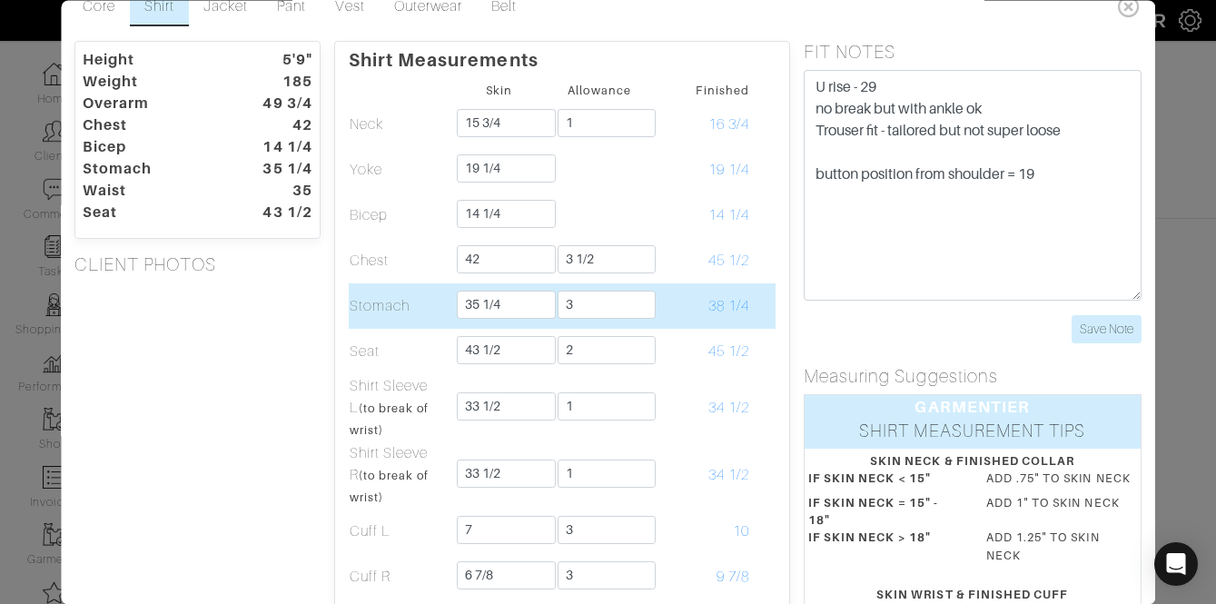
click at [690, 308] on td "38 1/4" at bounding box center [700, 305] width 101 height 45
